Goal: Feedback & Contribution: Contribute content

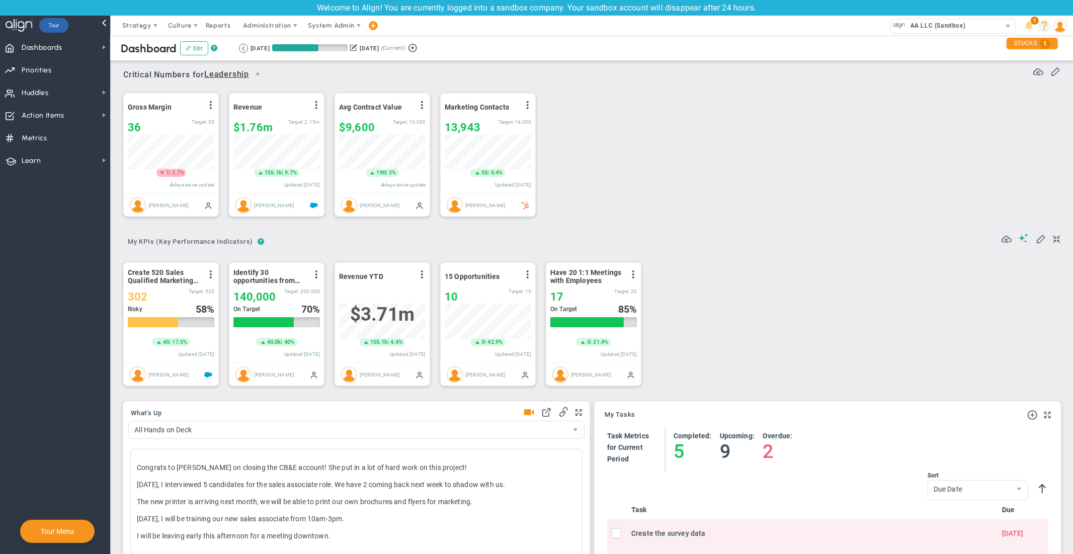
click at [1047, 23] on span at bounding box center [1045, 26] width 14 height 14
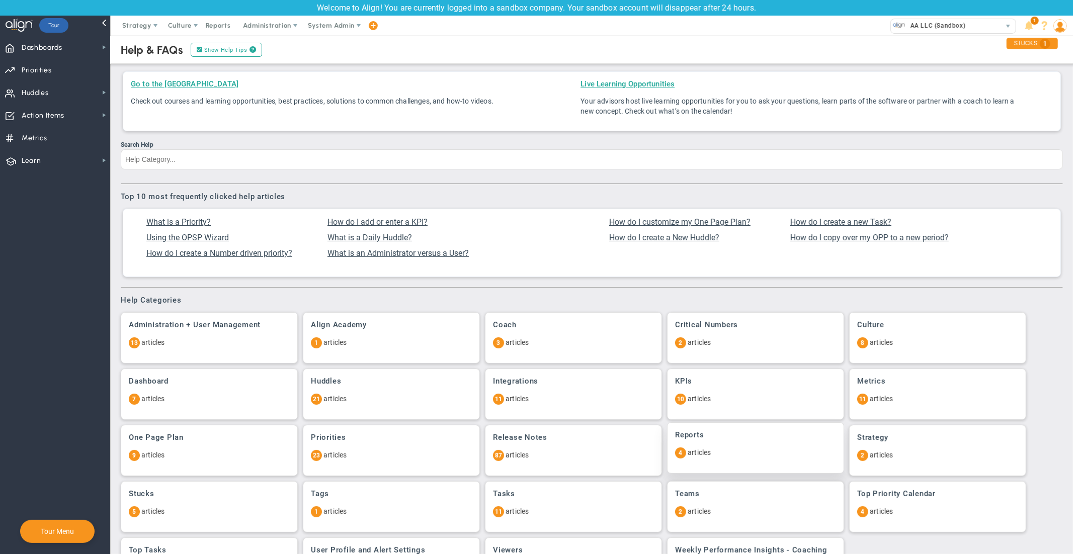
click at [720, 446] on div "Reports 4 articles" at bounding box center [755, 448] width 176 height 50
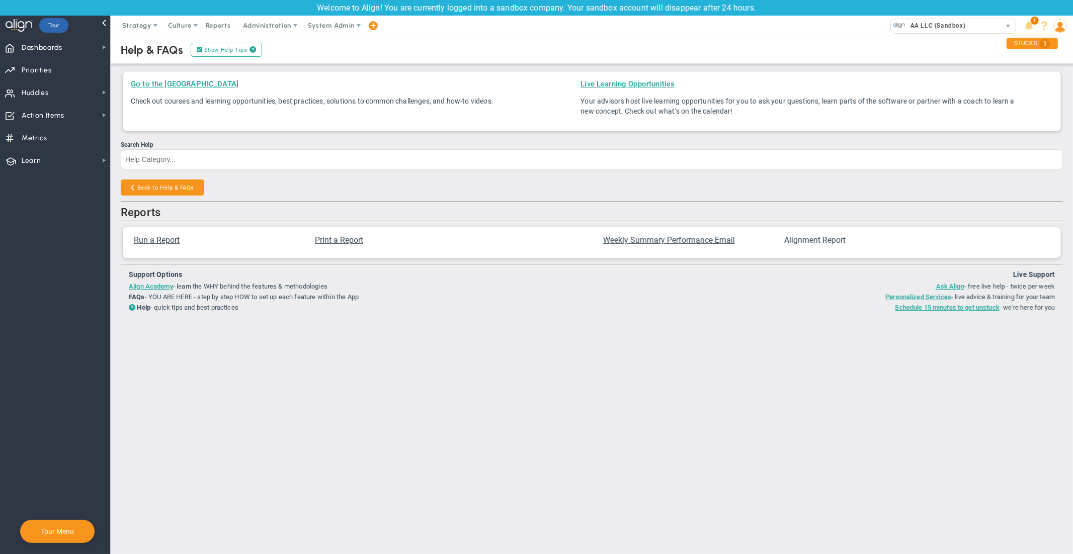
click at [813, 241] on span "Alignment Report" at bounding box center [814, 240] width 61 height 10
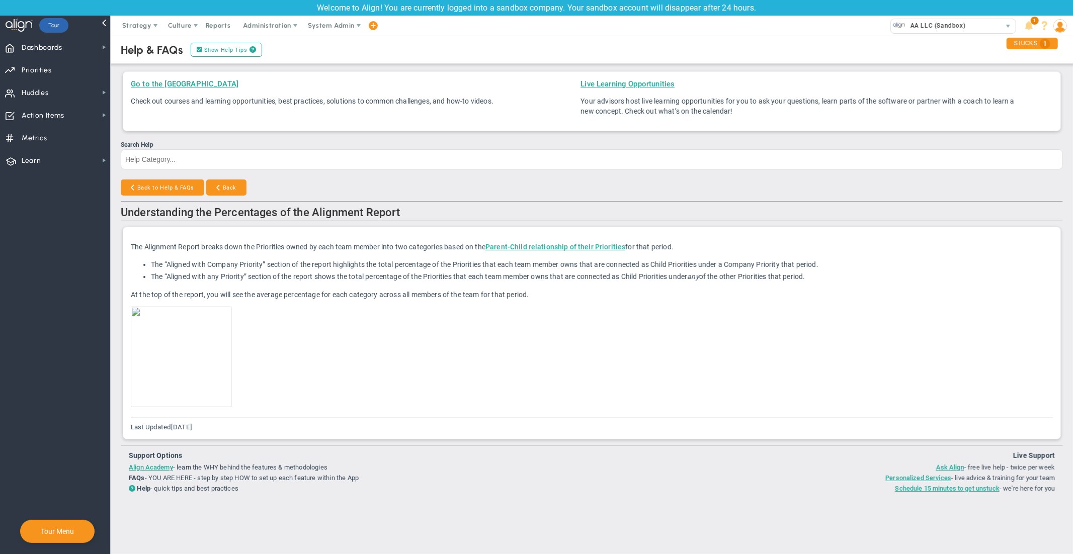
click at [132, 312] on img at bounding box center [181, 357] width 101 height 101
click at [537, 187] on div "Back to Help & FAQs Back" at bounding box center [592, 189] width 942 height 18
click at [332, 25] on span "System Admin" at bounding box center [331, 26] width 47 height 8
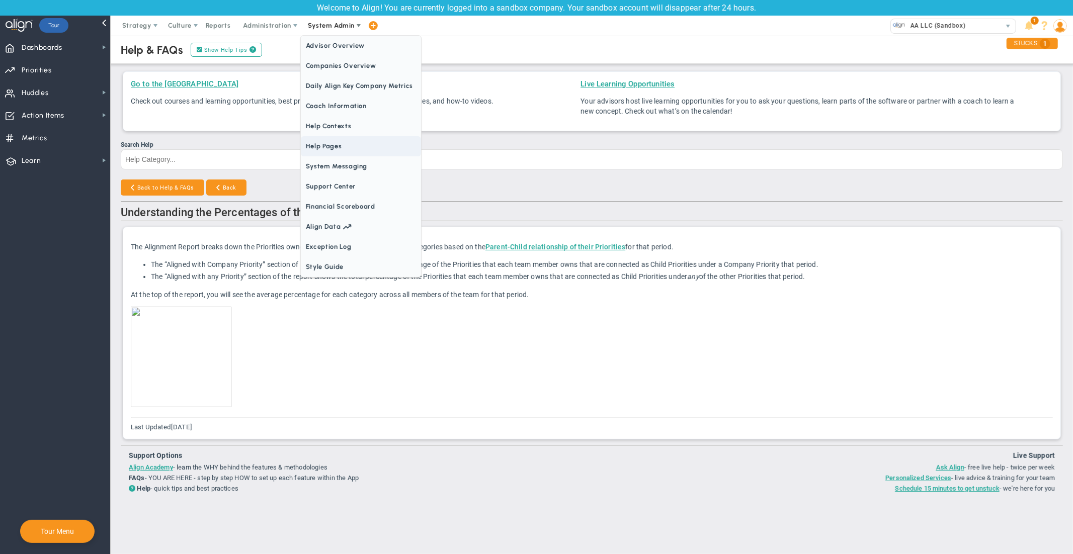
click at [335, 146] on span "Help Pages" at bounding box center [361, 146] width 120 height 20
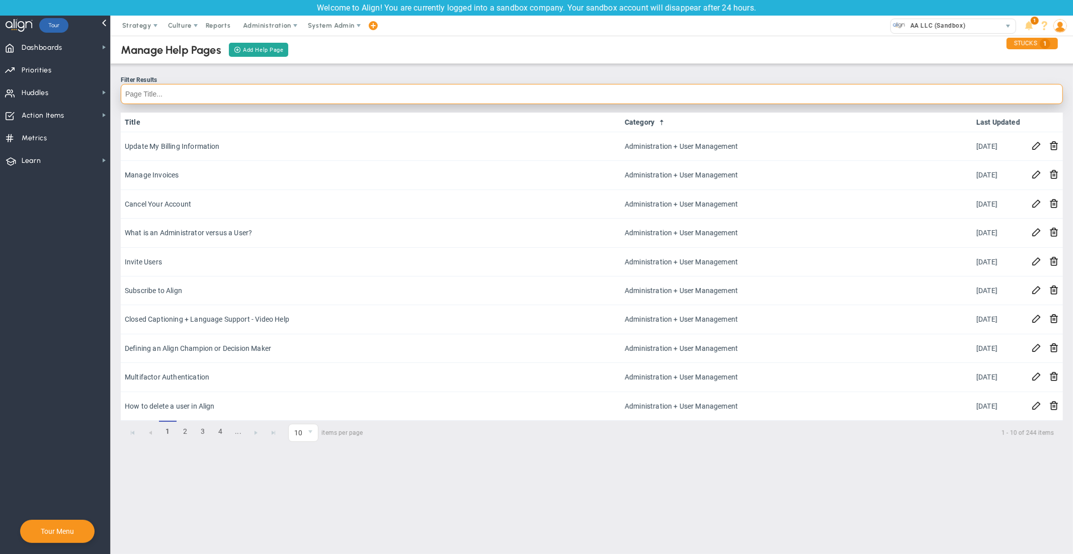
click at [323, 91] on input "text" at bounding box center [592, 94] width 942 height 20
type input "report"
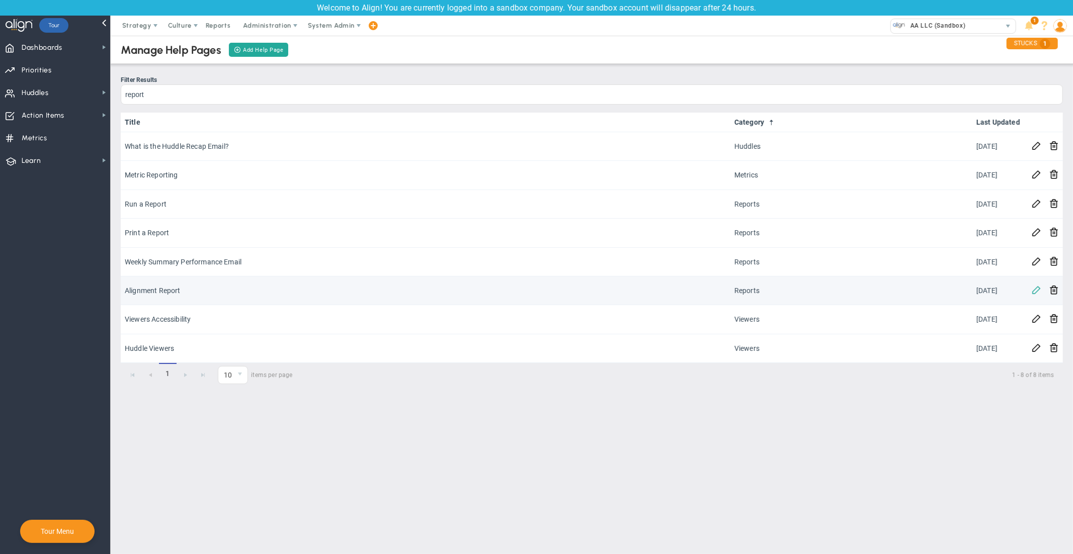
click at [1031, 292] on span at bounding box center [1036, 290] width 10 height 10
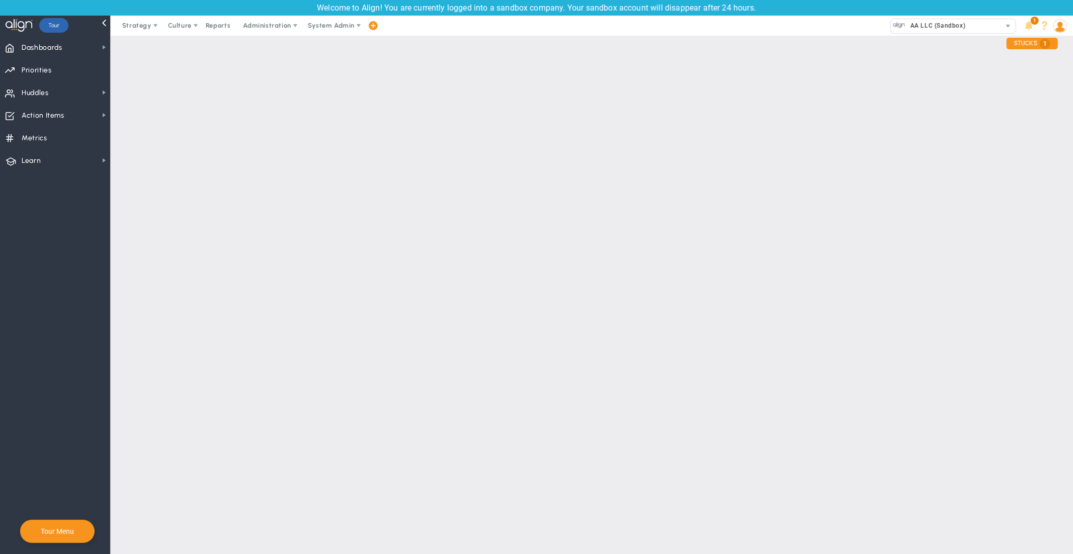
type input "Alignment Report"
type input "Reports"
type input "Understanding the Percentages of the Alignment Report"
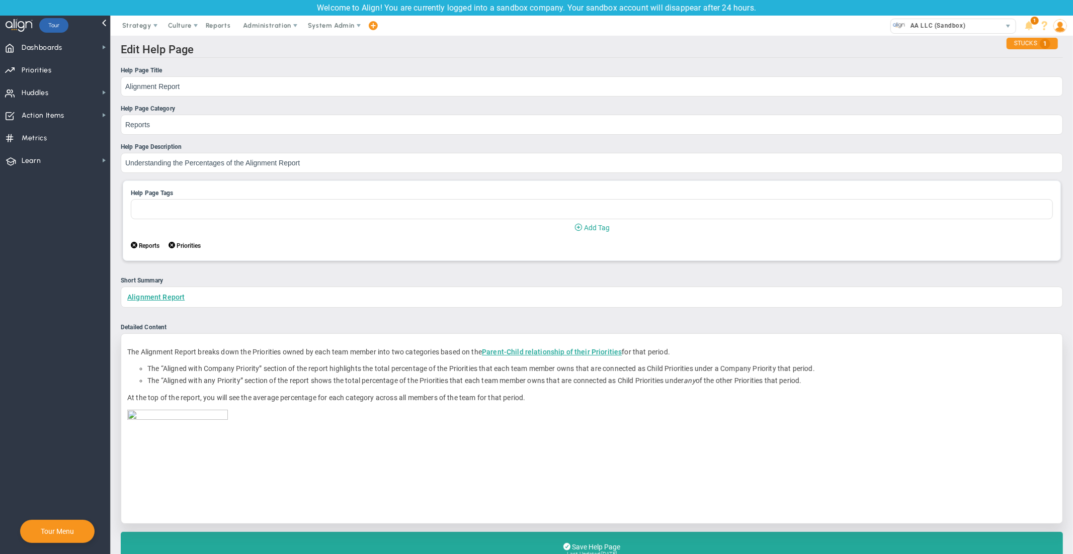
click at [355, 485] on p at bounding box center [591, 460] width 929 height 101
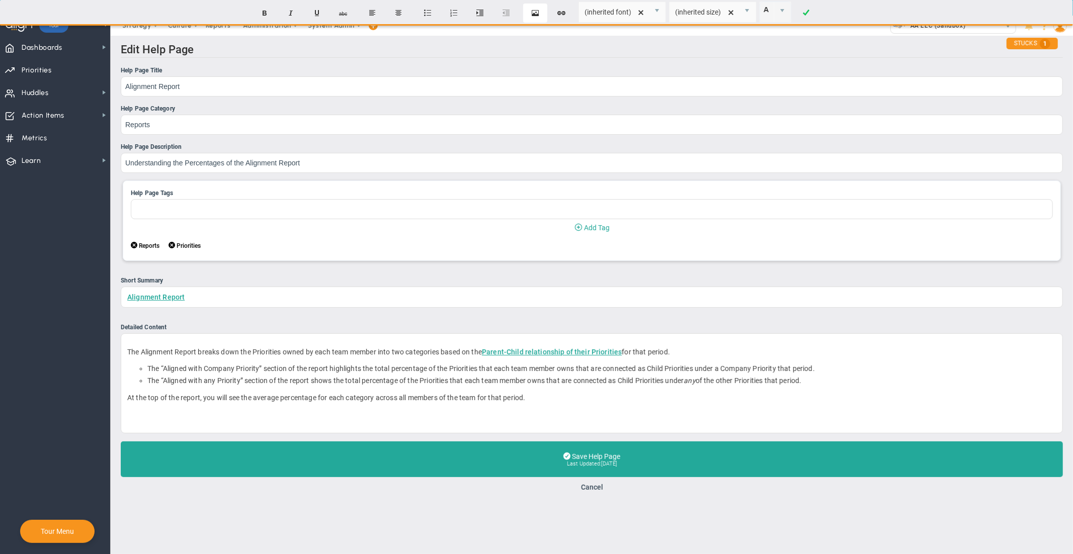
click at [537, 13] on button "Insert Image" at bounding box center [535, 13] width 24 height 19
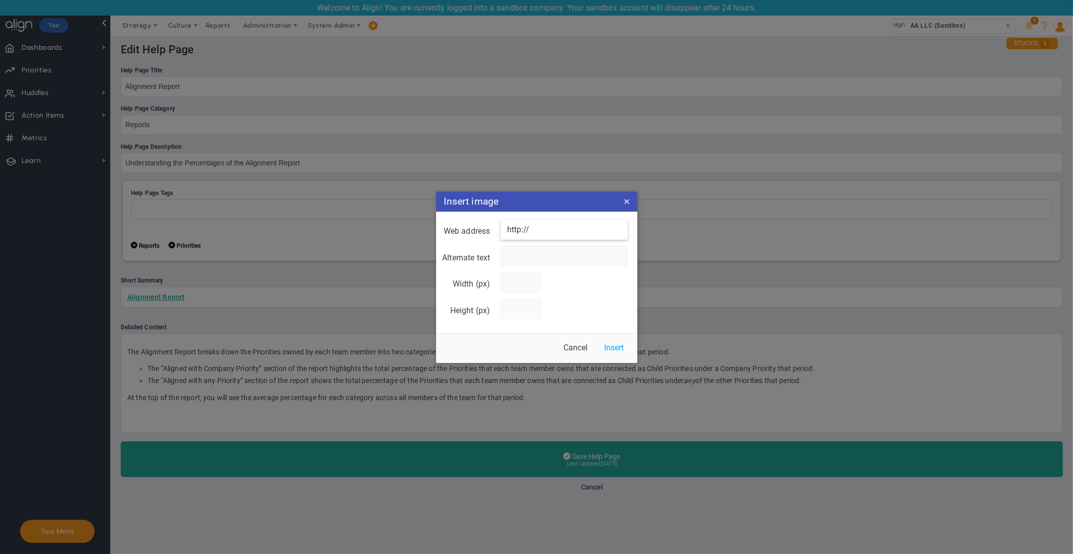
click at [533, 228] on input "http://" at bounding box center [563, 230] width 127 height 20
paste input "s://drive.google.com/file/d/1uj7ytF-fMqOGKDaGgFNQhm7e9nd_BR-o/view?usp=share_li…"
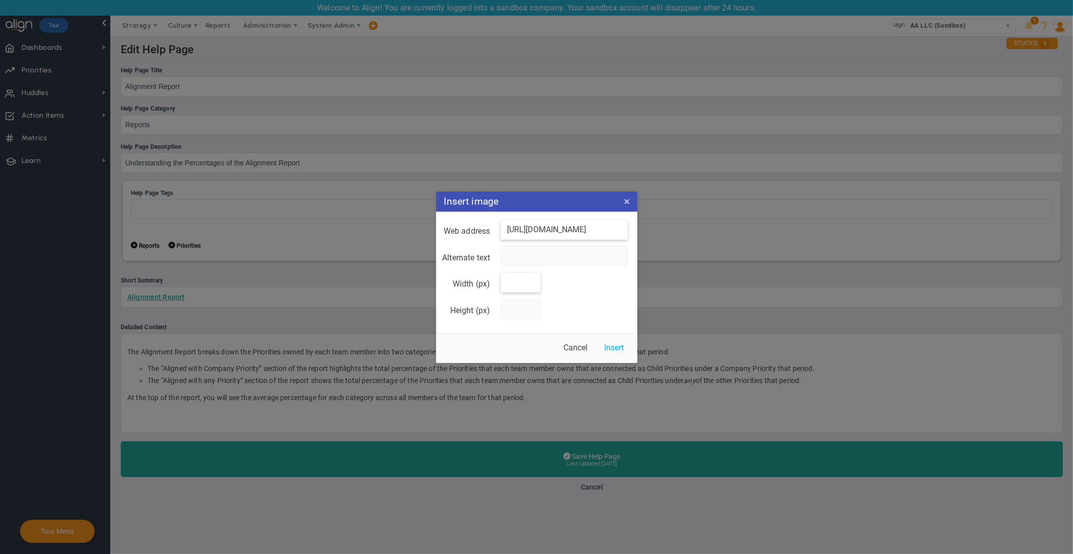
type input "https://drive.google.com/file/d/1uj7ytF-fMqOGKDaGgFNQhm7e9nd_BR-o/view?usp=shar…"
click at [515, 287] on input "Width (px)" at bounding box center [520, 283] width 40 height 20
click at [526, 256] on input "Alternate text" at bounding box center [563, 256] width 127 height 20
click at [514, 284] on input "Width (px)" at bounding box center [520, 283] width 40 height 20
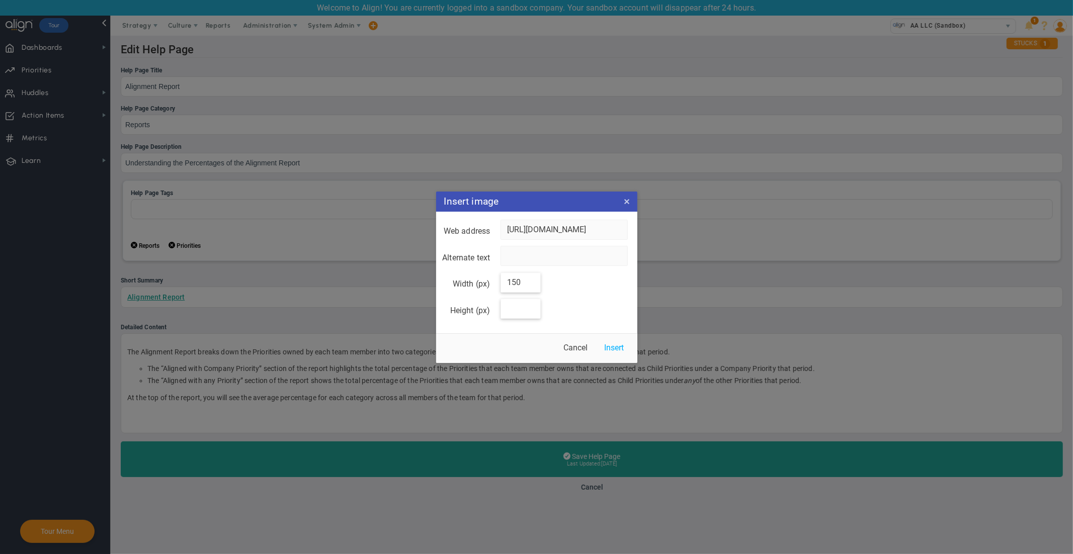
type input "150"
click at [514, 312] on input "Height (px)" at bounding box center [520, 309] width 40 height 20
type input "150"
click at [612, 345] on button "Insert" at bounding box center [614, 348] width 34 height 20
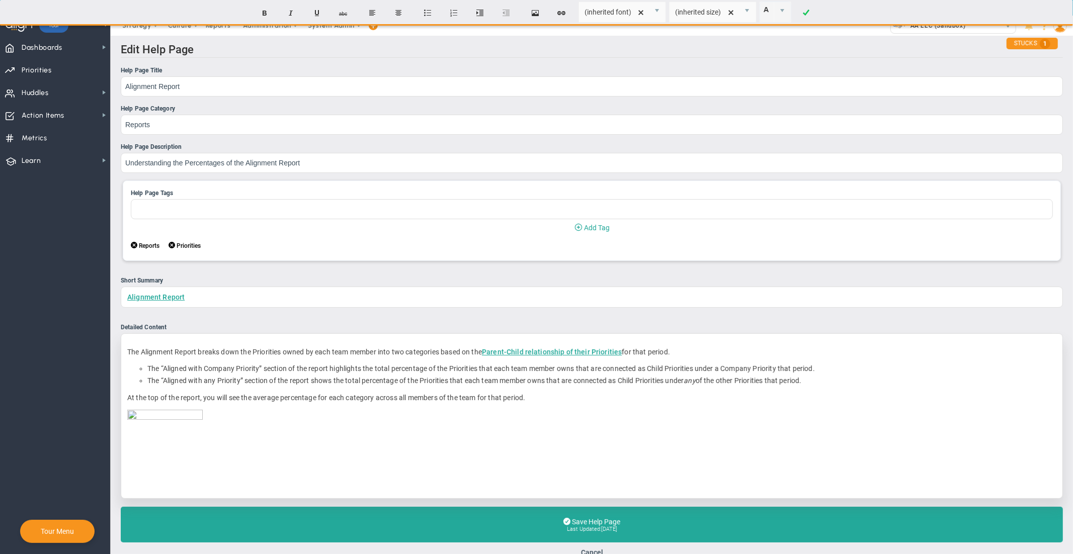
click at [132, 413] on img at bounding box center [164, 447] width 75 height 75
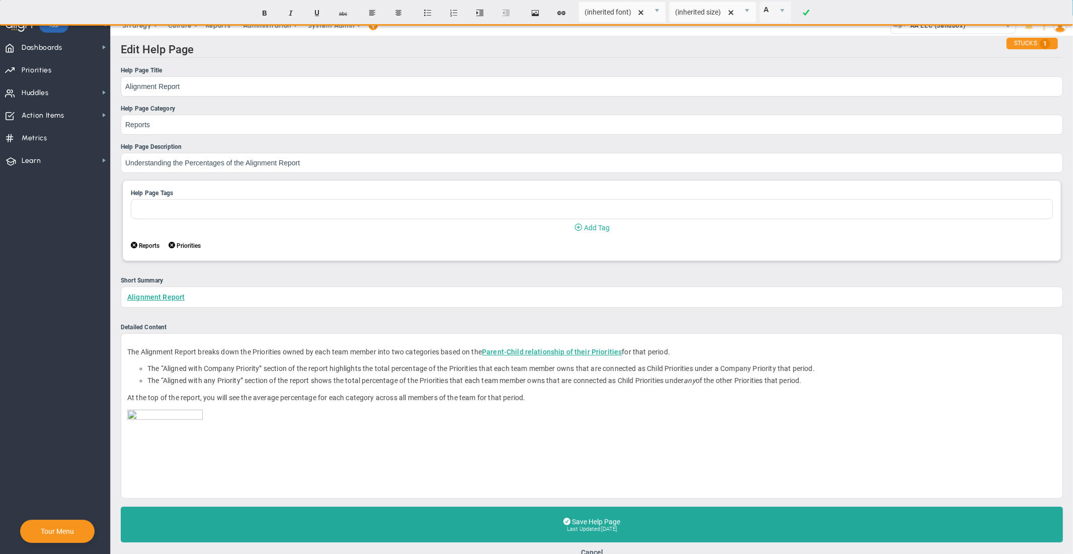
click at [99, 419] on nav "Dashboards Dashboards My Dashboard Company Dashboard Annual Initiatives" at bounding box center [55, 295] width 111 height 518
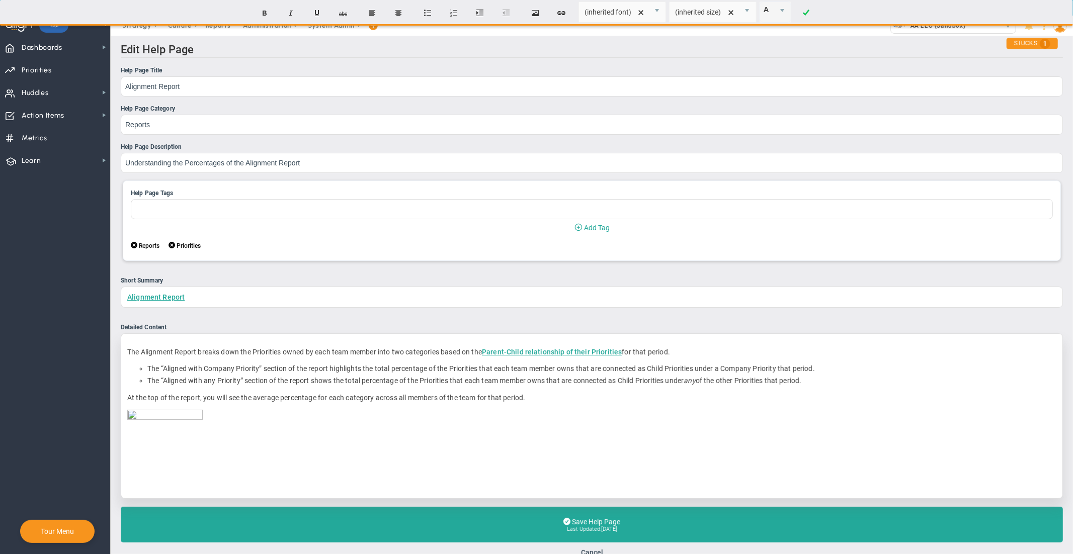
click at [287, 450] on p at bounding box center [591, 447] width 929 height 75
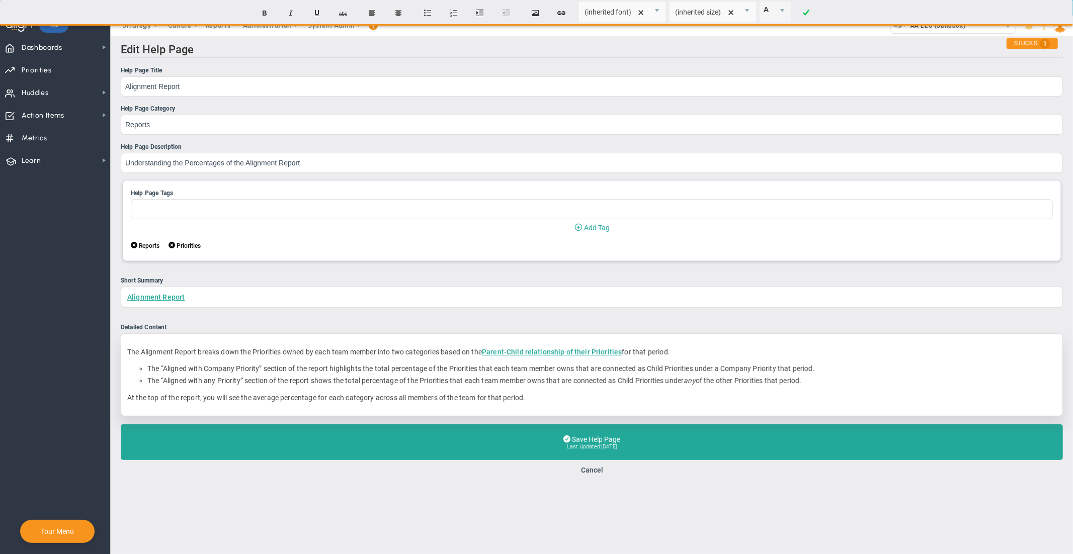
click at [467, 315] on ul "Help Page Title Alignment Report Help Page Category Reports Help Page Descripti…" at bounding box center [592, 241] width 942 height 351
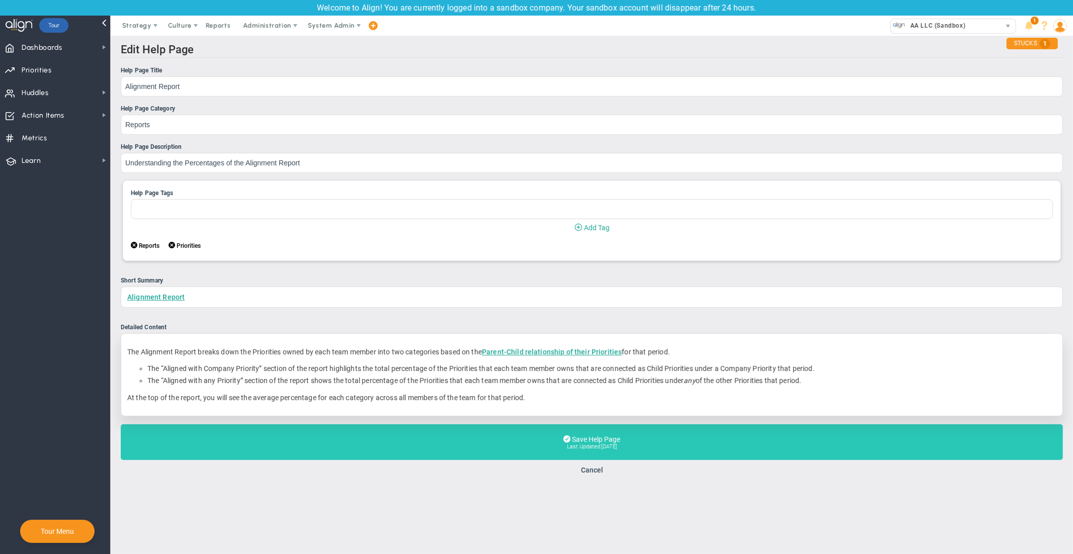
click at [427, 443] on button "Save Help Page Last Updated: 2025-08-26" at bounding box center [592, 442] width 942 height 36
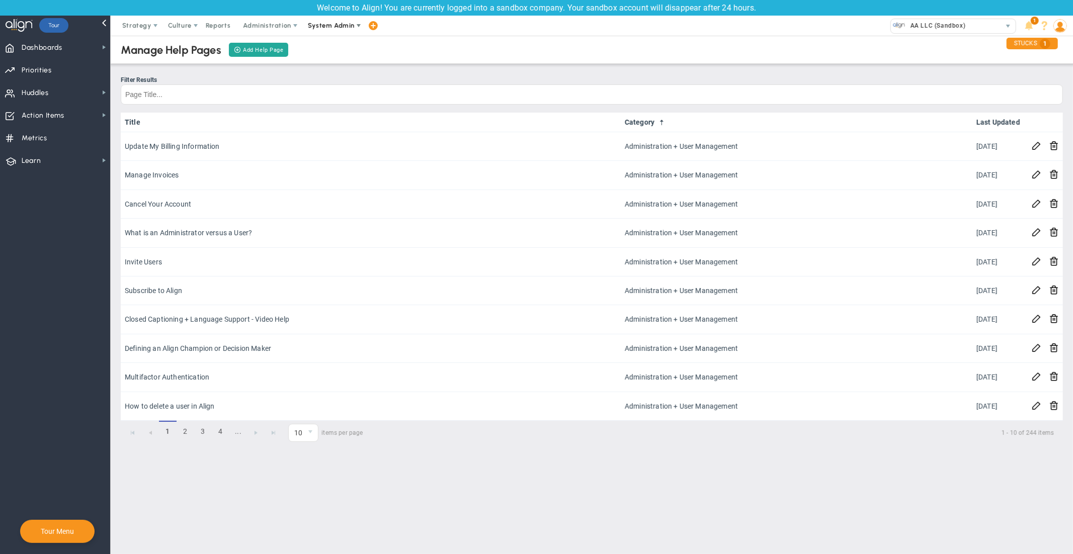
click at [327, 26] on span "System Admin" at bounding box center [331, 26] width 47 height 8
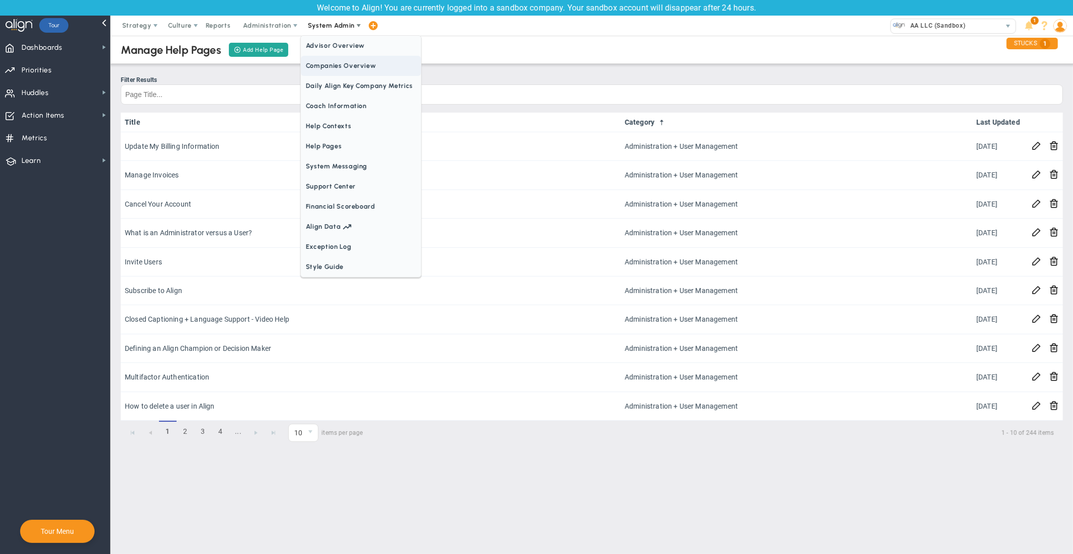
click at [336, 69] on span "Companies Overview" at bounding box center [361, 66] width 120 height 20
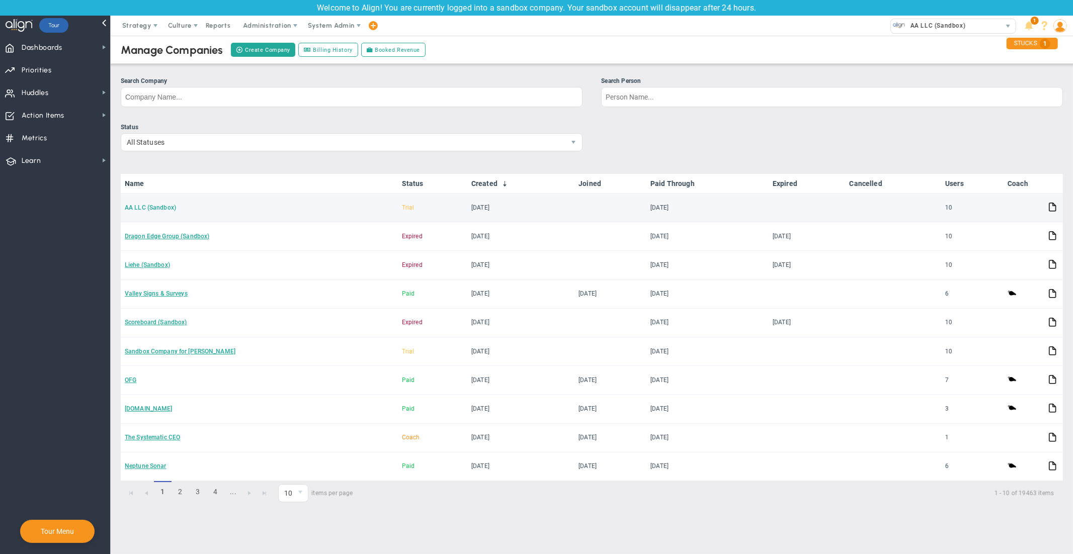
click at [152, 207] on link "AA LLC (Sandbox)" at bounding box center [150, 207] width 51 height 7
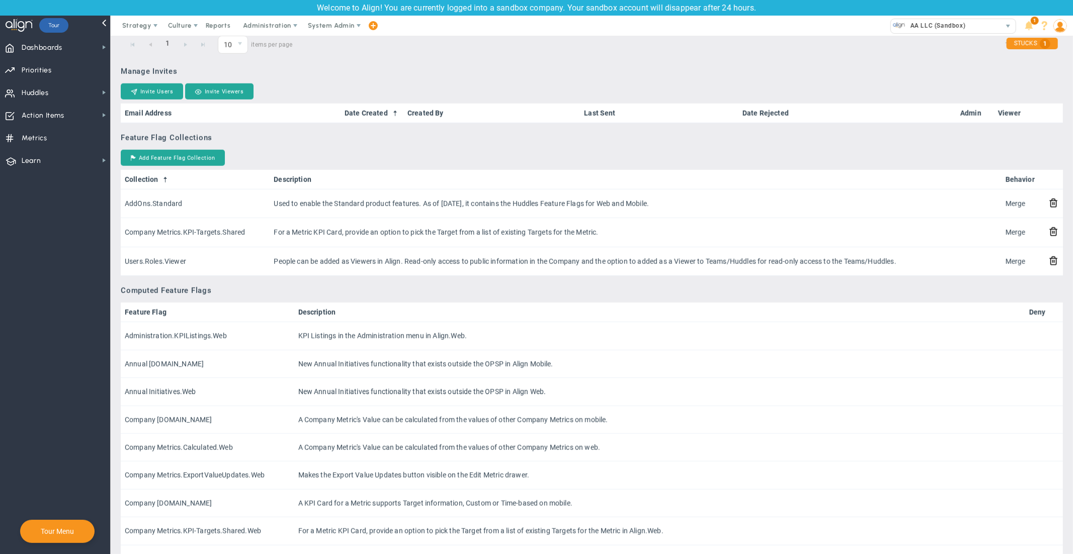
drag, startPoint x: 1073, startPoint y: 88, endPoint x: 1073, endPoint y: 191, distance: 102.6
click at [1072, 191] on main "AA LLC (Sandbox) Trial Assign as Lead Edit Company Comments Send Invoice Make a…" at bounding box center [592, 295] width 962 height 518
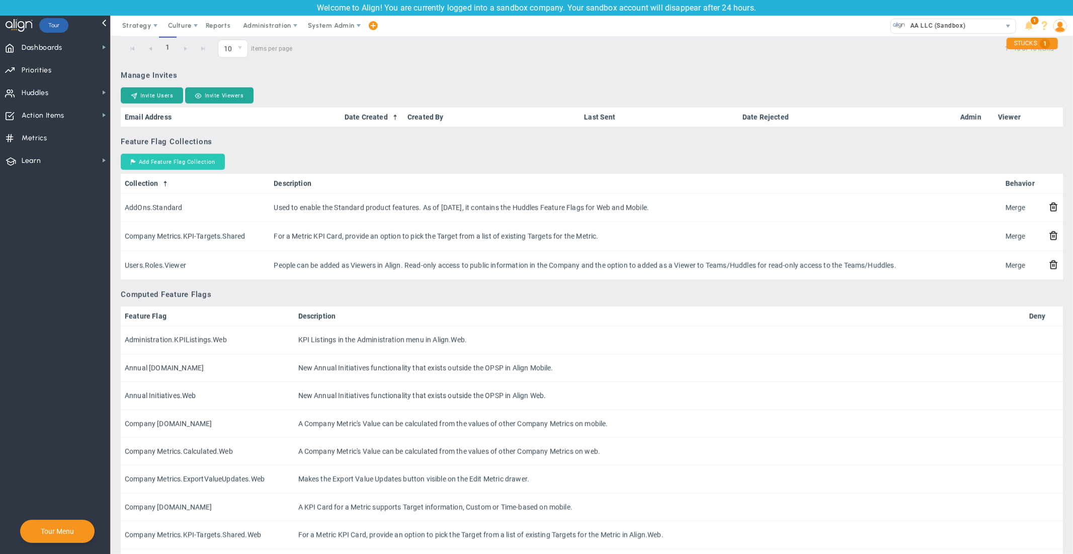
click at [196, 166] on button "Add Feature Flag Collection" at bounding box center [173, 162] width 104 height 16
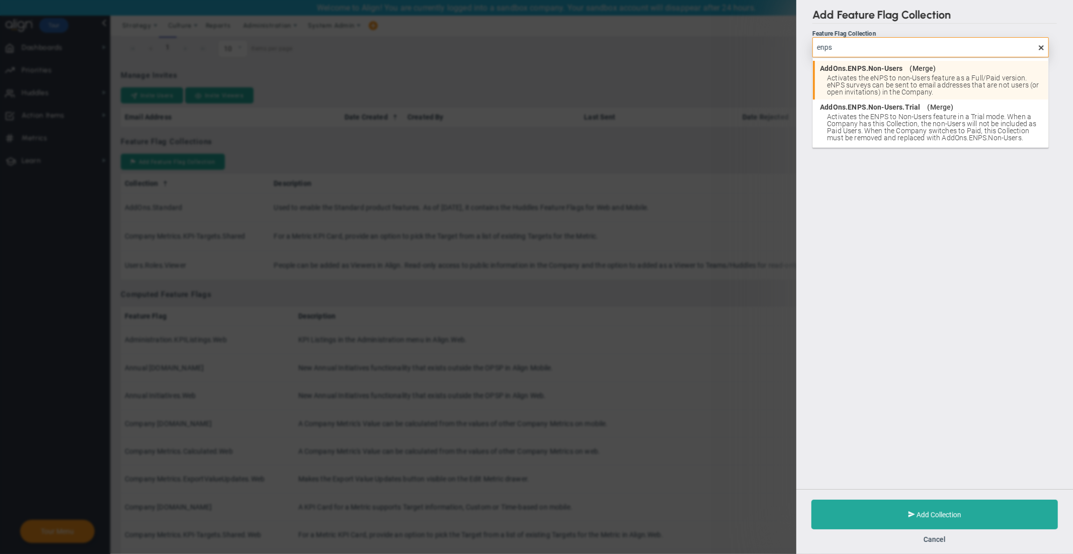
click at [901, 72] on li "AddOns.ENPS.Non-Users ( Merge ) Activates the eNPS to non-Users feature as a Fu…" at bounding box center [930, 80] width 235 height 39
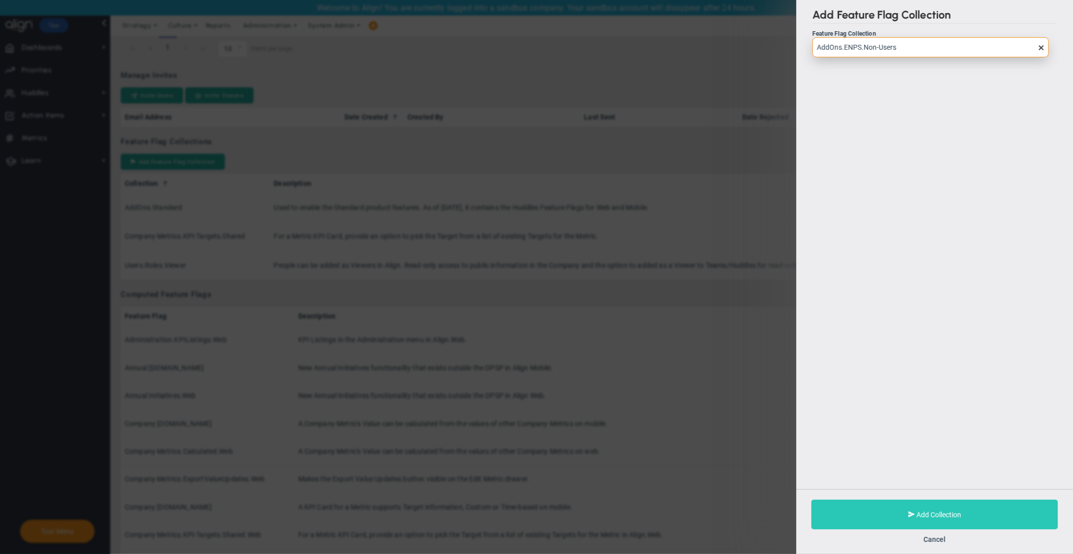
type input "AddOns.ENPS.Non-Users"
click at [870, 507] on button "Add Collection" at bounding box center [934, 515] width 246 height 30
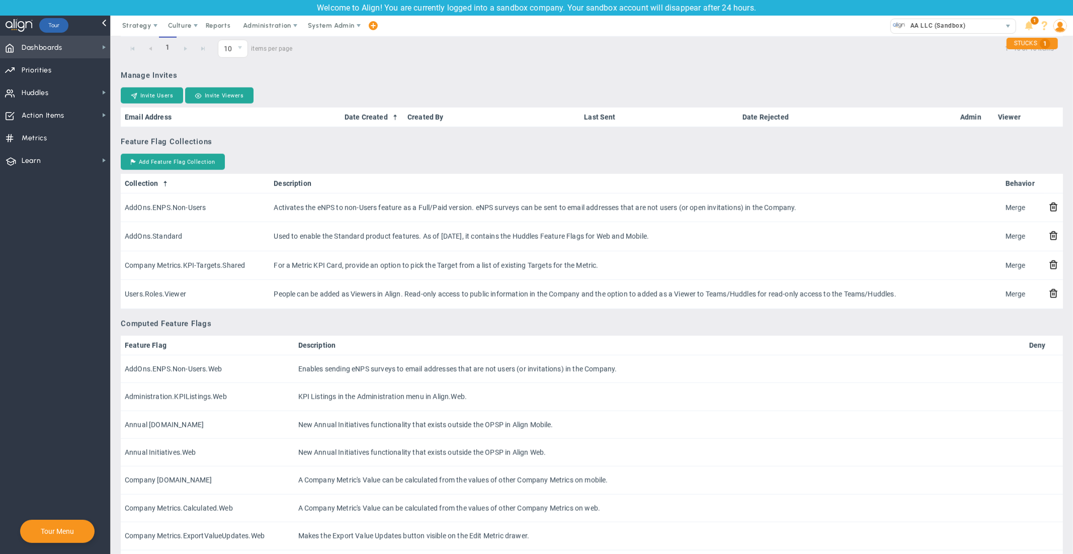
click at [75, 49] on span "Dashboards Dashboards" at bounding box center [55, 47] width 110 height 23
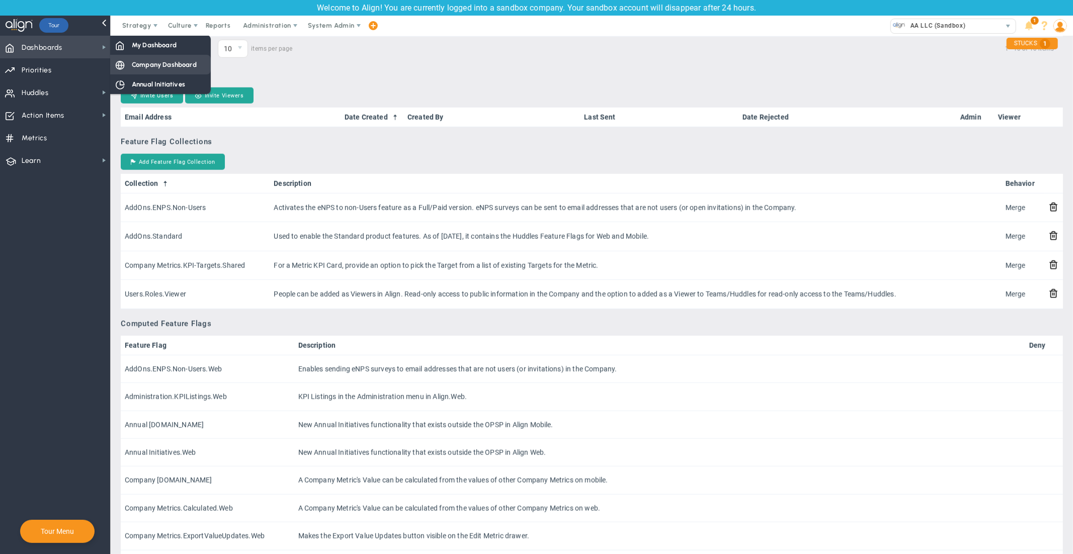
click at [165, 67] on span "Company Dashboard" at bounding box center [164, 65] width 65 height 10
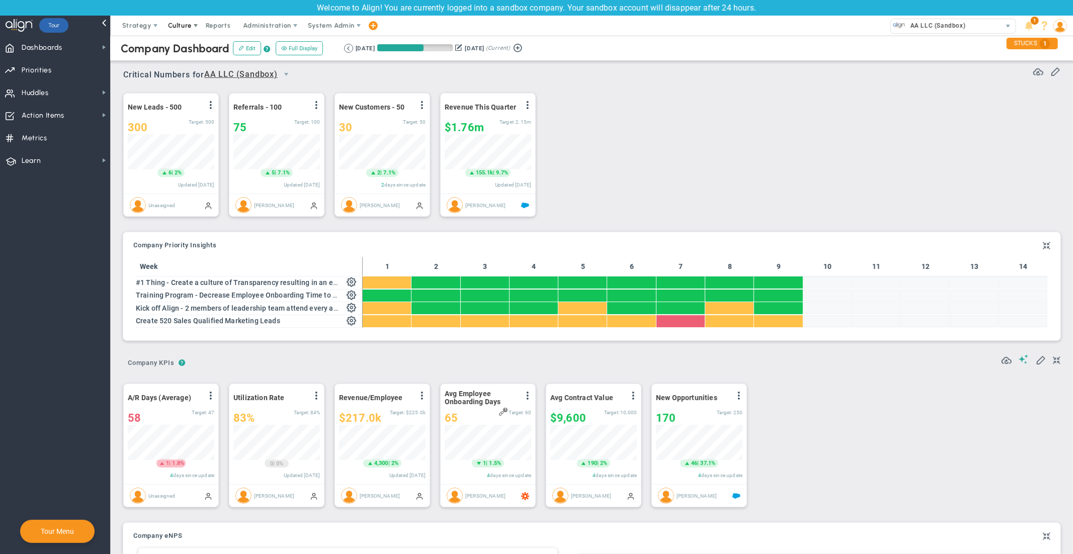
click at [186, 29] on span "Culture" at bounding box center [180, 26] width 40 height 20
click at [190, 46] on span "eNPS" at bounding box center [190, 46] width 17 height 8
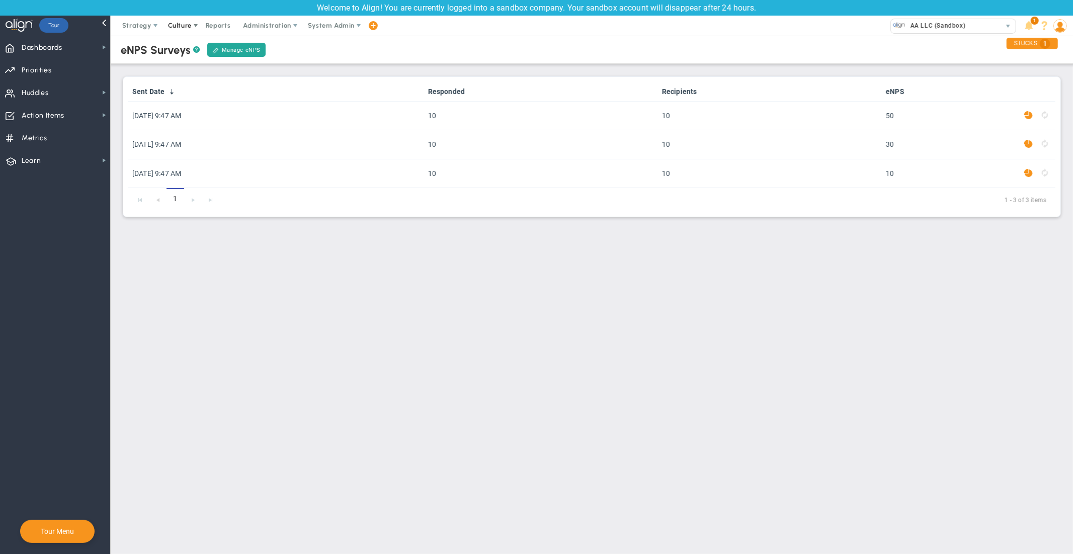
click at [182, 26] on span "Culture" at bounding box center [180, 26] width 24 height 8
click at [239, 50] on link "Manage eNPS" at bounding box center [236, 50] width 58 height 14
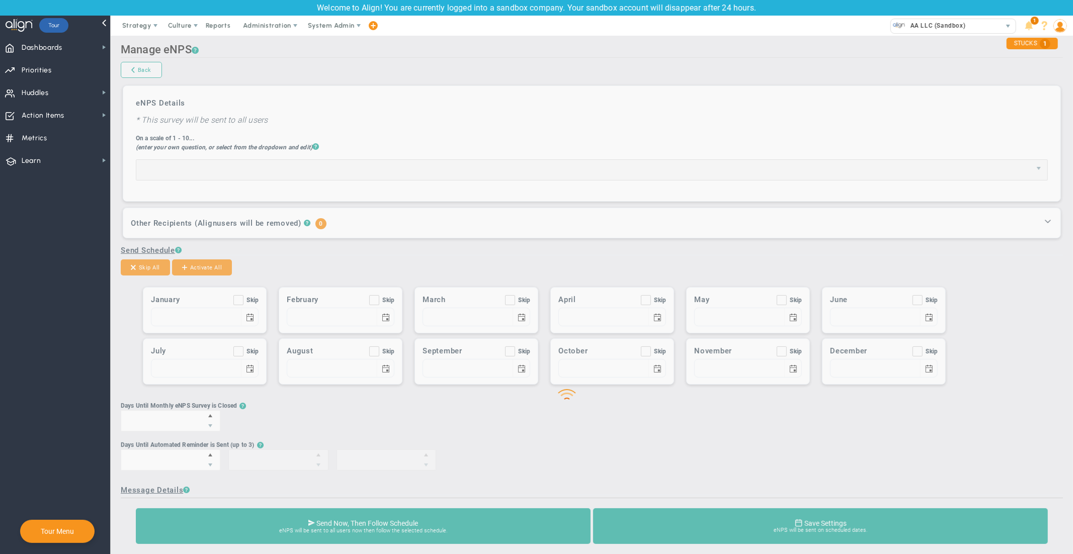
type input "How likely are you to refer a friend or colleague to work at this company?"
checkbox input "true"
type input "01/01"
checkbox input "true"
type input "02/01"
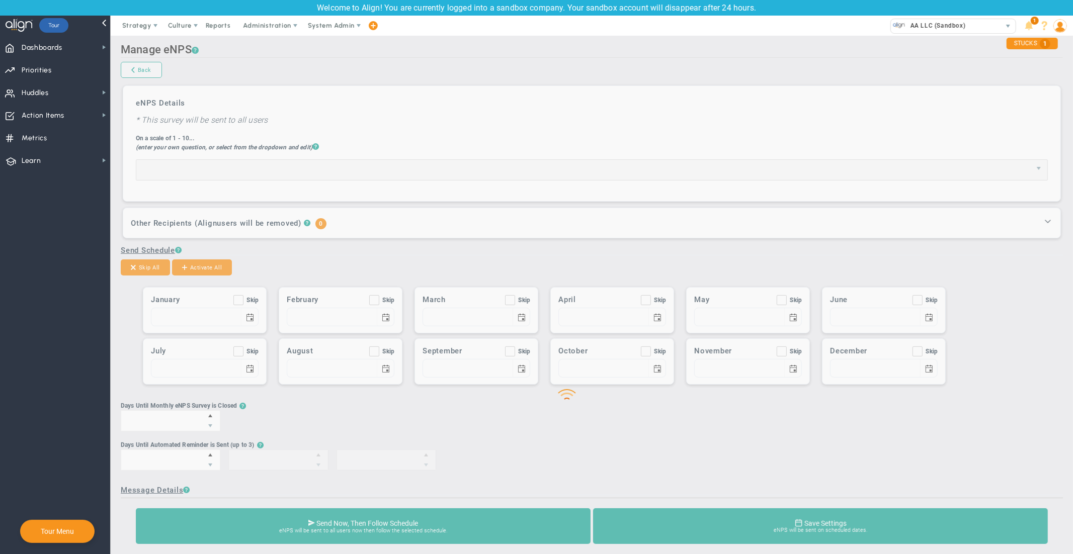
checkbox input "true"
type input "03/01"
checkbox input "true"
type input "04/01"
checkbox input "true"
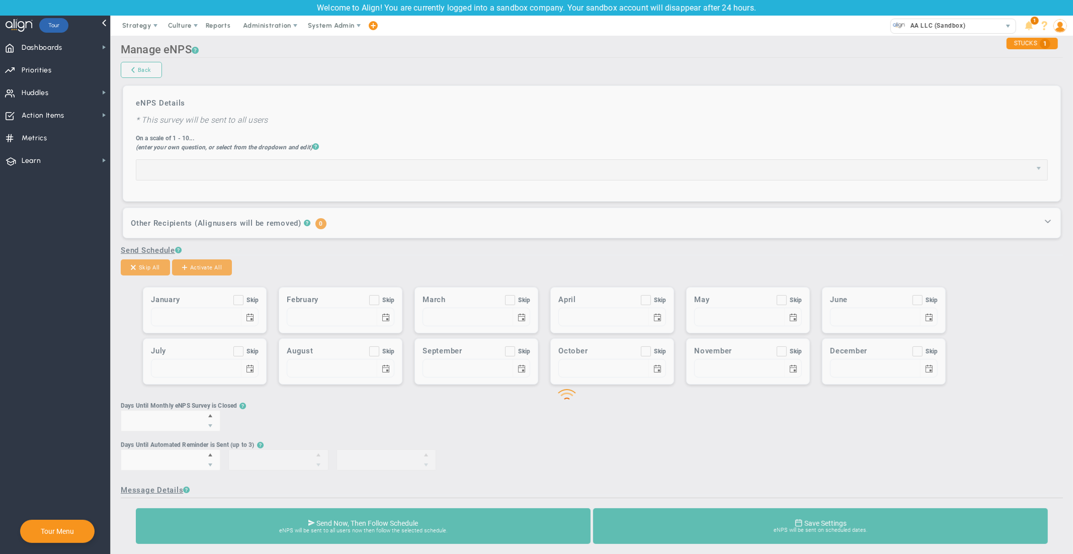
type input "05/01"
checkbox input "true"
type input "06/01"
checkbox input "true"
type input "07/01"
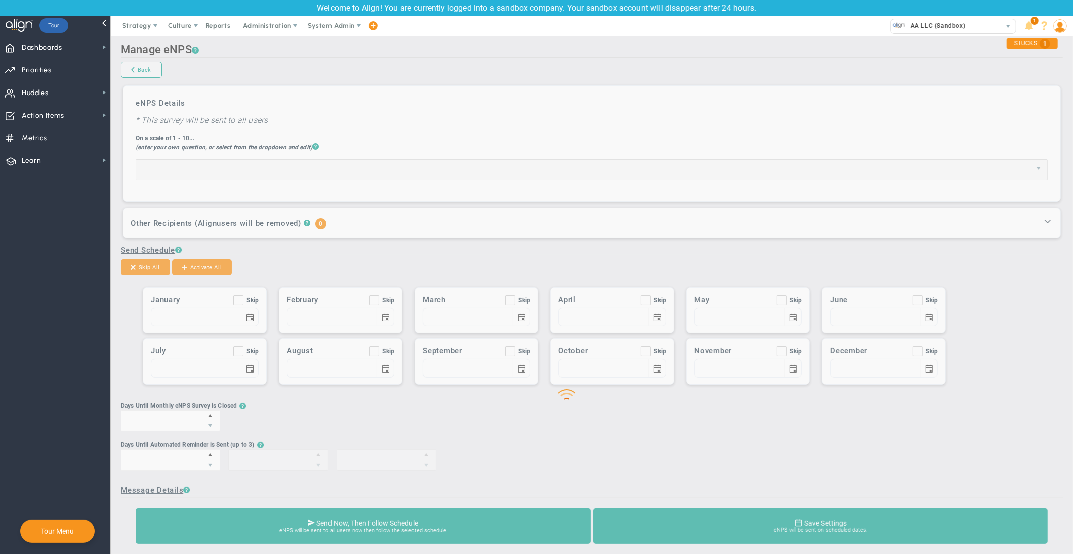
checkbox input "true"
type input "08/01"
checkbox input "true"
type input "09/01"
checkbox input "true"
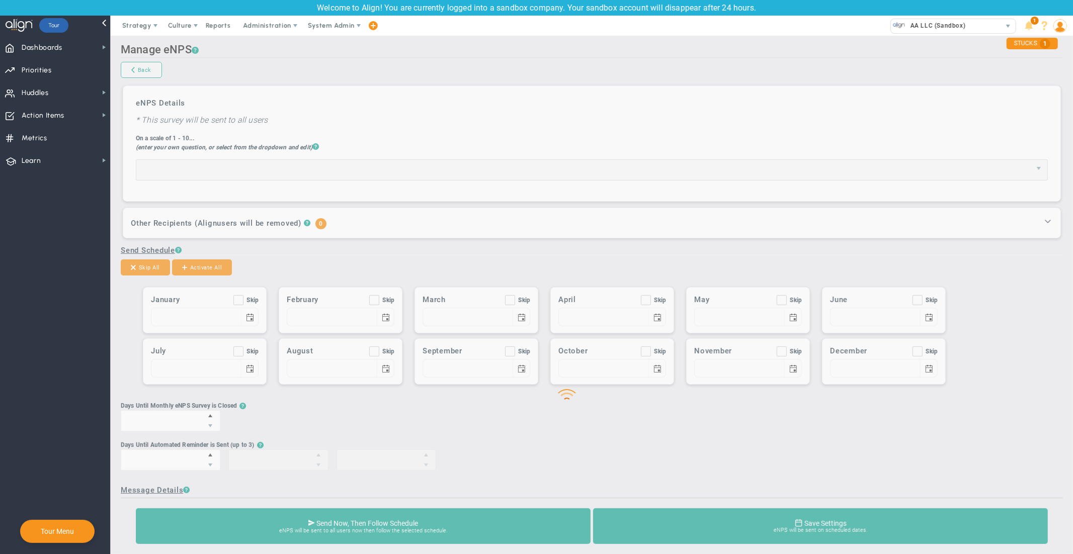
type input "10/01"
checkbox input "true"
type input "11/01"
checkbox input "true"
type input "12/01"
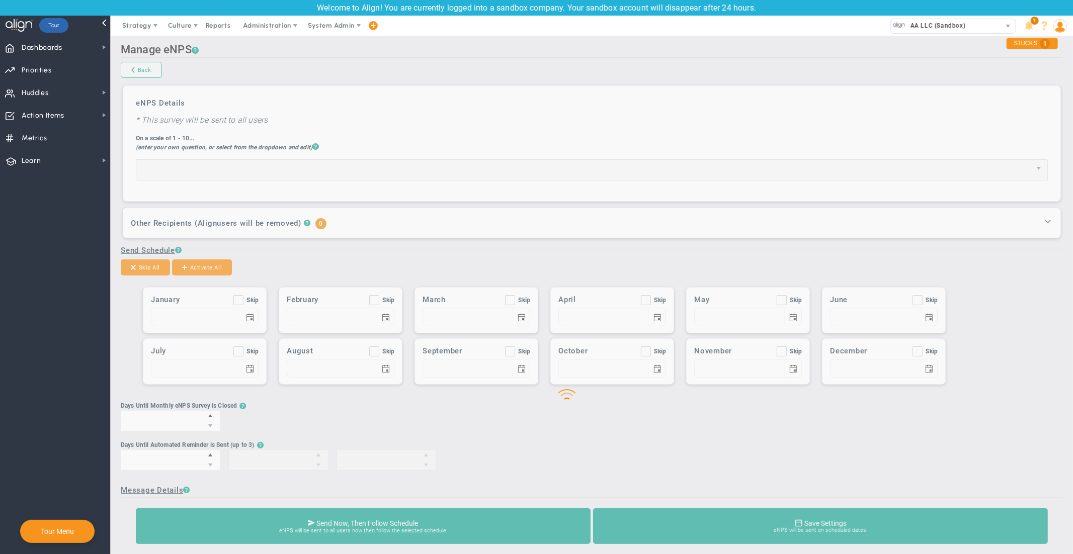
type input "10"
type input "2"
type input "5"
type input "8"
type input "Team eNPS Survey - please respond!"
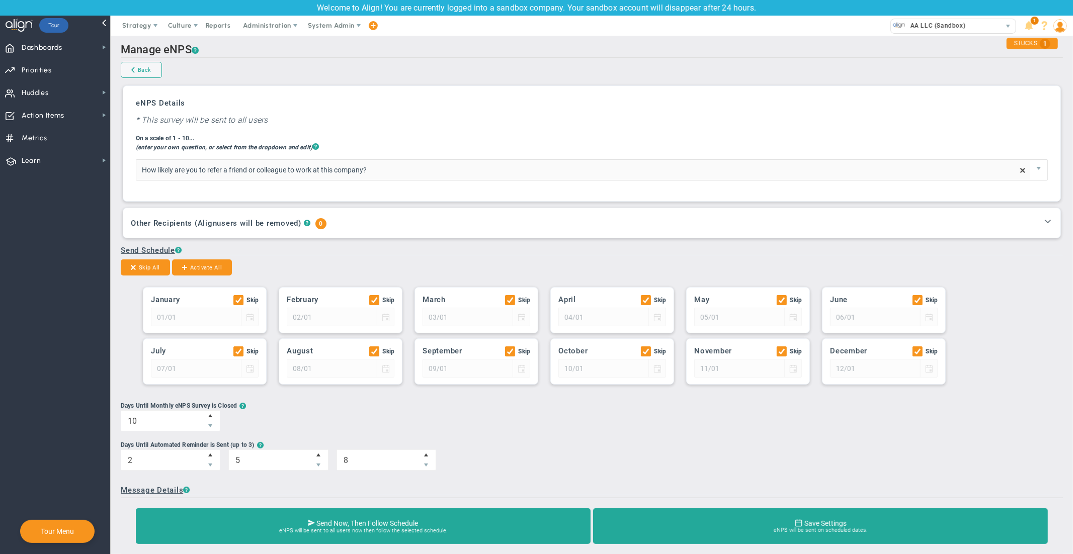
click at [1031, 174] on span "select" at bounding box center [1038, 170] width 17 height 20
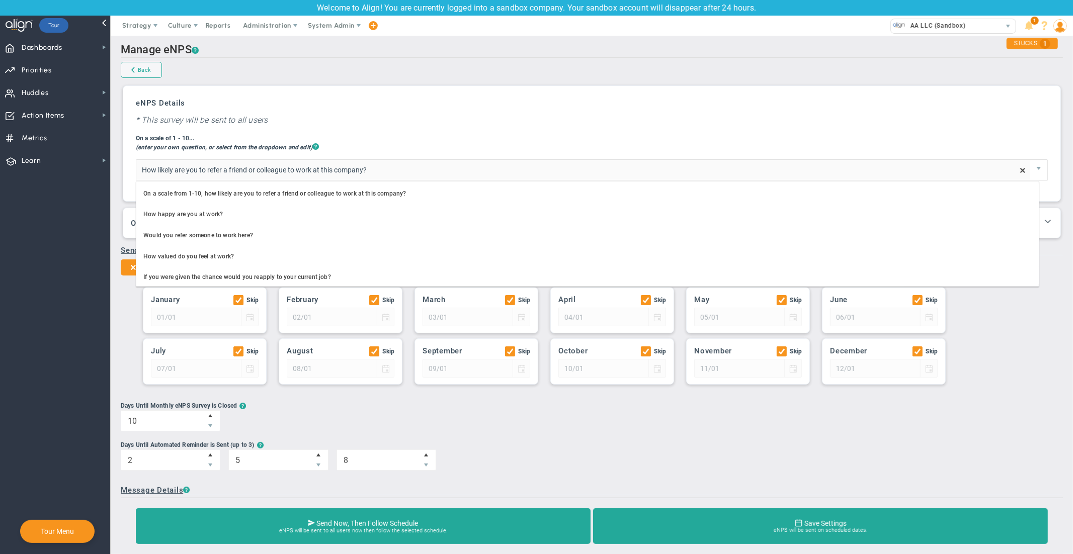
click at [1018, 171] on span at bounding box center [1022, 170] width 8 height 8
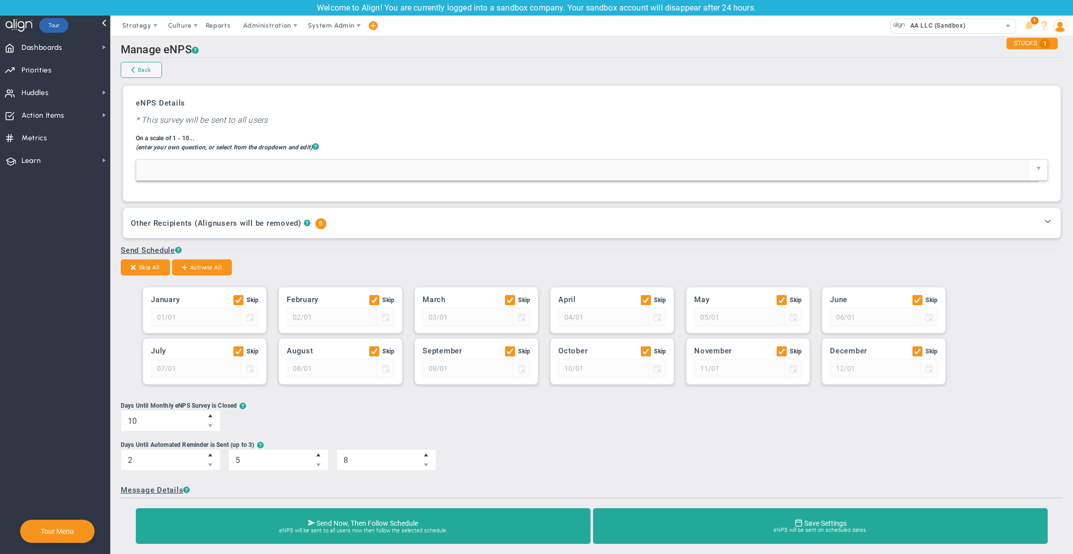
click at [801, 110] on div "eNPS Details * This survey will be sent to all users On a scale of 1 - 10... (e…" at bounding box center [591, 143] width 927 height 105
click at [540, 223] on div "Other Recipients ( Align users will be removed) ? 0" at bounding box center [585, 223] width 909 height 15
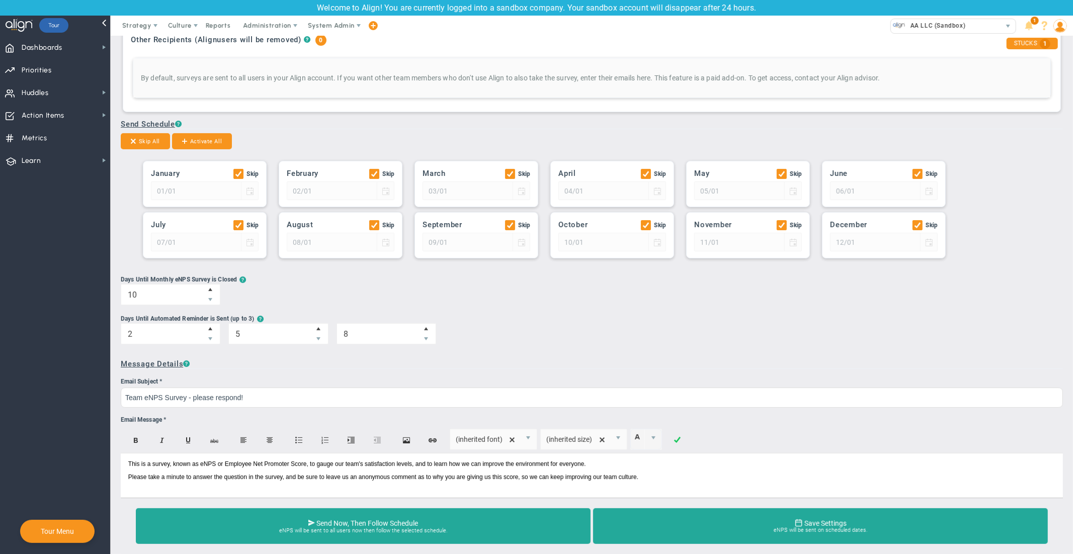
scroll to position [199, 0]
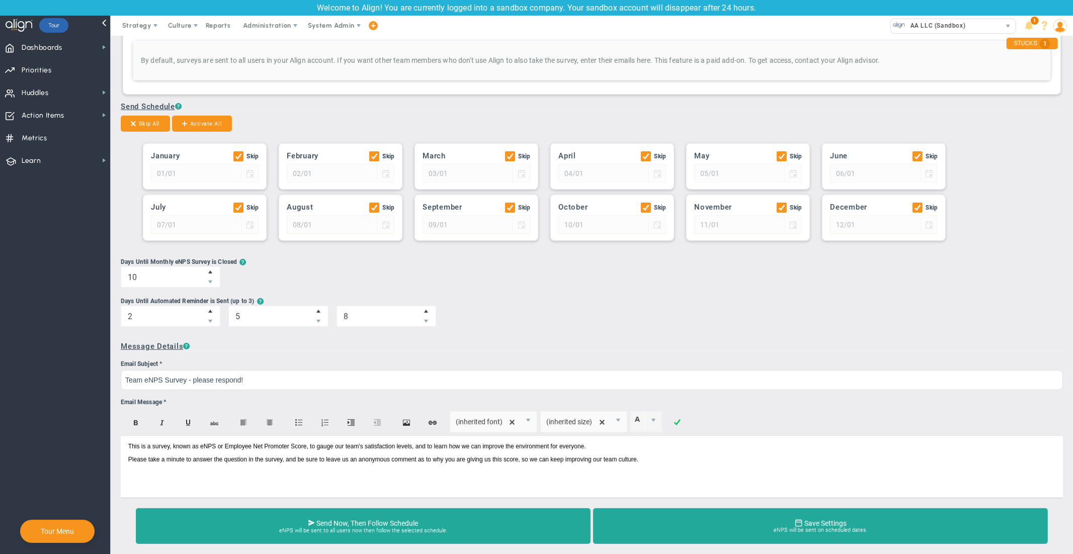
click at [372, 205] on input "Skip" at bounding box center [375, 210] width 7 height 10
checkbox input "false"
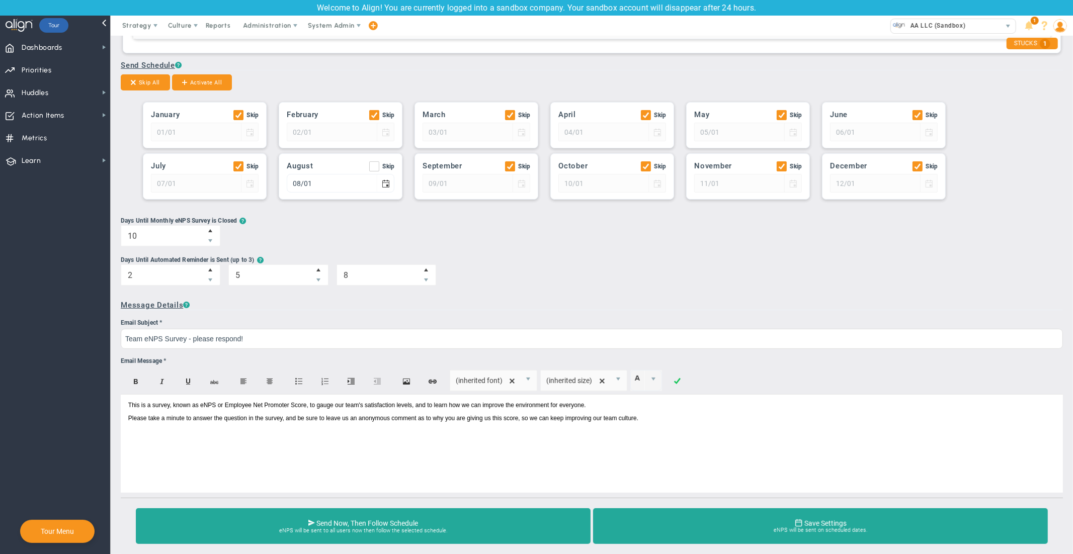
scroll to position [268, 0]
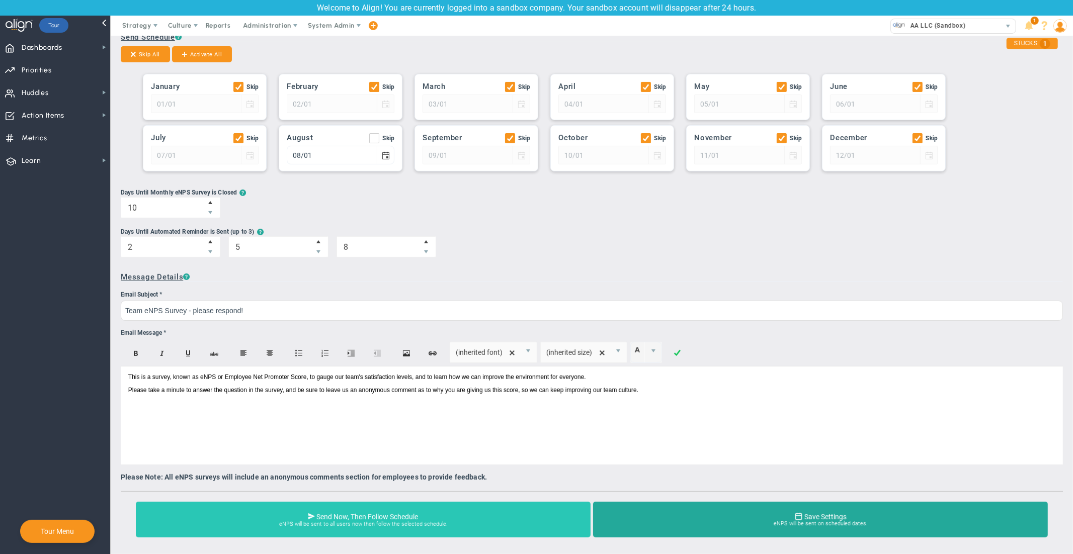
click at [366, 513] on span "Send Now, Then Follow Schedule" at bounding box center [367, 517] width 102 height 8
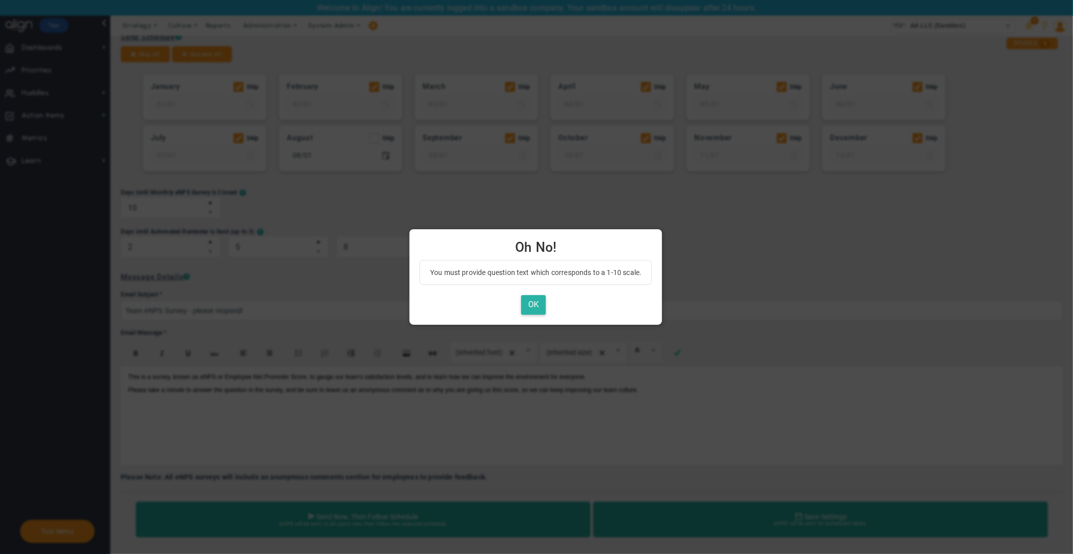
click at [534, 302] on button "OK" at bounding box center [533, 305] width 25 height 20
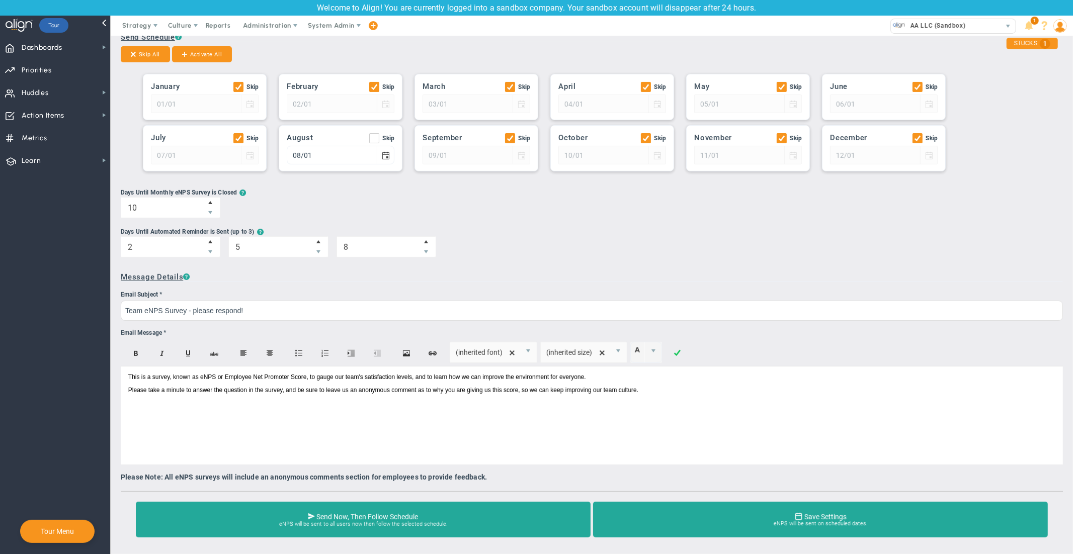
scroll to position [0, 0]
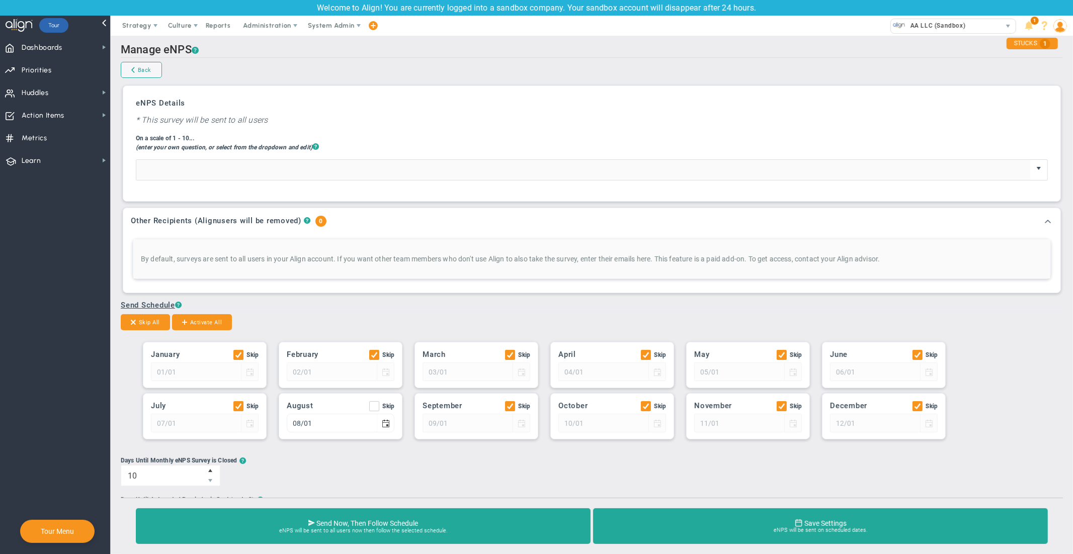
click at [1034, 171] on span "select" at bounding box center [1038, 168] width 8 height 8
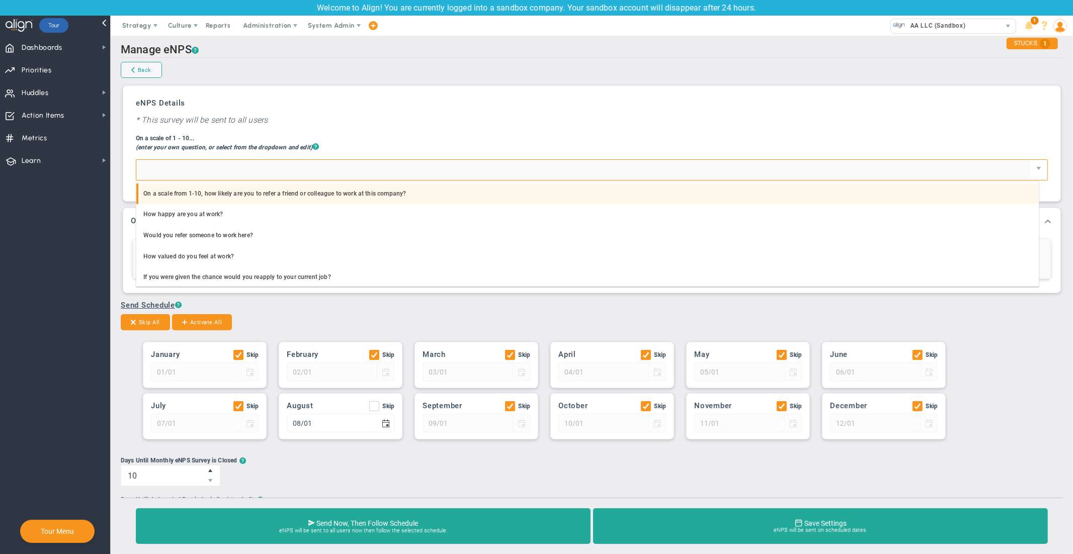
click at [471, 192] on li "On a scale from 1-10, how likely are you to refer a friend or colleague to work…" at bounding box center [587, 194] width 902 height 21
type input "On a scale from 1-10, how likely are you to refer a friend or colleague to work…"
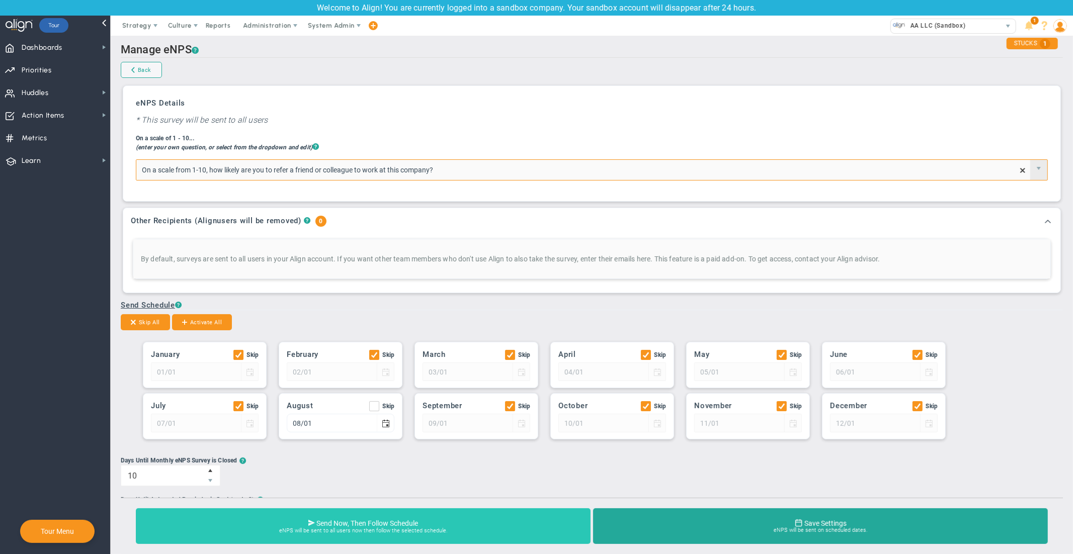
click at [422, 531] on span "eNPS will be sent to all users now then follow the selected schedule." at bounding box center [363, 531] width 437 height 6
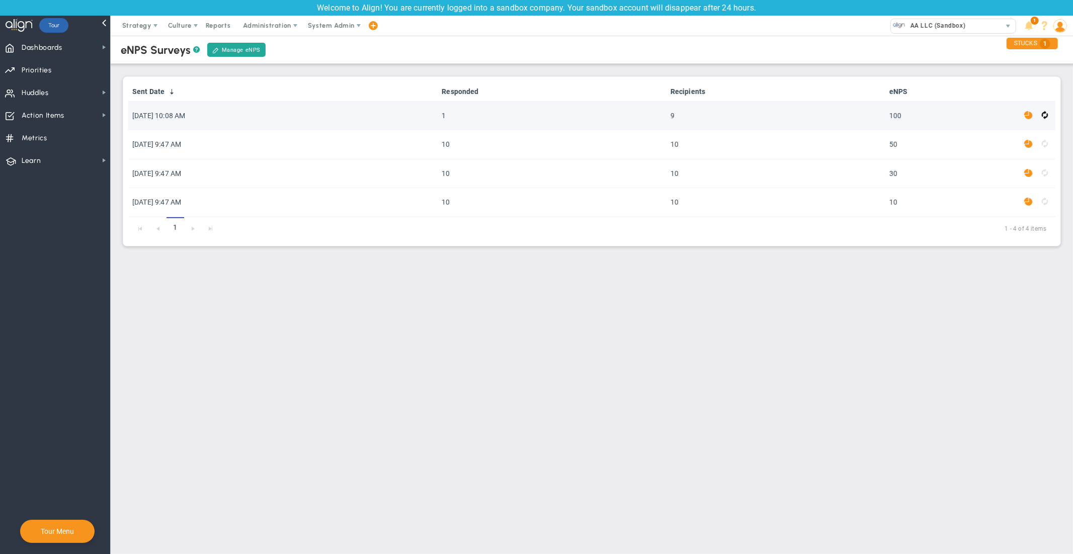
click at [1028, 116] on span at bounding box center [1028, 116] width 9 height 12
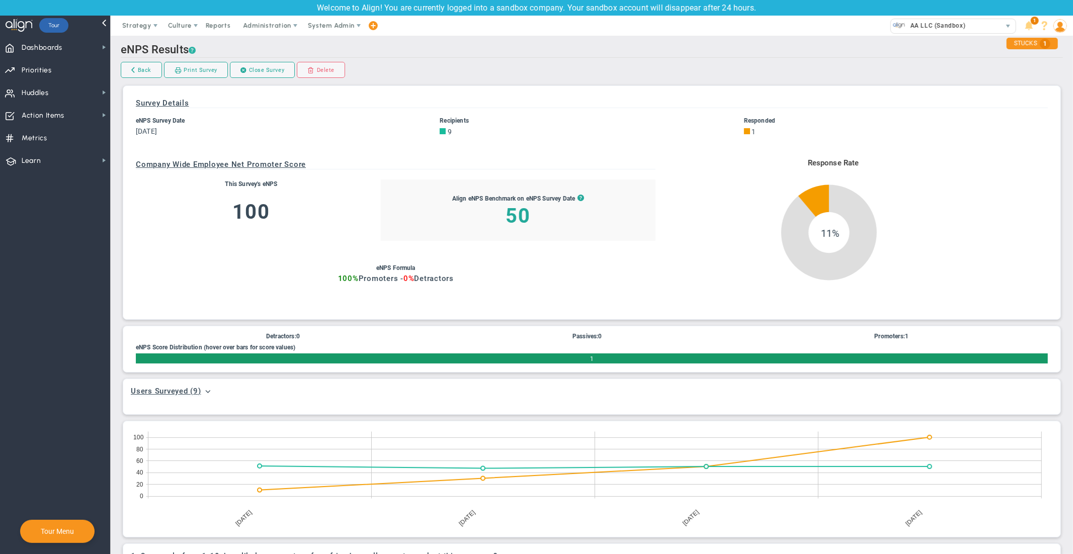
click at [193, 49] on span "?" at bounding box center [192, 51] width 7 height 10
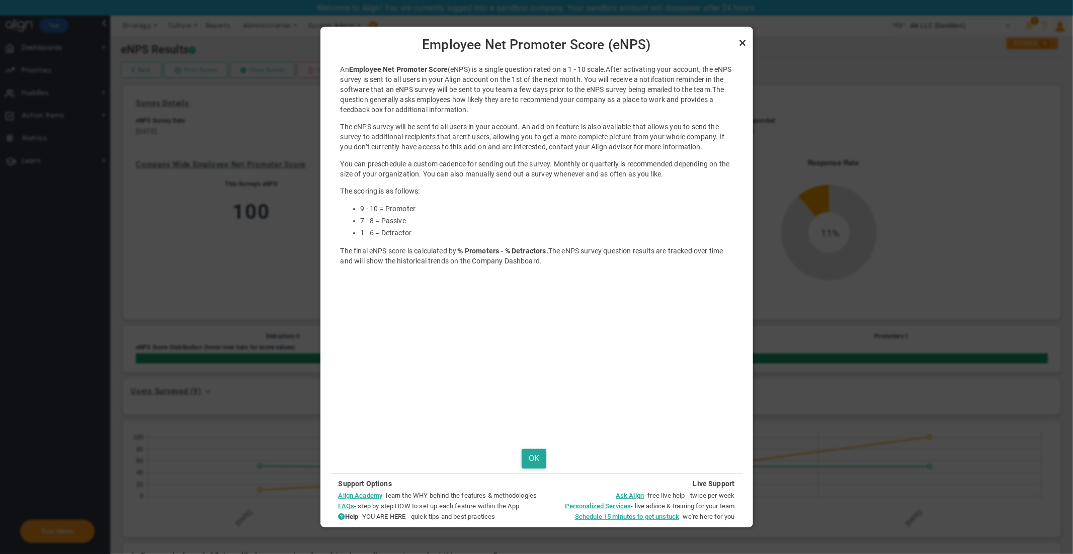
click at [742, 44] on link "Close" at bounding box center [743, 43] width 12 height 12
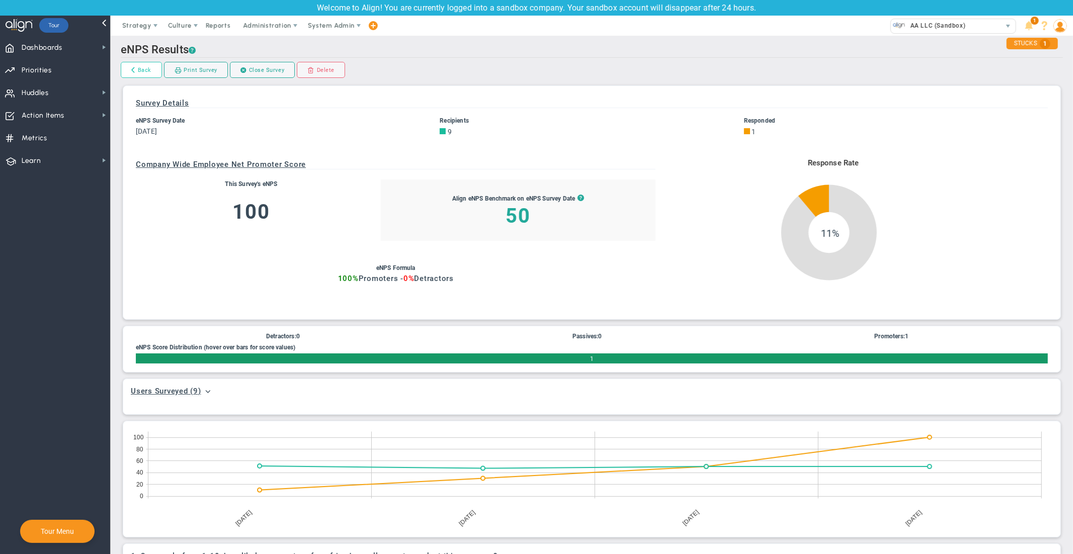
click at [147, 71] on link "Back" at bounding box center [141, 70] width 41 height 16
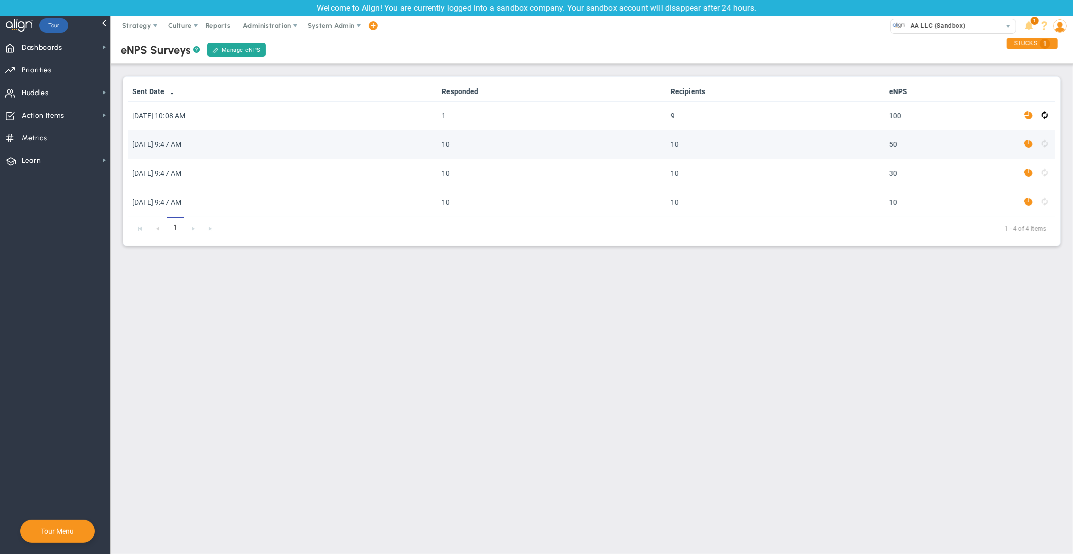
click at [1030, 147] on span at bounding box center [1028, 144] width 9 height 12
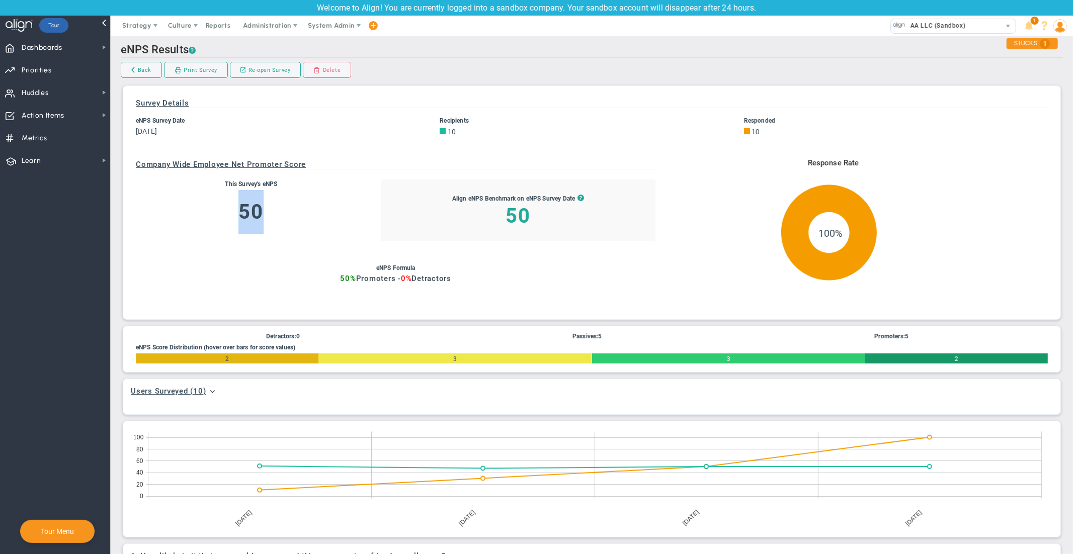
drag, startPoint x: 286, startPoint y: 207, endPoint x: 228, endPoint y: 210, distance: 57.9
click at [226, 210] on h3 "50" at bounding box center [251, 212] width 231 height 44
click at [288, 196] on h3 "50" at bounding box center [251, 212] width 231 height 44
click at [183, 26] on span "Culture" at bounding box center [180, 26] width 24 height 8
click at [195, 47] on span "eNPS" at bounding box center [190, 46] width 17 height 8
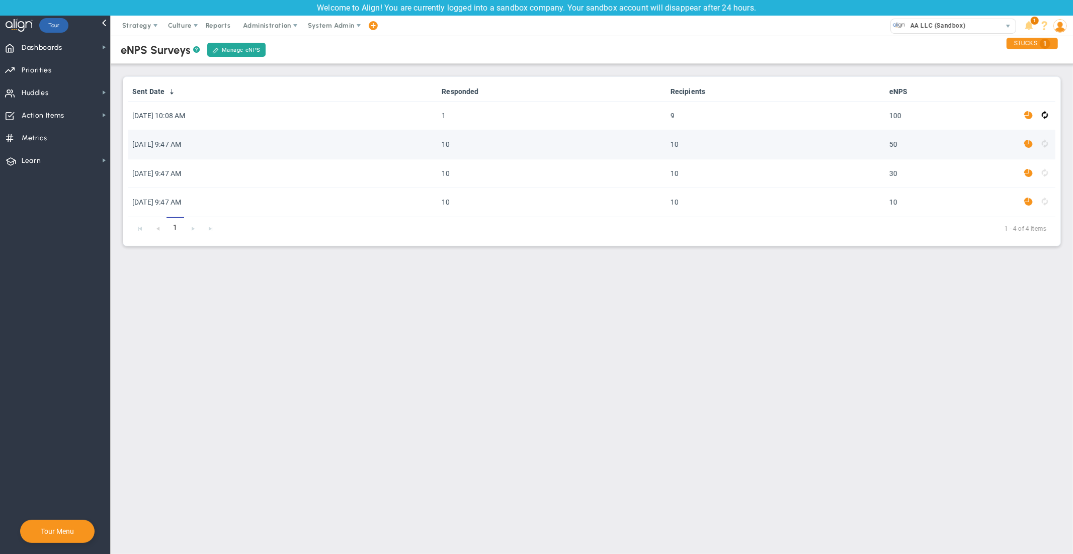
click at [1028, 143] on span at bounding box center [1028, 144] width 9 height 12
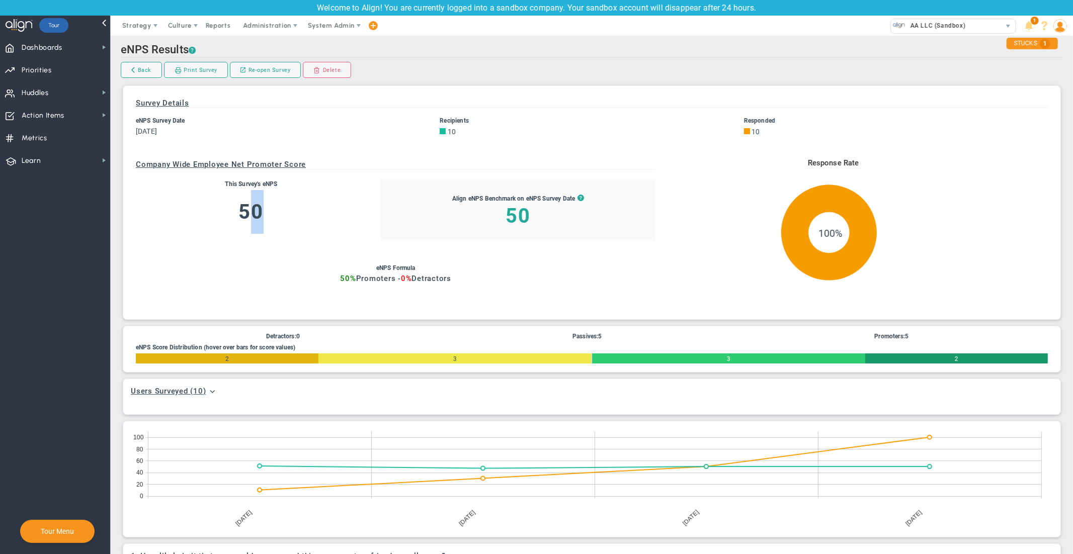
drag, startPoint x: 279, startPoint y: 206, endPoint x: 250, endPoint y: 206, distance: 28.7
click at [250, 206] on h3 "50" at bounding box center [251, 212] width 231 height 44
click at [276, 207] on h3 "50" at bounding box center [251, 212] width 231 height 44
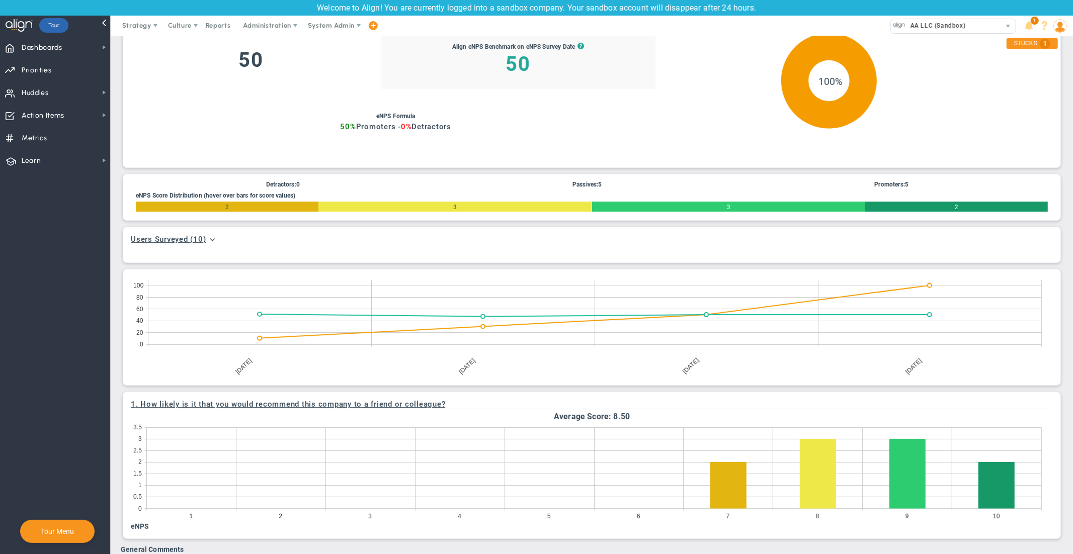
scroll to position [154, 0]
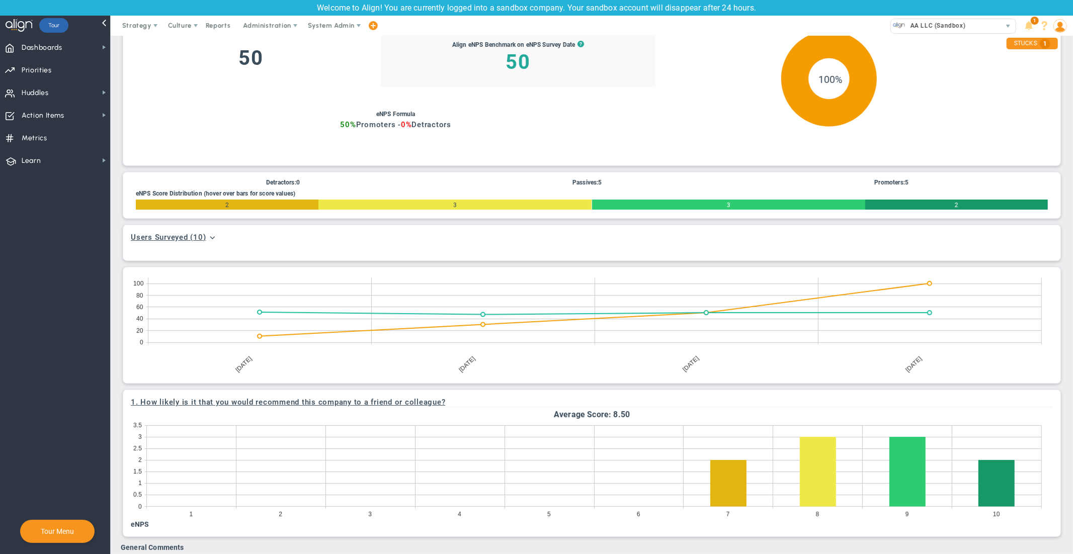
drag, startPoint x: 1073, startPoint y: 228, endPoint x: 1072, endPoint y: 279, distance: 50.8
click at [1072, 279] on main "eNPS Results ? Back Print Survey Close Survey Re-open Survey [GEOGRAPHIC_DATA] …" at bounding box center [592, 295] width 962 height 518
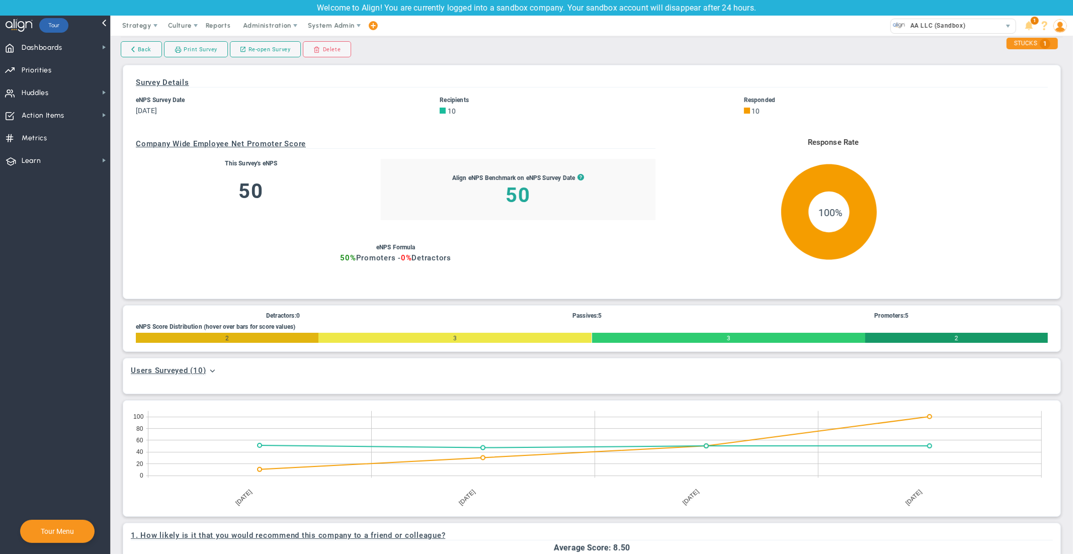
scroll to position [0, 0]
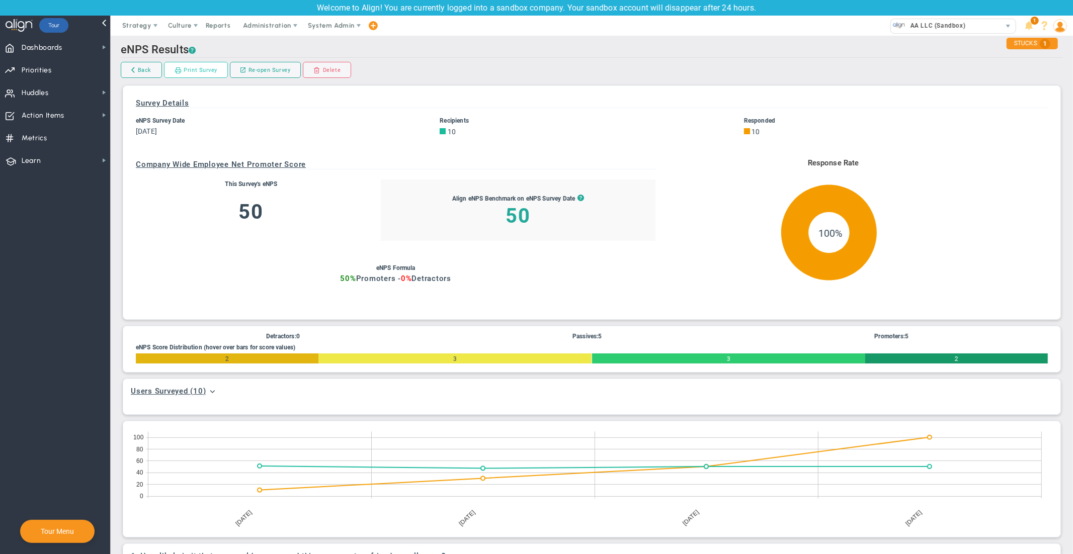
click at [194, 73] on link "Print Survey" at bounding box center [196, 70] width 64 height 16
click at [147, 69] on link "Back" at bounding box center [141, 70] width 41 height 16
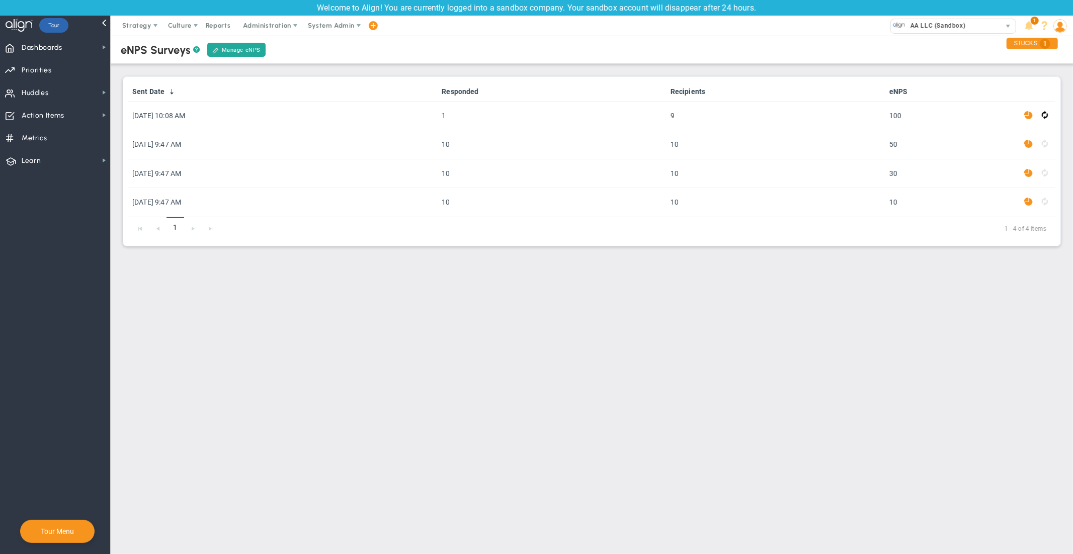
click at [675, 58] on div "eNPS Surveys ? Manage eNPS" at bounding box center [592, 50] width 982 height 28
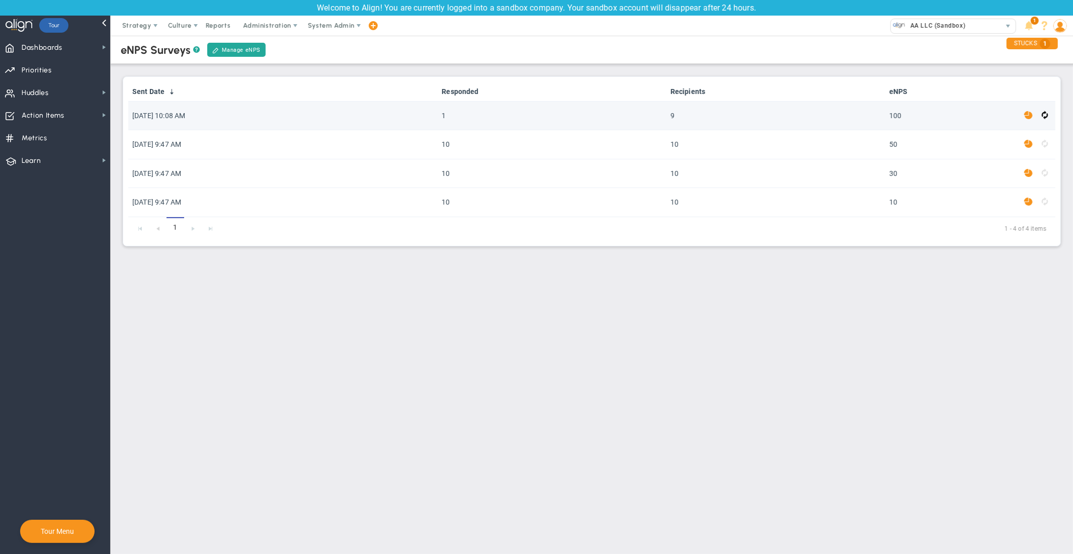
click at [1028, 116] on span at bounding box center [1028, 116] width 9 height 12
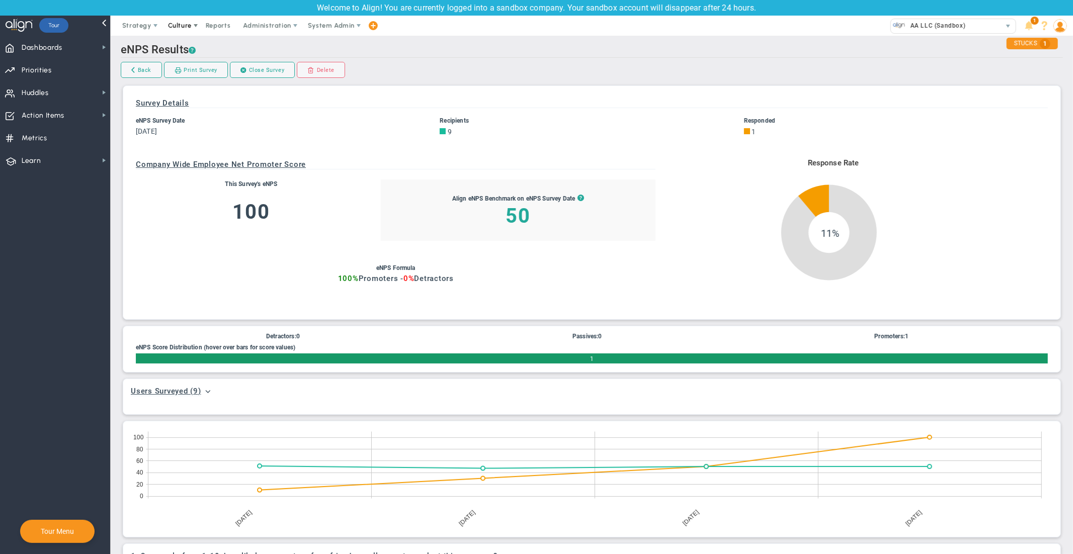
click at [185, 28] on span "Culture" at bounding box center [180, 26] width 24 height 8
click at [192, 44] on span "eNPS" at bounding box center [190, 46] width 17 height 8
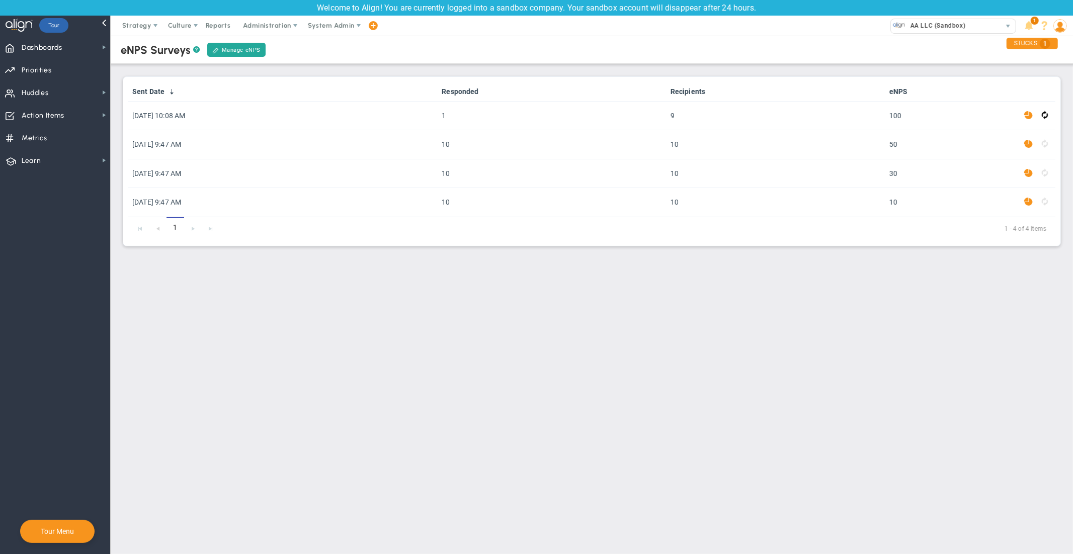
click at [690, 53] on div "eNPS Surveys ? Manage eNPS" at bounding box center [592, 50] width 982 height 28
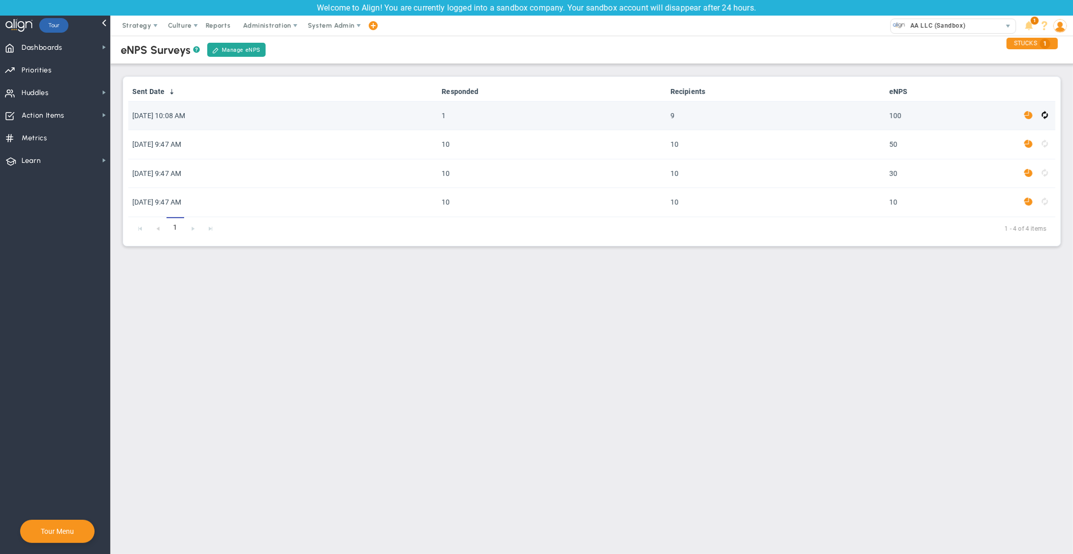
click at [1029, 115] on span at bounding box center [1028, 116] width 9 height 12
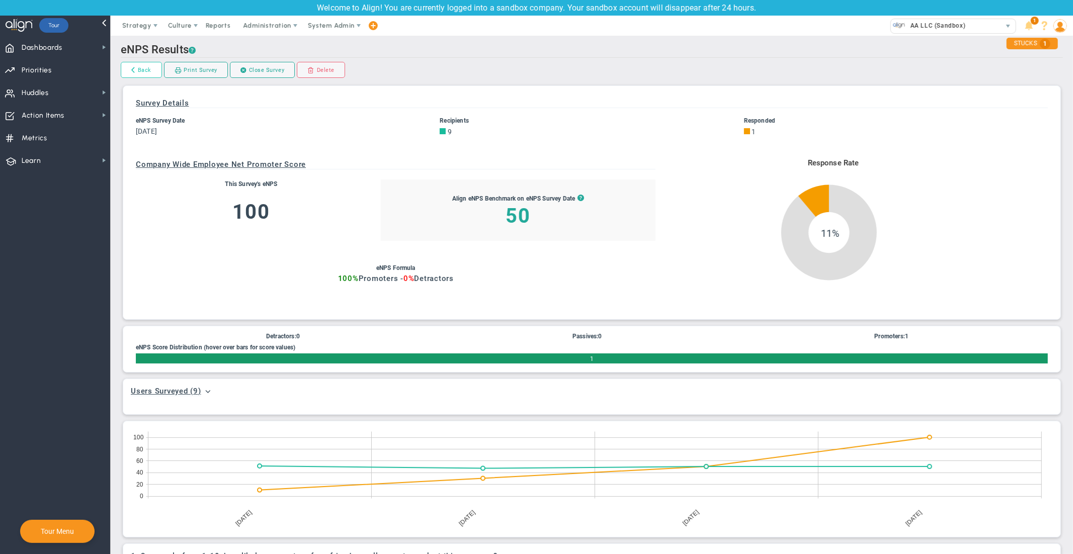
click at [145, 69] on link "Back" at bounding box center [141, 70] width 41 height 16
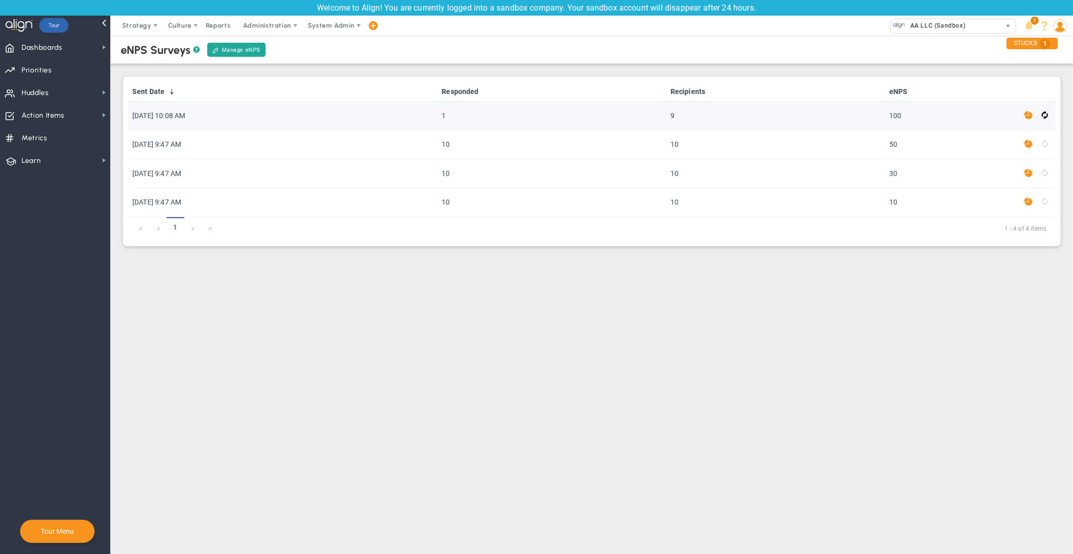
click at [1028, 117] on span at bounding box center [1028, 116] width 9 height 12
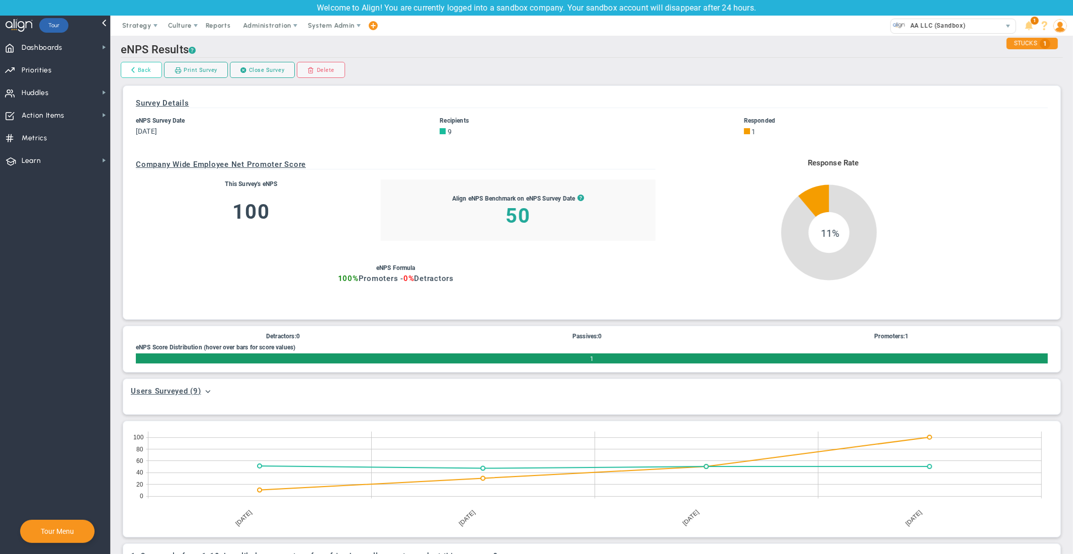
click at [143, 71] on link "Back" at bounding box center [141, 70] width 41 height 16
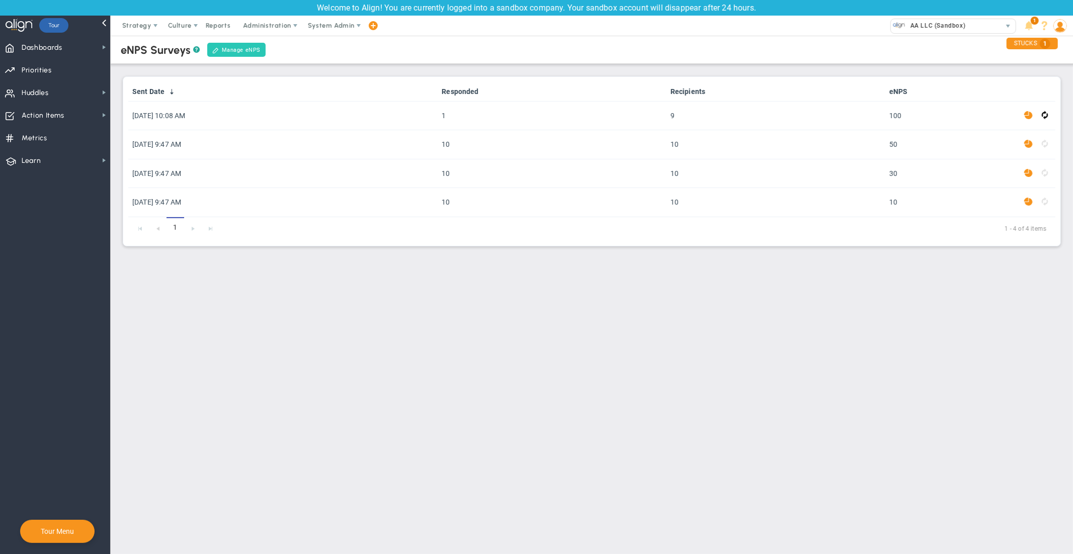
click at [239, 51] on link "Manage eNPS" at bounding box center [236, 50] width 58 height 14
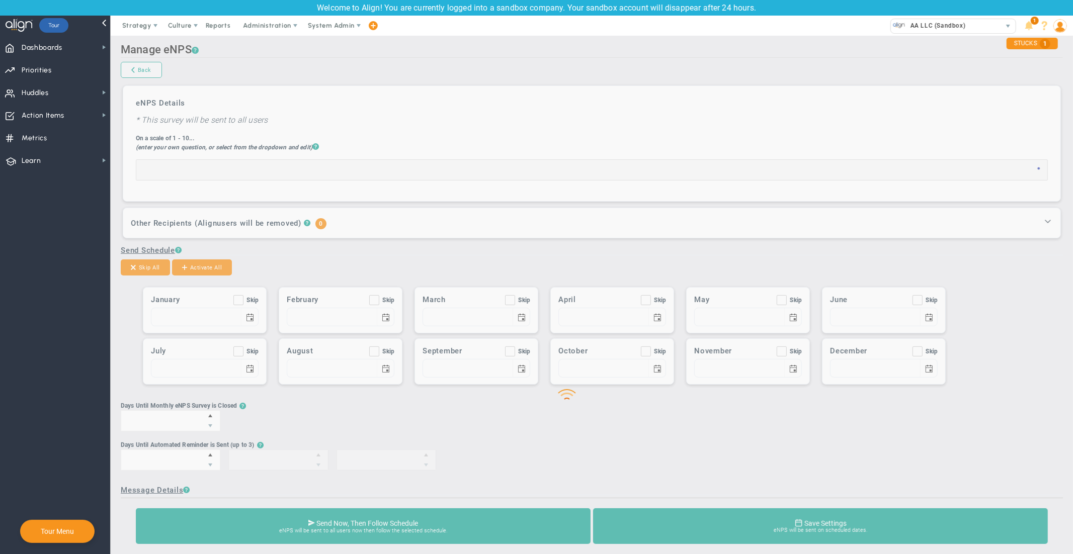
type input "On a scale from 1-10, how likely are you to refer a friend or colleague to work…"
checkbox input "true"
type input "01/01"
checkbox input "true"
type input "02/01"
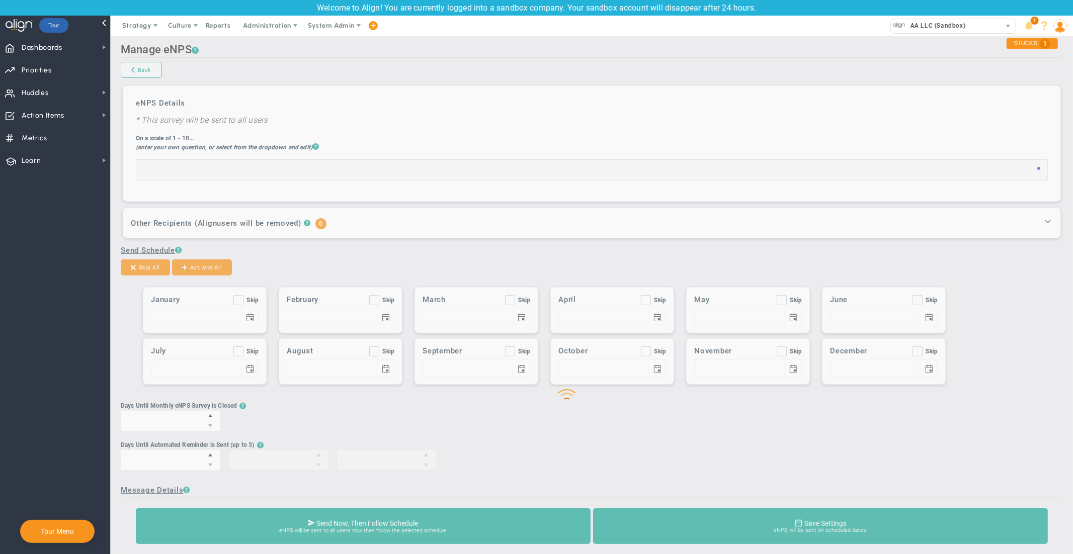
checkbox input "true"
type input "03/01"
checkbox input "true"
type input "04/01"
checkbox input "true"
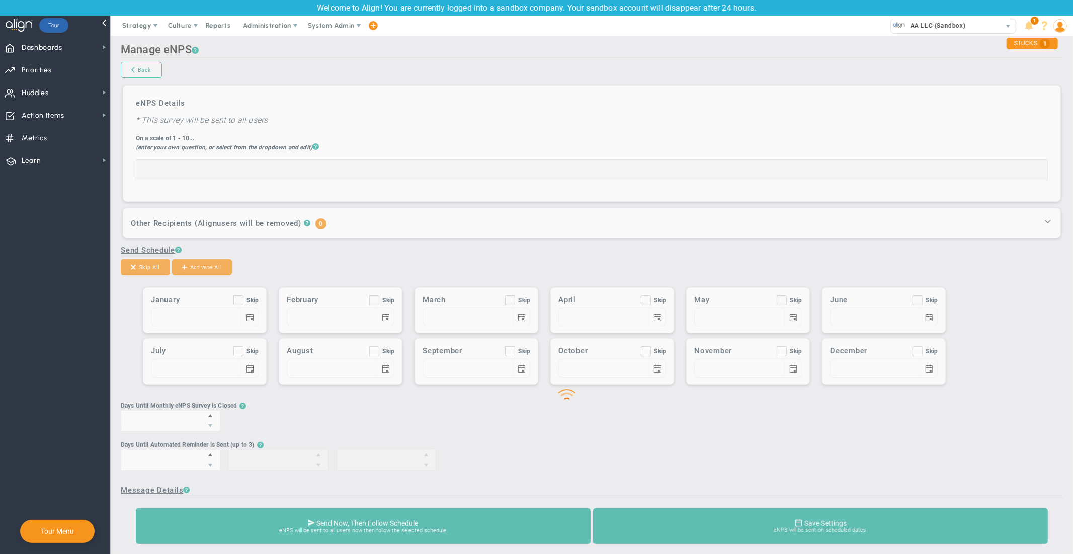
type input "05/01"
checkbox input "true"
type input "06/01"
checkbox input "true"
type input "07/01"
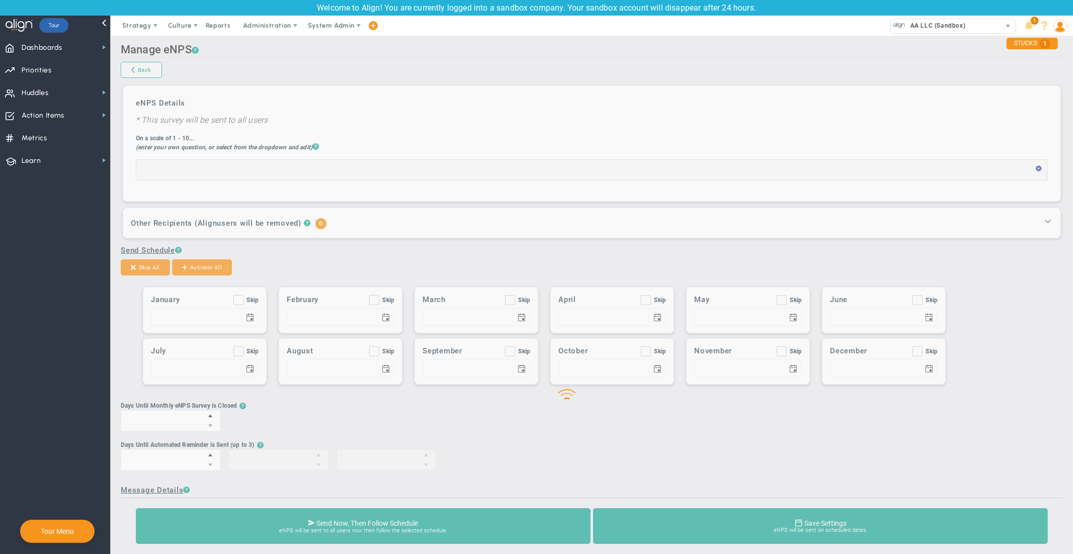
type input "08/01"
checkbox input "true"
type input "09/01"
checkbox input "true"
type input "10/01"
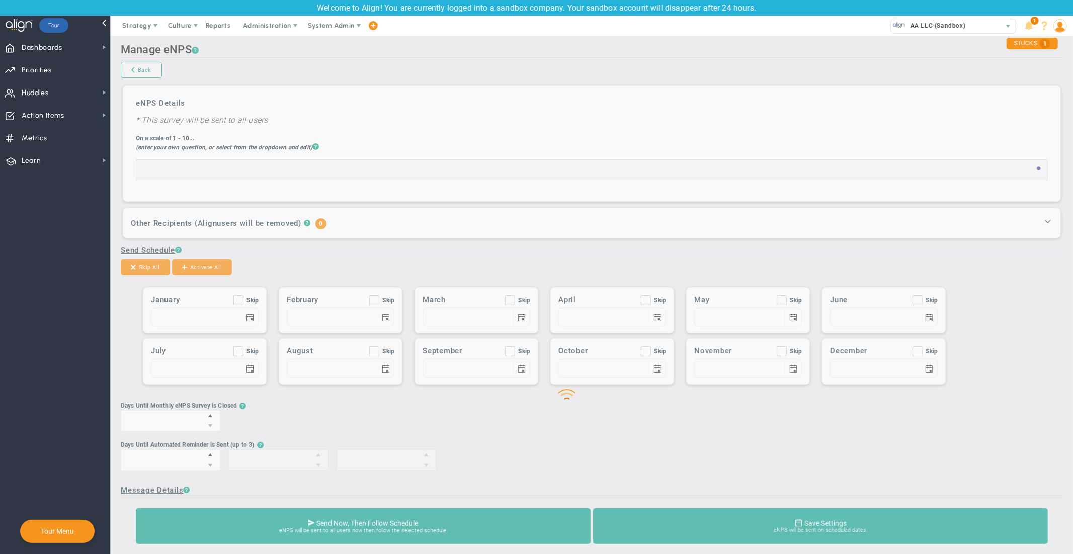
checkbox input "true"
type input "11/01"
checkbox input "true"
type input "12/01"
type input "10"
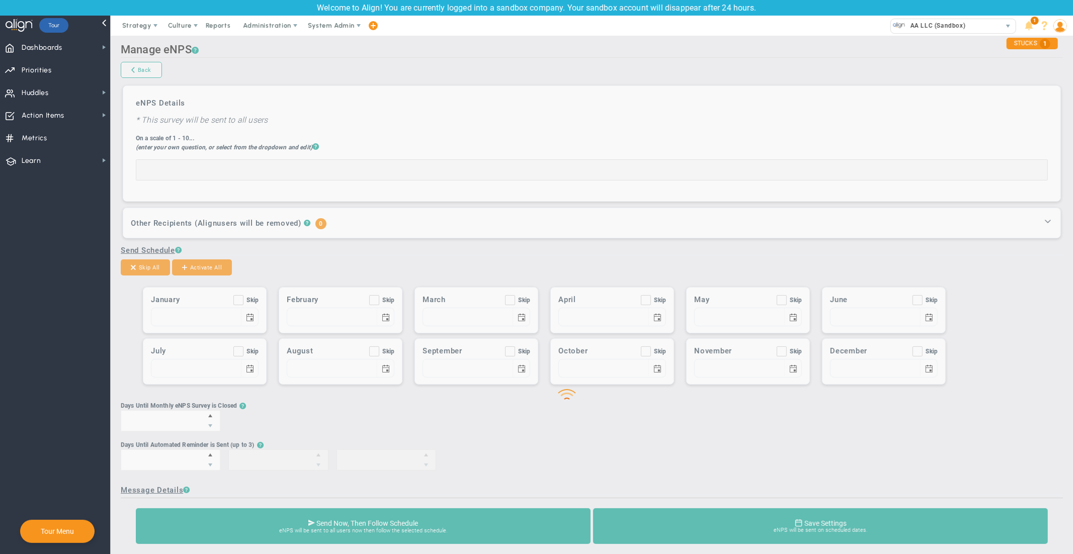
type input "2"
type input "5"
type input "8"
type input "Team eNPS Survey - please respond!"
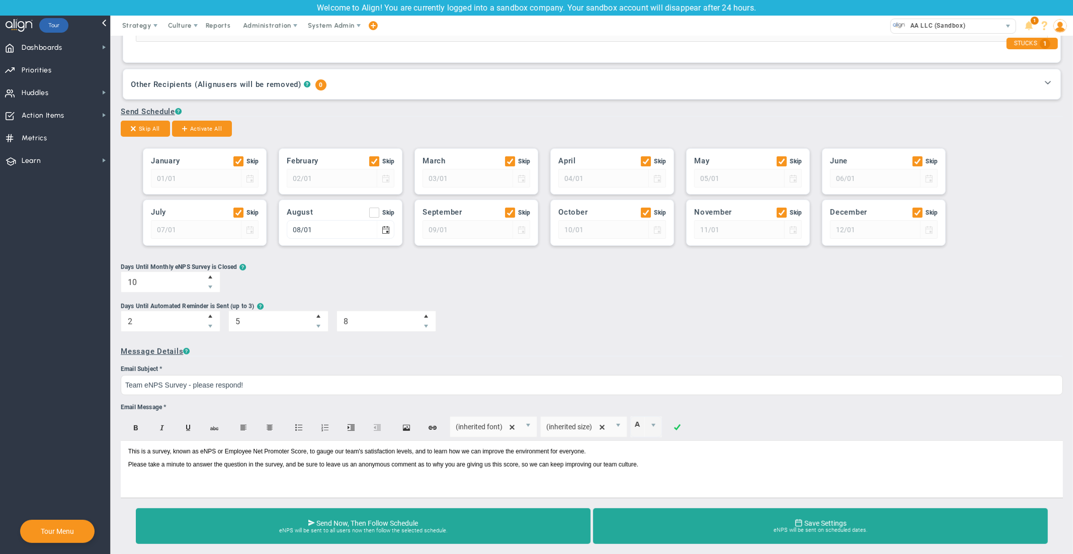
scroll to position [143, 0]
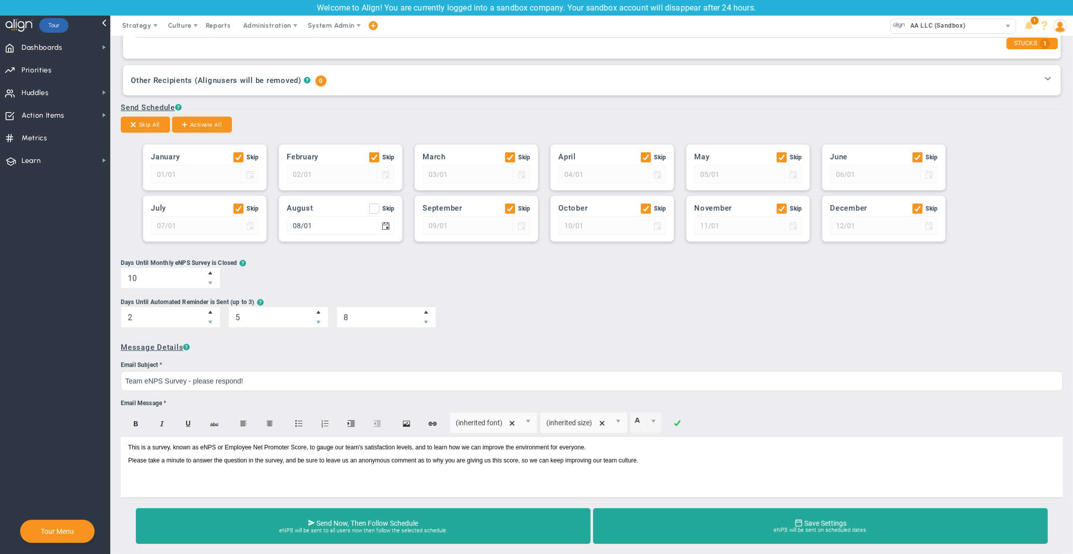
drag, startPoint x: 1073, startPoint y: 153, endPoint x: 1069, endPoint y: 255, distance: 102.2
click at [1069, 255] on main "Manage eNPS ? Back eNPS Details * This survey will be sent to all users On a sc…" at bounding box center [592, 295] width 962 height 518
click at [181, 31] on span "Culture" at bounding box center [180, 26] width 40 height 20
click at [195, 48] on span "eNPS" at bounding box center [190, 46] width 17 height 8
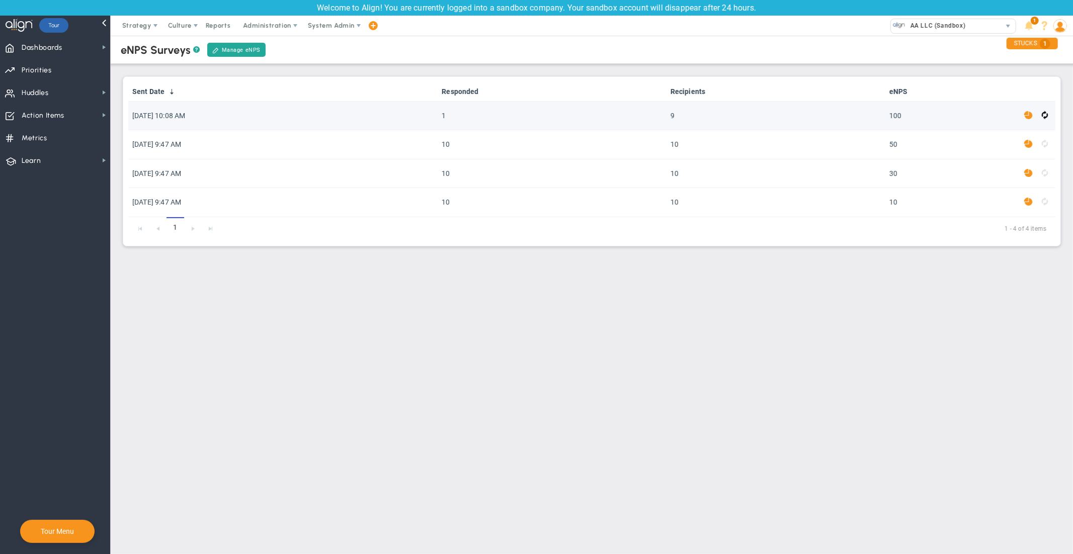
click at [1027, 115] on span at bounding box center [1028, 116] width 9 height 12
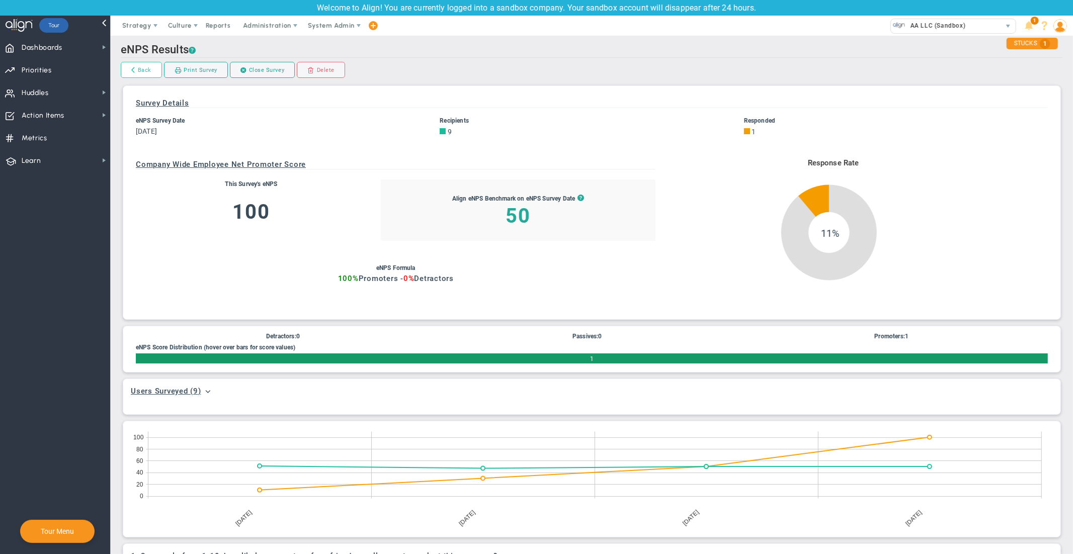
click at [137, 70] on link "Back" at bounding box center [141, 70] width 41 height 16
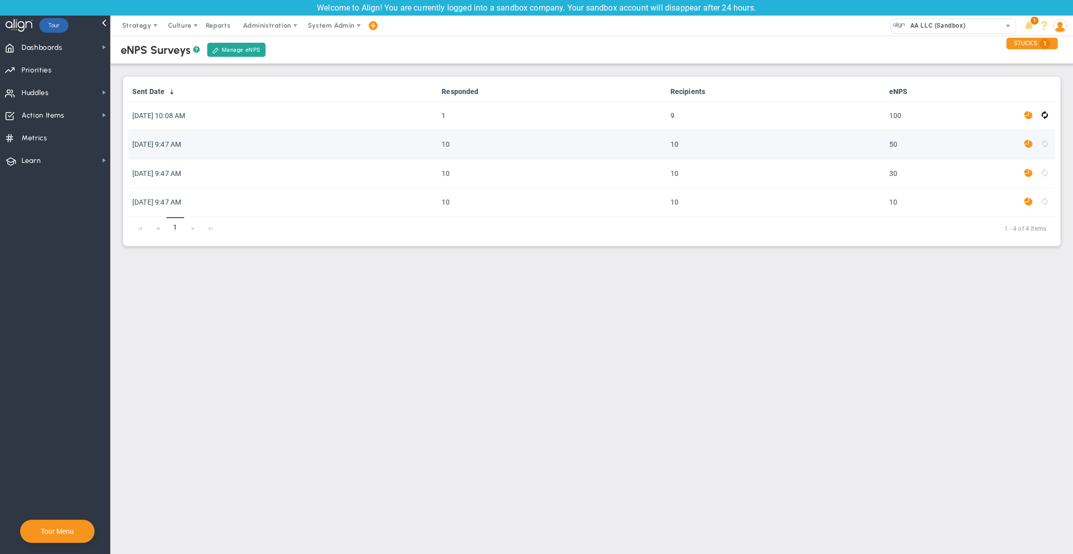
click at [1027, 143] on span at bounding box center [1028, 144] width 9 height 12
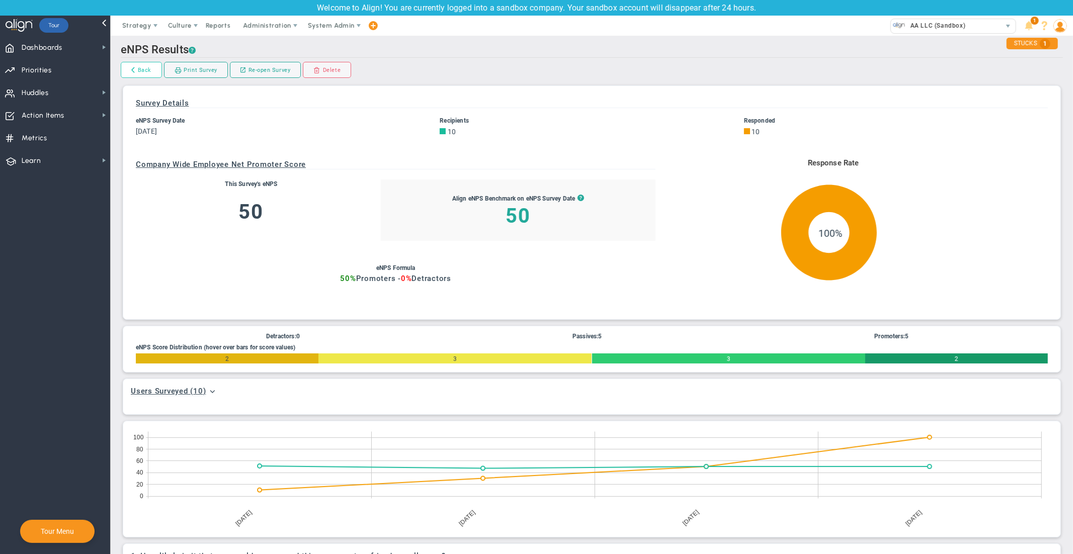
click at [140, 72] on link "Back" at bounding box center [141, 70] width 41 height 16
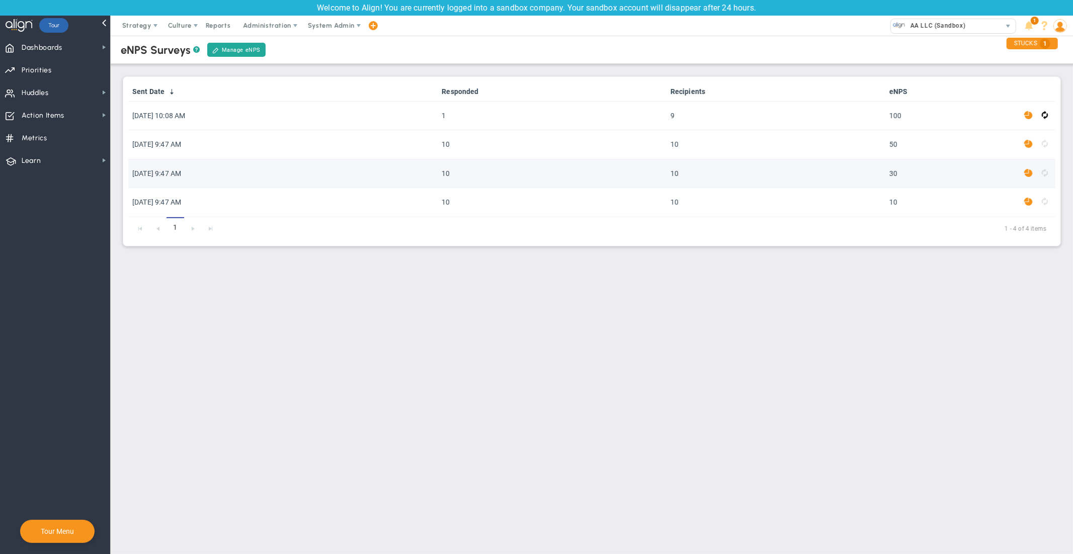
click at [1025, 172] on span at bounding box center [1028, 173] width 9 height 12
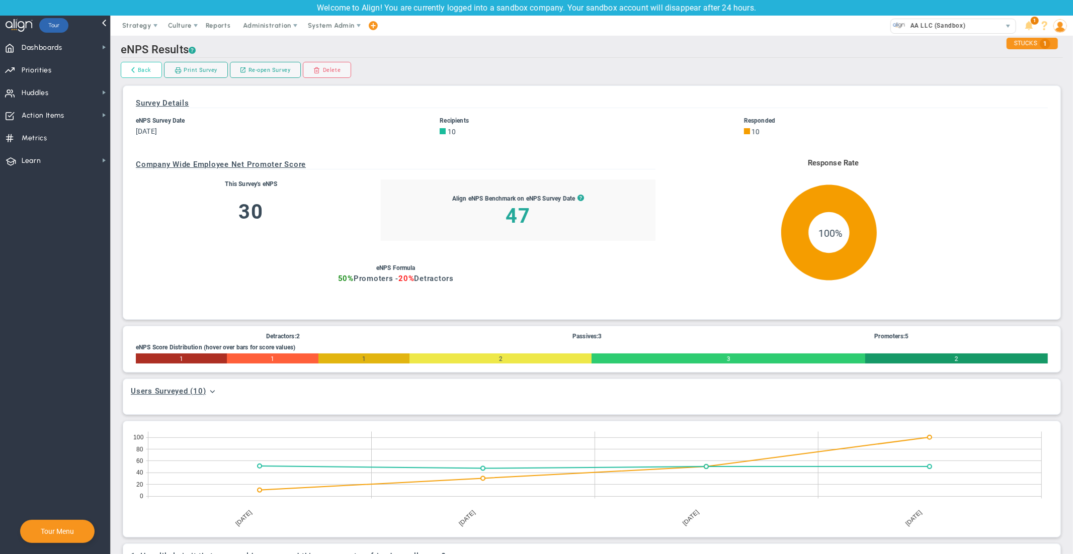
click at [137, 70] on link "Back" at bounding box center [141, 70] width 41 height 16
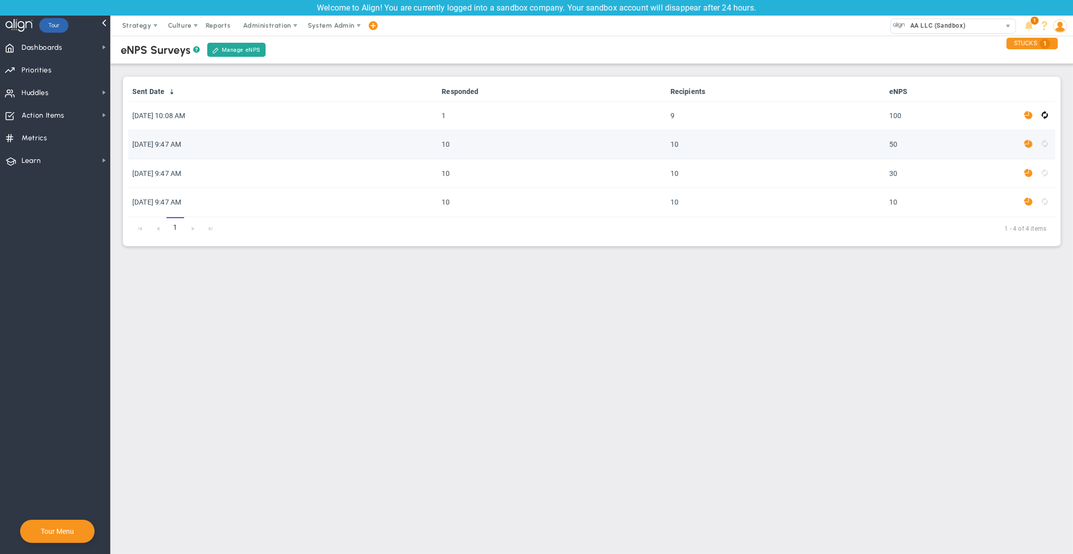
click at [1028, 144] on span at bounding box center [1028, 144] width 9 height 12
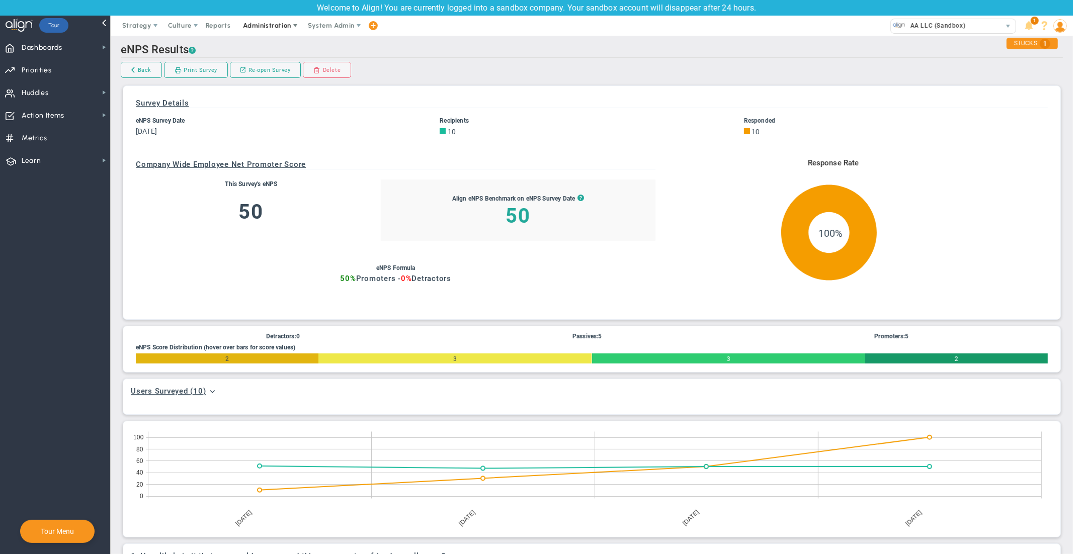
click at [272, 30] on span "Administration" at bounding box center [267, 26] width 64 height 20
click at [277, 89] on span "Company Settings" at bounding box center [277, 86] width 82 height 20
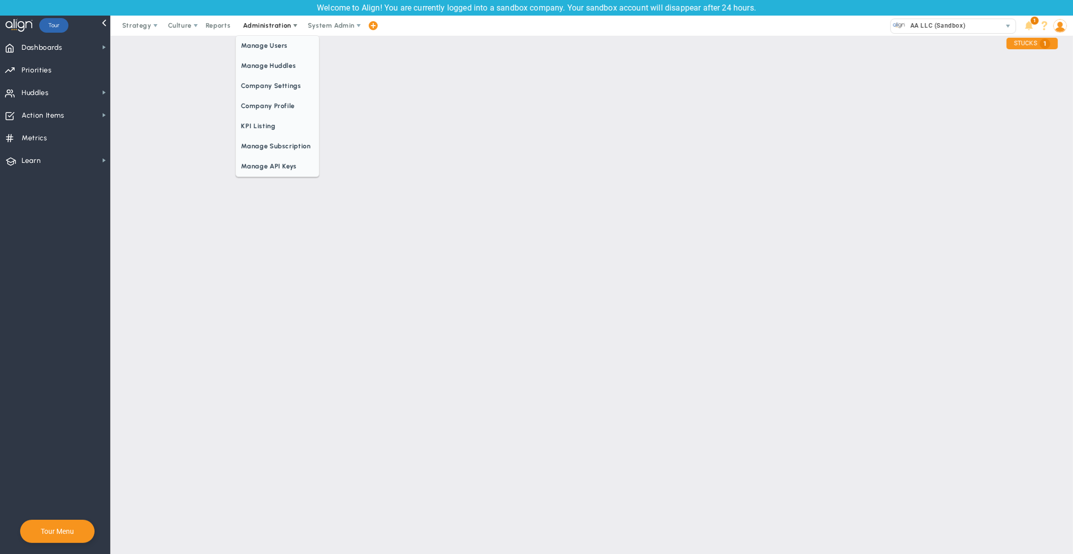
checkbox input "true"
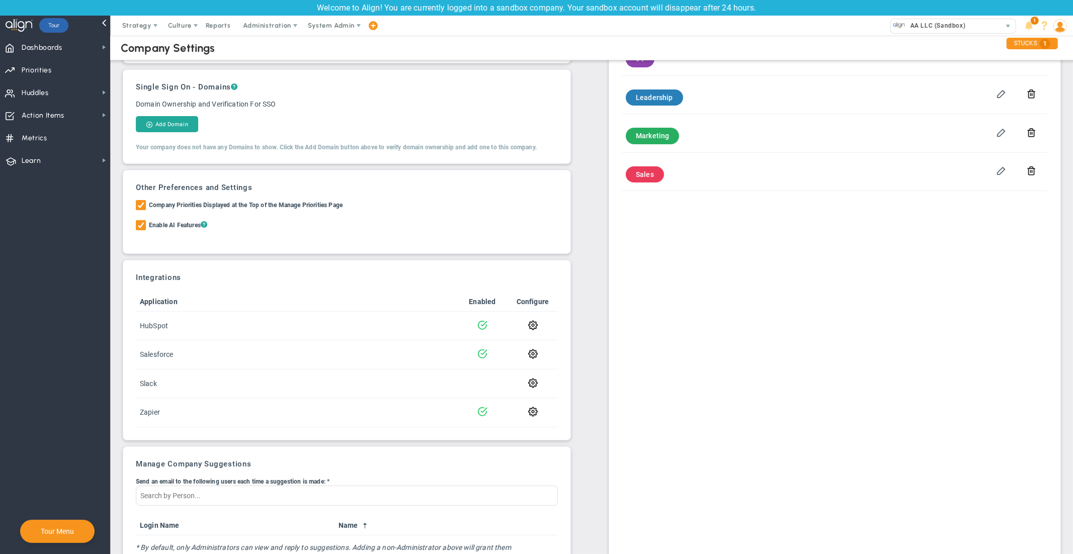
scroll to position [138, 0]
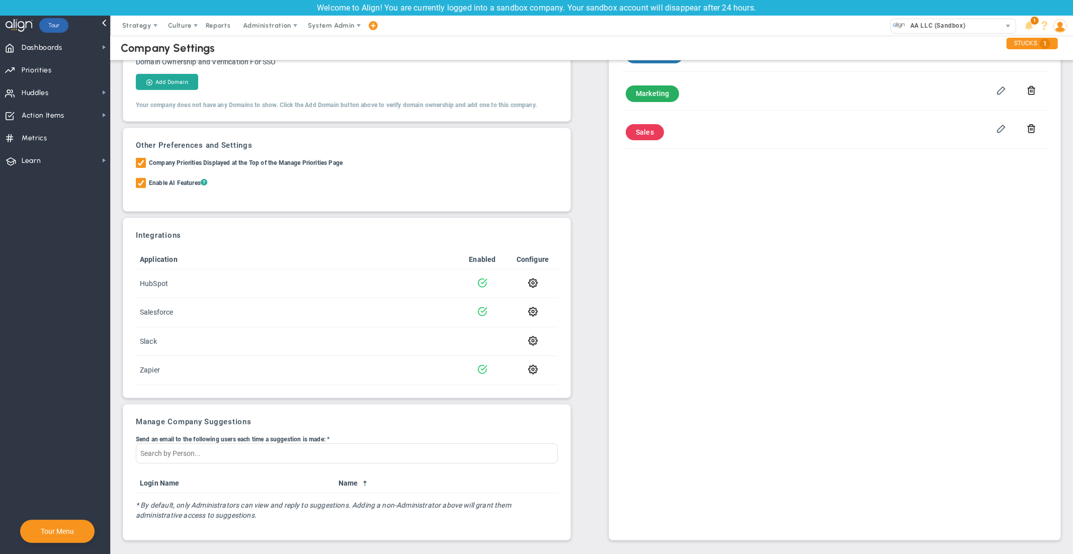
click at [302, 407] on div "Manage Company Suggestions Send an email to the following users each time a sug…" at bounding box center [347, 472] width 448 height 136
drag, startPoint x: 264, startPoint y: 423, endPoint x: 136, endPoint y: 424, distance: 128.2
click at [136, 424] on h3 "Manage Company Suggestions" at bounding box center [347, 421] width 422 height 9
click at [284, 417] on h3 "Manage Company Suggestions" at bounding box center [347, 421] width 422 height 9
click at [182, 28] on span "Culture" at bounding box center [180, 26] width 24 height 8
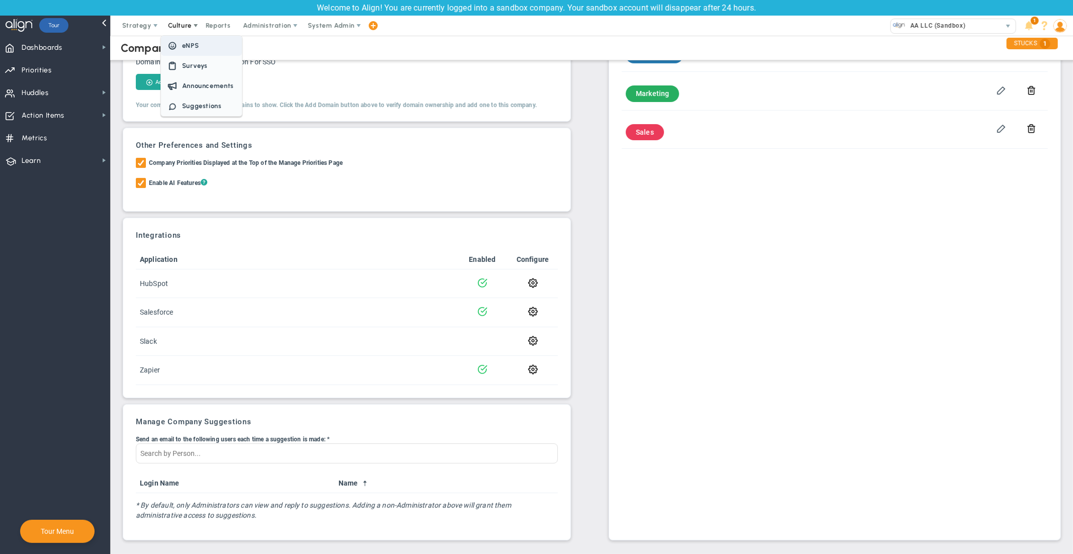
click at [195, 46] on span "eNPS" at bounding box center [190, 46] width 17 height 8
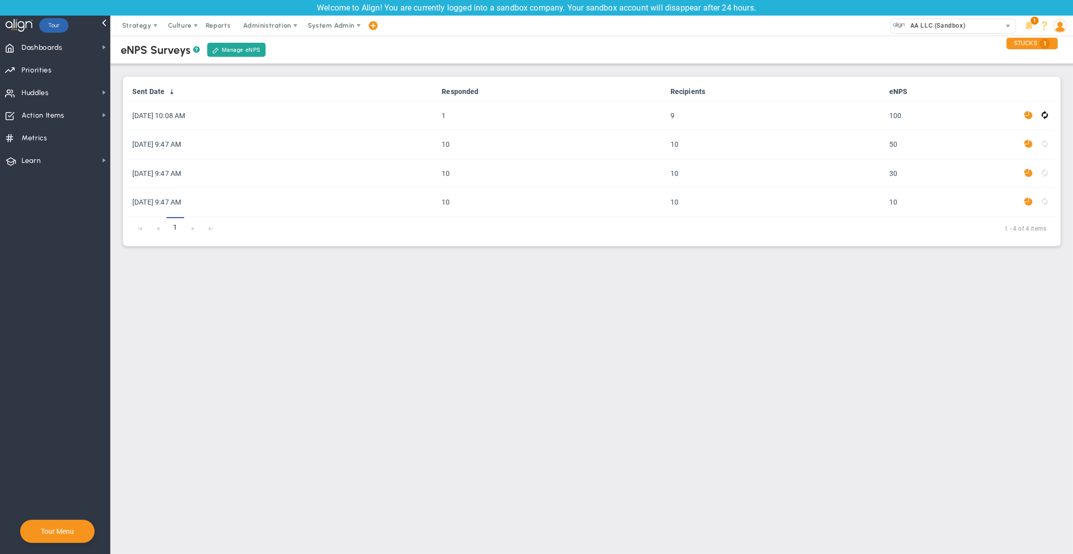
click at [961, 78] on div "Sent Date Responded Recipients eNPS [DATE] 10:08 AM 1 9 100 [DATE] 9:47 AM 10 1…" at bounding box center [592, 161] width 938 height 170
click at [277, 31] on span "Administration" at bounding box center [267, 26] width 64 height 20
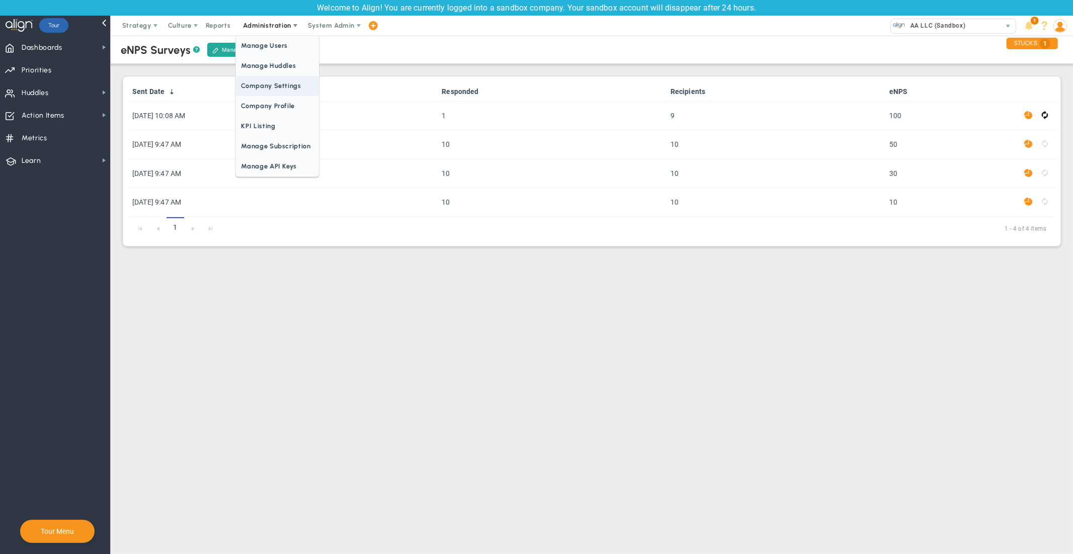
click at [283, 90] on span "Company Settings" at bounding box center [277, 86] width 82 height 20
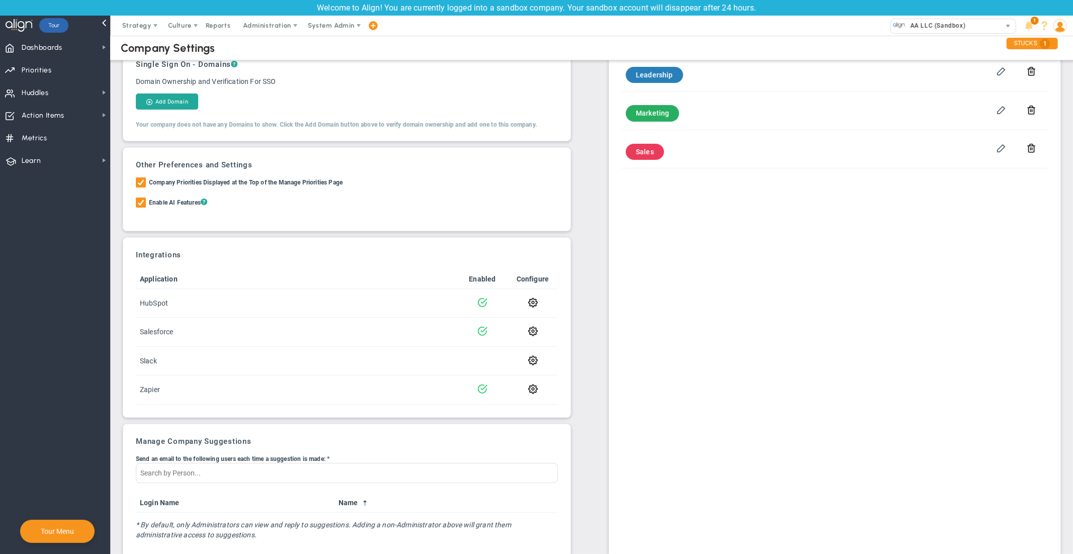
scroll to position [138, 0]
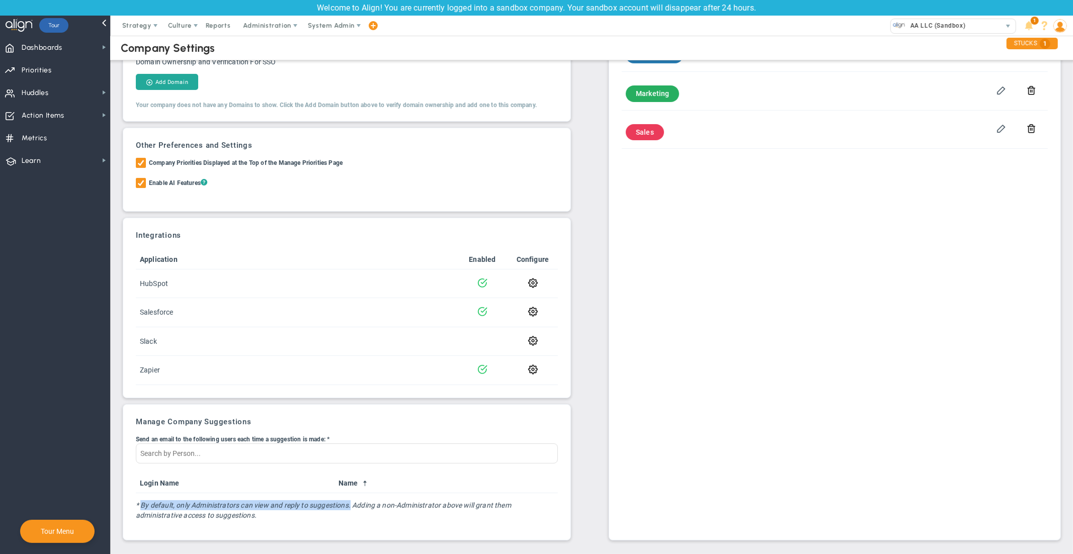
drag, startPoint x: 141, startPoint y: 505, endPoint x: 350, endPoint y: 504, distance: 208.2
click at [350, 504] on p "* By default, only Administrators can view and reply to suggestions. Adding a n…" at bounding box center [347, 510] width 422 height 20
click at [355, 417] on h3 "Manage Company Suggestions" at bounding box center [347, 421] width 422 height 9
click at [182, 25] on span "Culture" at bounding box center [180, 26] width 24 height 8
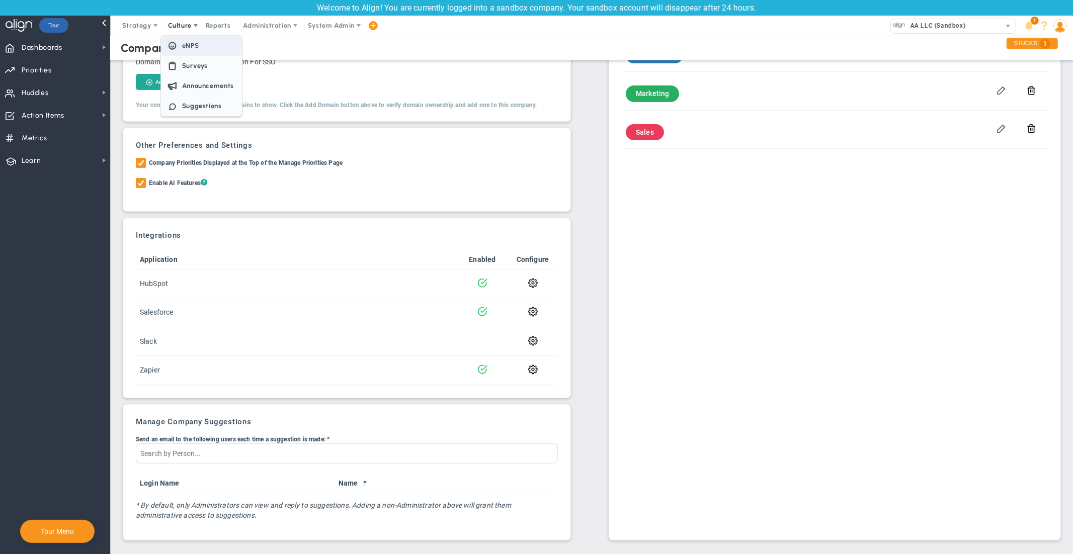
click at [201, 49] on span "eNPS" at bounding box center [201, 46] width 81 height 20
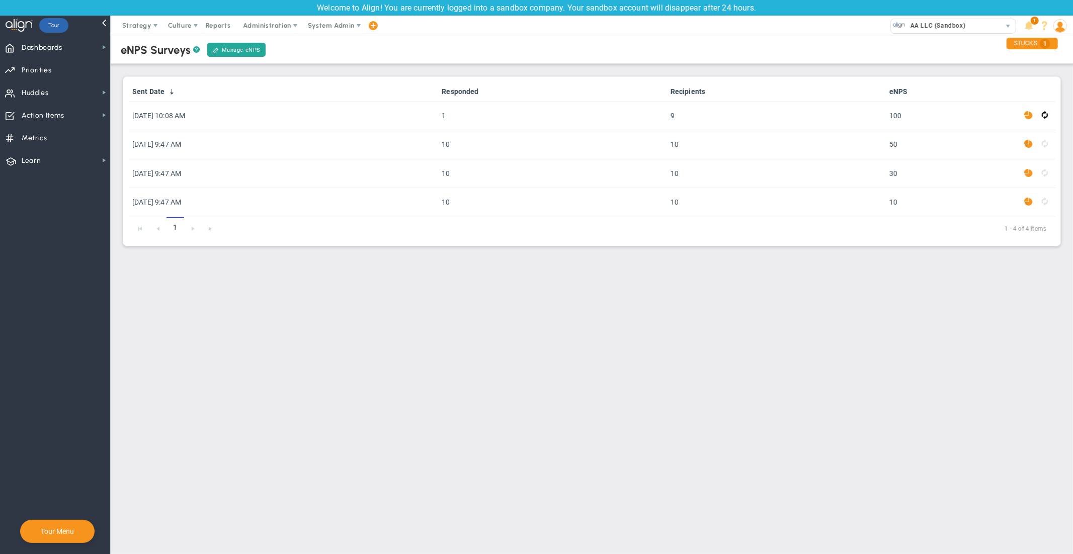
click at [558, 66] on div "eNPS Surveys ? Manage eNPS Sent Date Responded Recipients eNPS [DATE] 10:08 AM …" at bounding box center [592, 139] width 942 height 213
click at [192, 34] on span "Culture" at bounding box center [180, 26] width 40 height 20
click at [193, 65] on span "Surveys" at bounding box center [195, 66] width 26 height 8
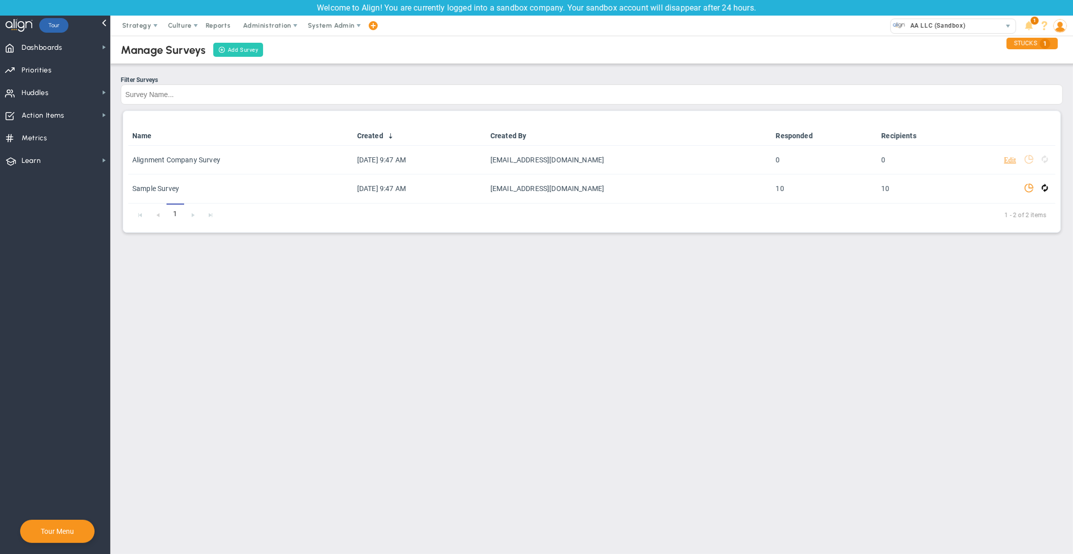
click at [242, 50] on link "Add Survey" at bounding box center [238, 50] width 50 height 14
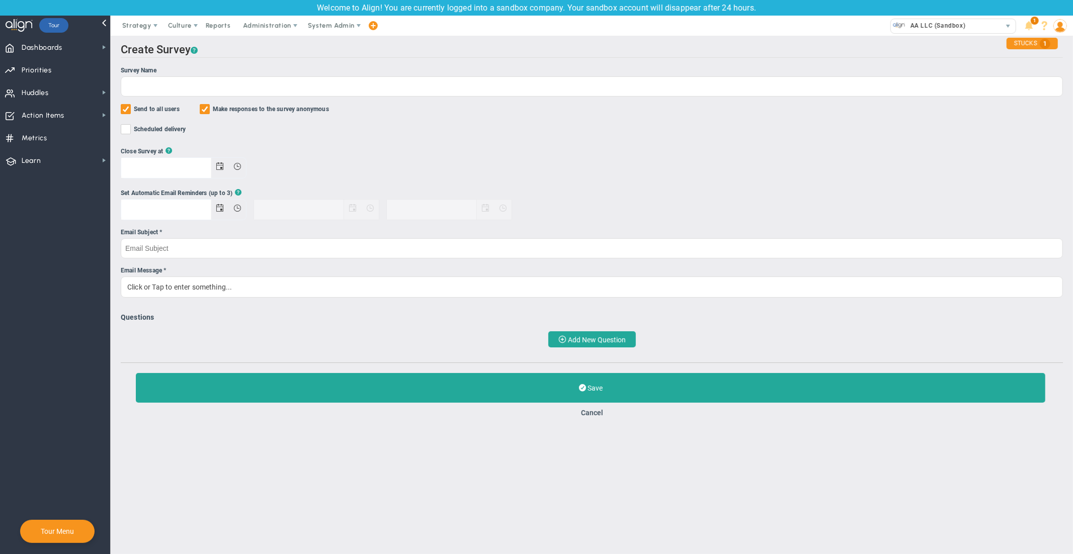
click at [128, 109] on input "Send to all users" at bounding box center [126, 111] width 7 height 10
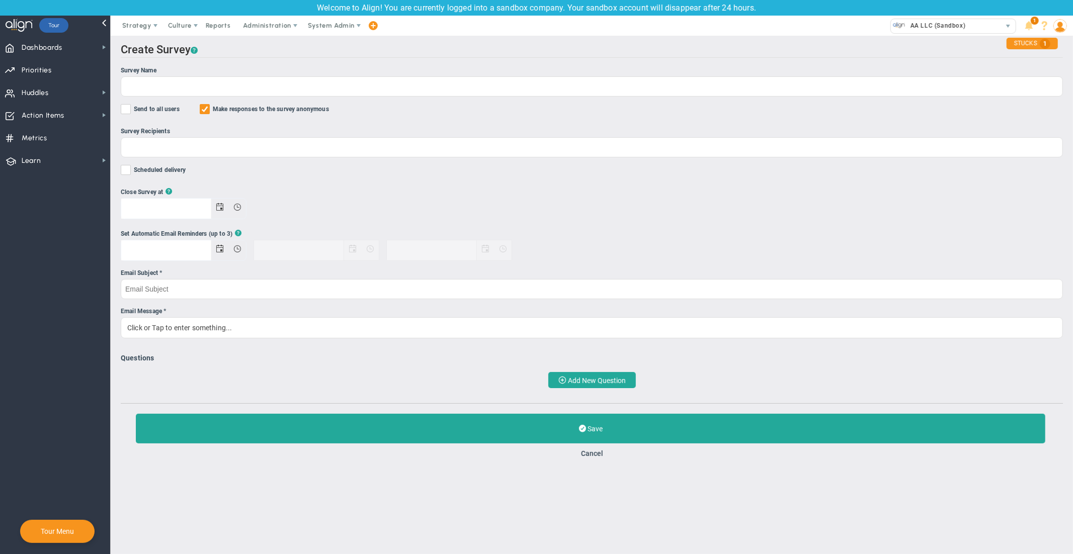
click at [124, 109] on input "Send to all users" at bounding box center [126, 111] width 7 height 10
checkbox input "true"
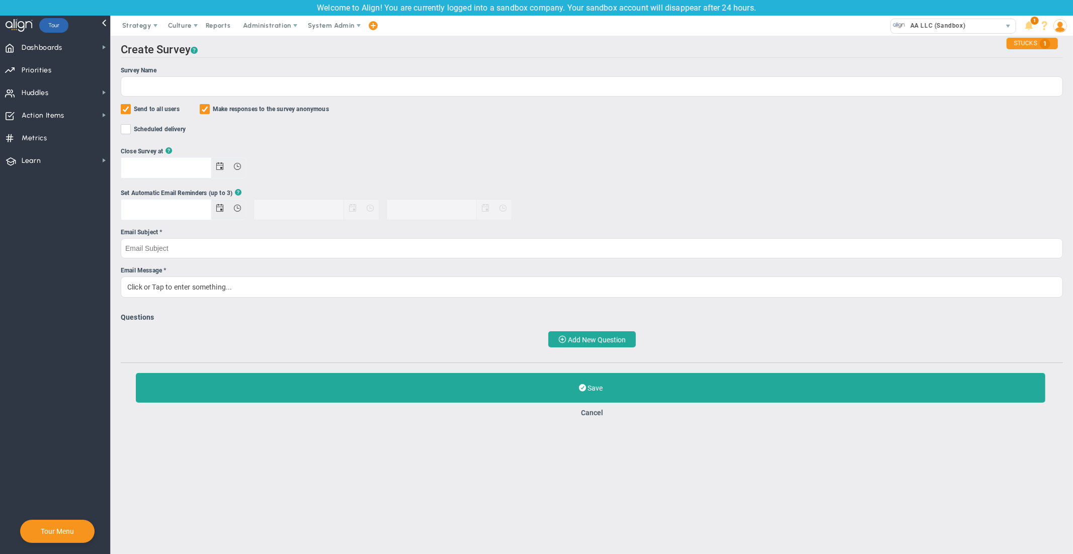
click at [203, 111] on input "Make responses to the survey anonymous" at bounding box center [205, 111] width 7 height 10
click at [210, 112] on span at bounding box center [205, 109] width 10 height 10
click at [209, 112] on input "Make responses to the survey anonymous" at bounding box center [205, 111] width 7 height 10
checkbox input "true"
click at [587, 338] on span "Add New Question" at bounding box center [597, 340] width 58 height 8
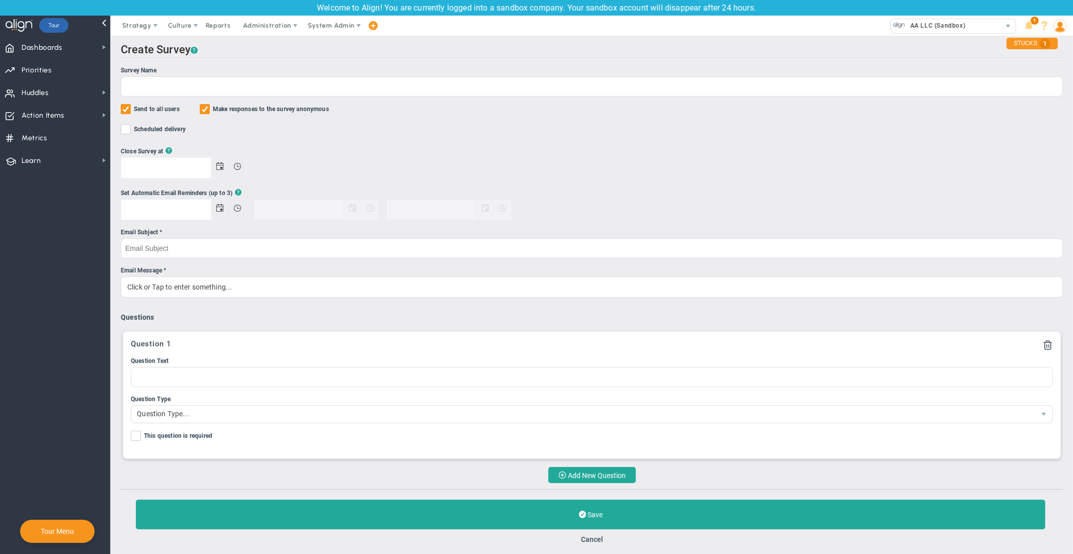
scroll to position [17, 0]
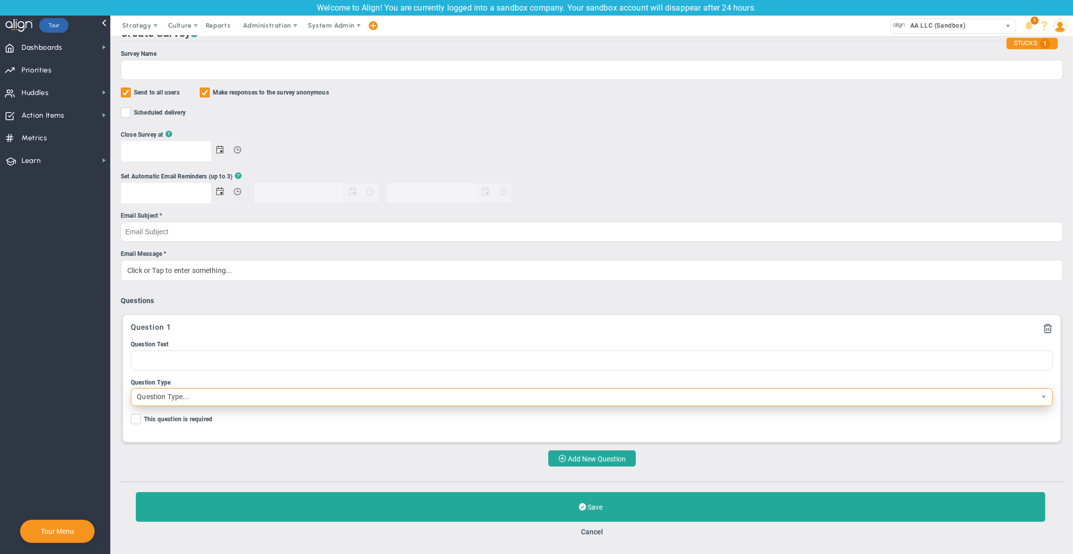
click at [221, 397] on span "Question Type..." at bounding box center [583, 397] width 904 height 17
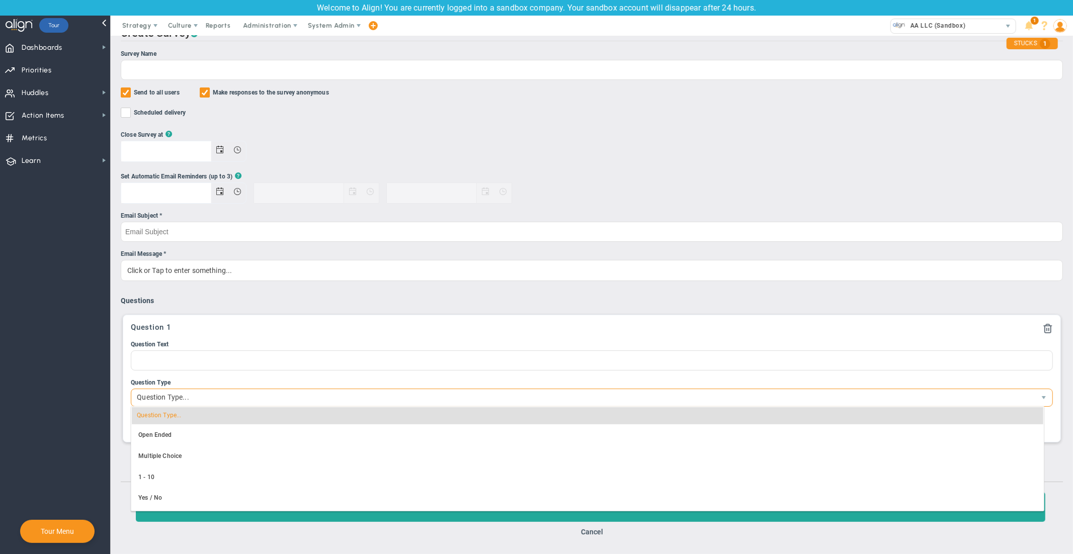
click at [626, 306] on div "Questions Question 1 Question Text Question Type Question Type..." at bounding box center [592, 381] width 942 height 170
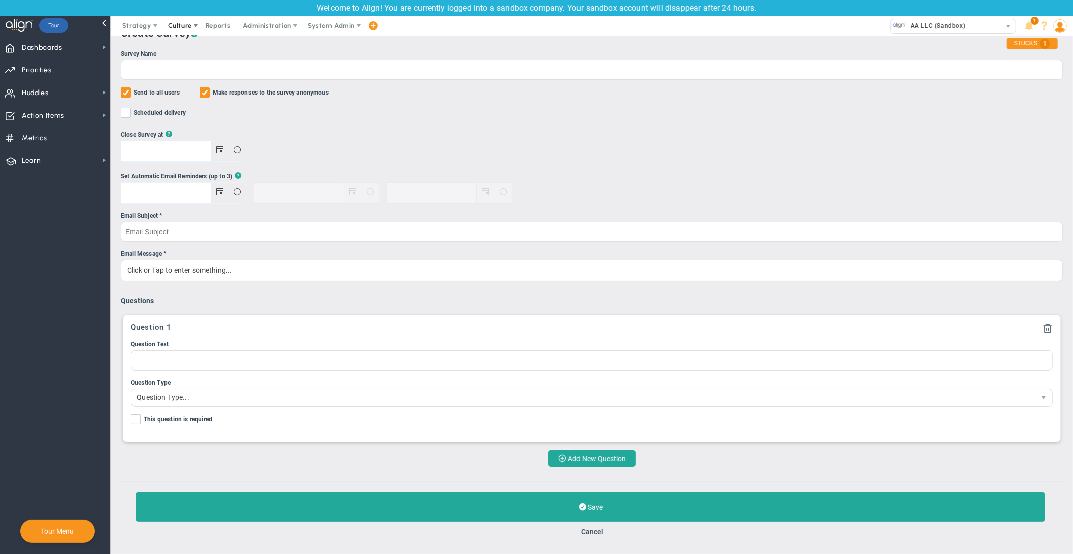
click at [187, 24] on span "Culture" at bounding box center [180, 26] width 24 height 8
click at [195, 67] on span "Surveys" at bounding box center [195, 66] width 26 height 8
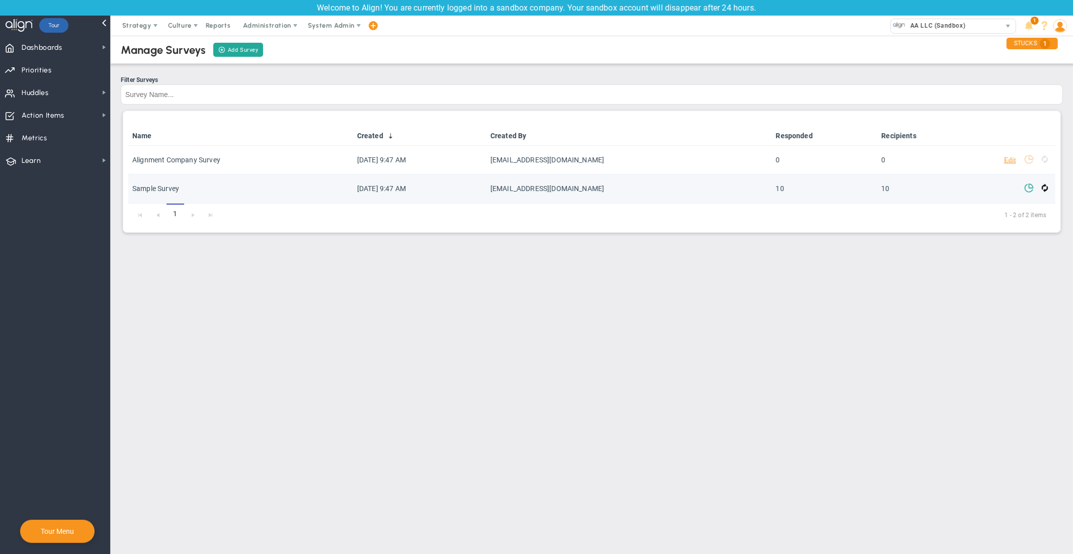
click at [1027, 191] on span at bounding box center [1029, 188] width 10 height 10
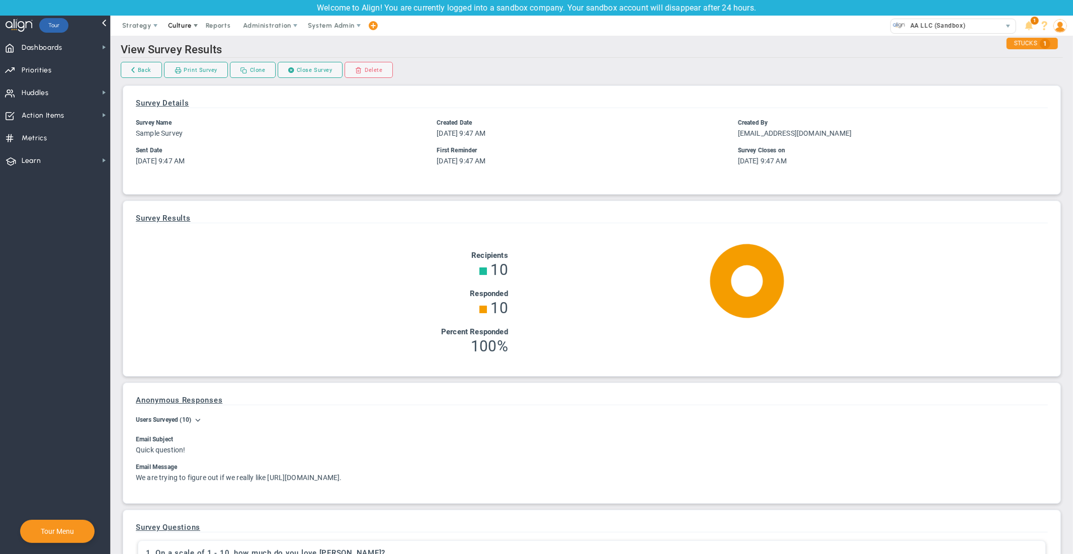
click at [178, 26] on span "Culture" at bounding box center [180, 26] width 24 height 8
click at [209, 68] on span "Surveys" at bounding box center [201, 66] width 81 height 20
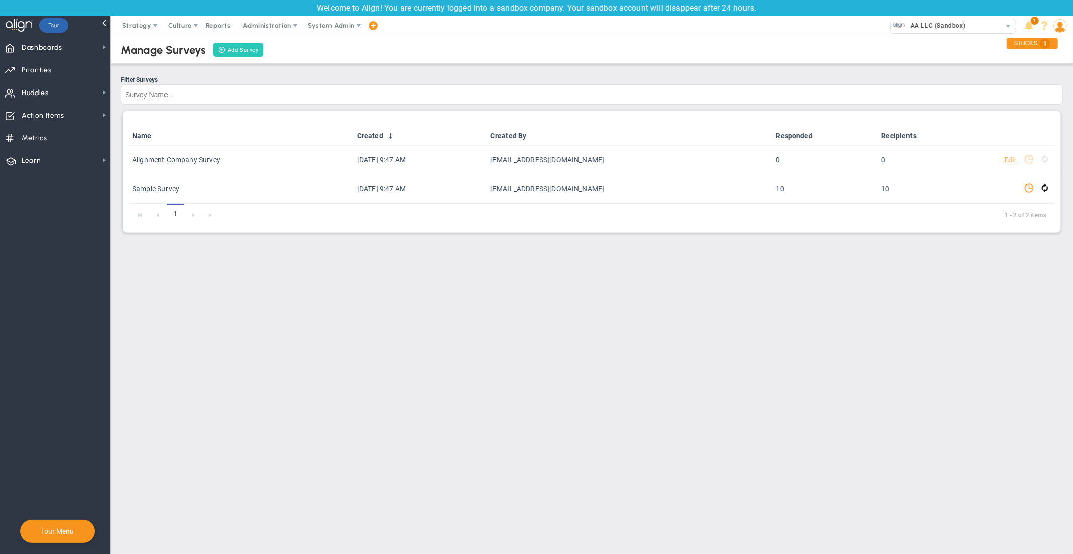
click at [247, 52] on link "Add Survey" at bounding box center [238, 50] width 50 height 14
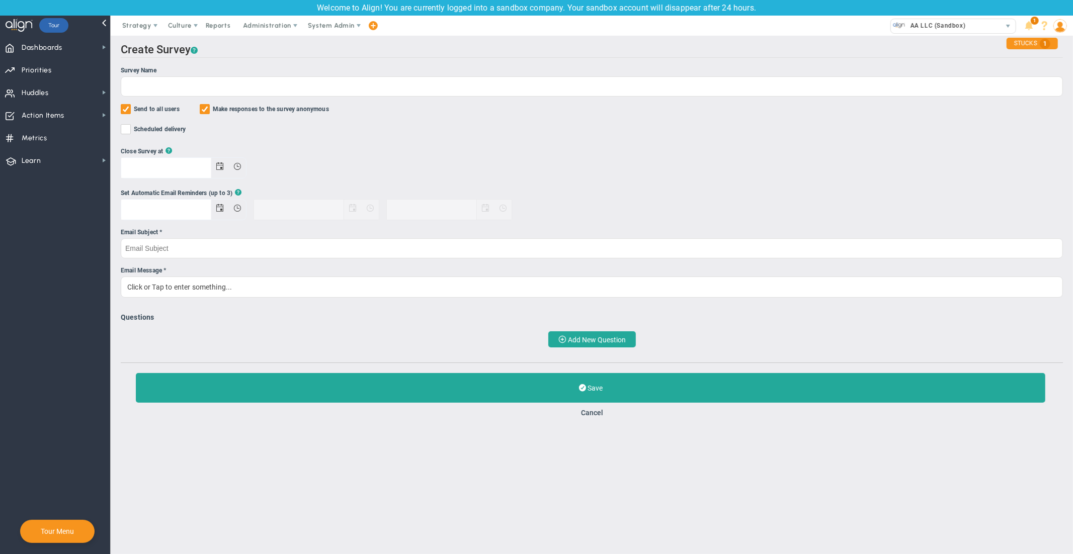
click at [336, 53] on h2 "Create Edit eNPS Survey ?" at bounding box center [592, 50] width 942 height 15
click at [326, 29] on span "System Admin" at bounding box center [331, 26] width 47 height 8
click at [861, 49] on h2 "Create Edit eNPS Survey ?" at bounding box center [592, 50] width 942 height 15
click at [323, 24] on span "System Admin" at bounding box center [331, 26] width 47 height 8
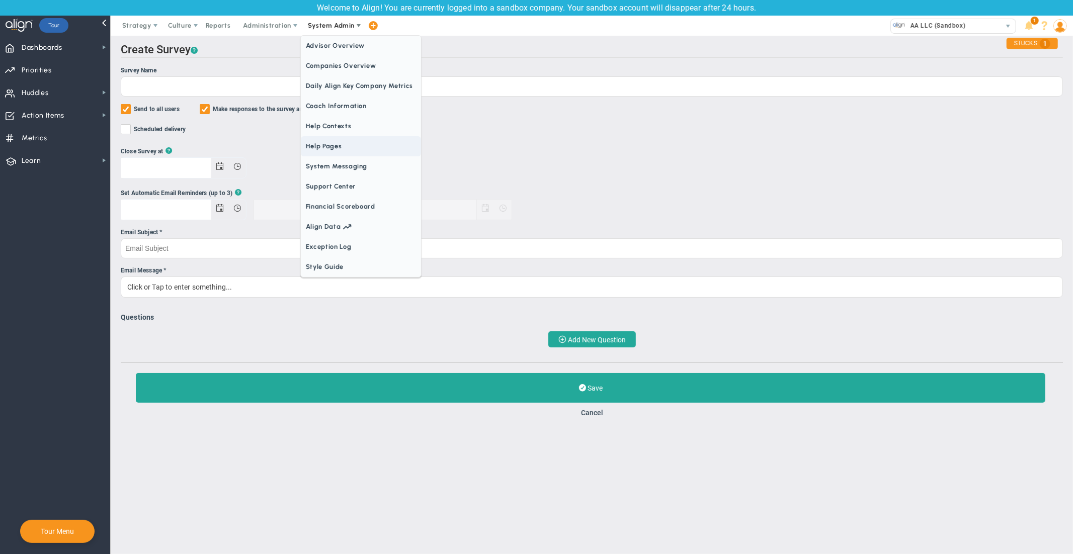
click at [340, 144] on span "Help Pages" at bounding box center [361, 146] width 120 height 20
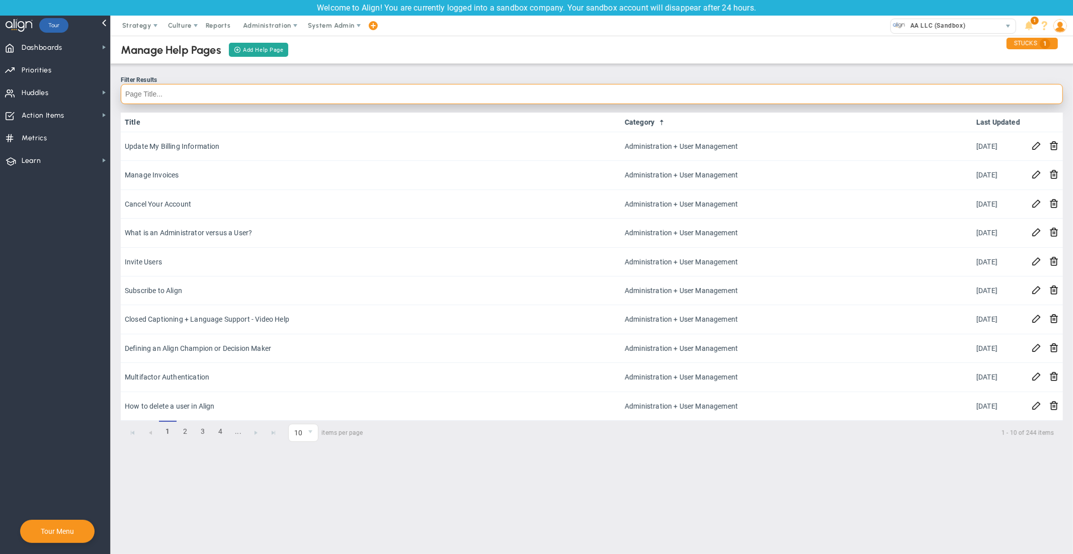
click at [217, 99] on input "text" at bounding box center [592, 94] width 942 height 20
type input "report"
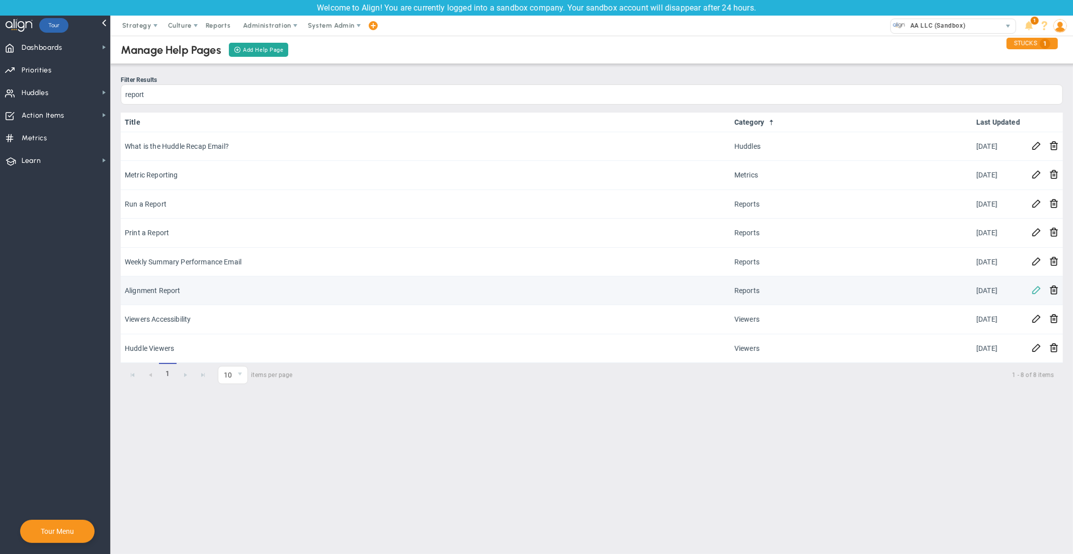
click at [1038, 293] on span at bounding box center [1036, 290] width 10 height 10
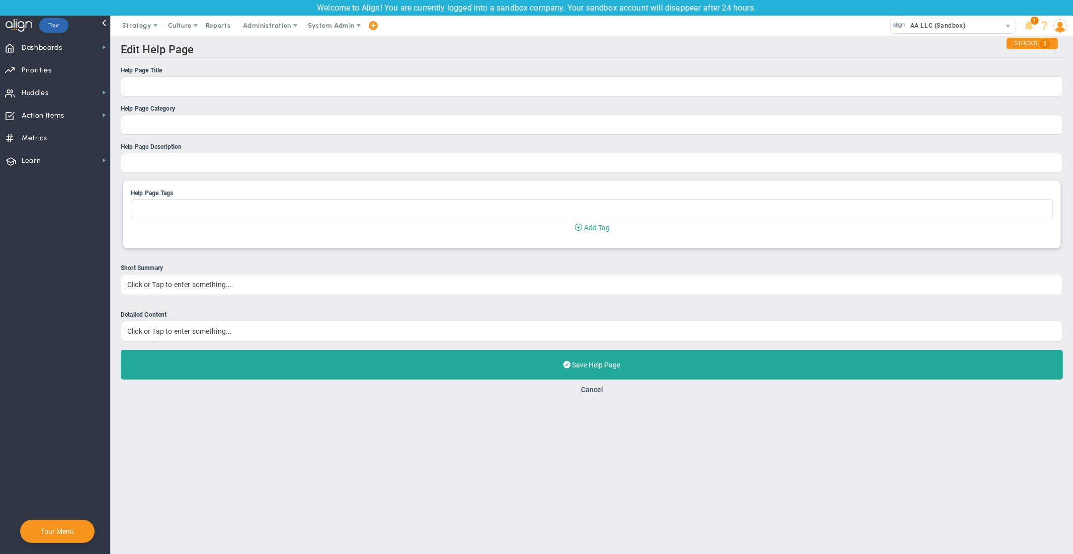
type input "Alignment Report"
type input "Reports"
type input "Understanding the Percentages of the Alignment Report"
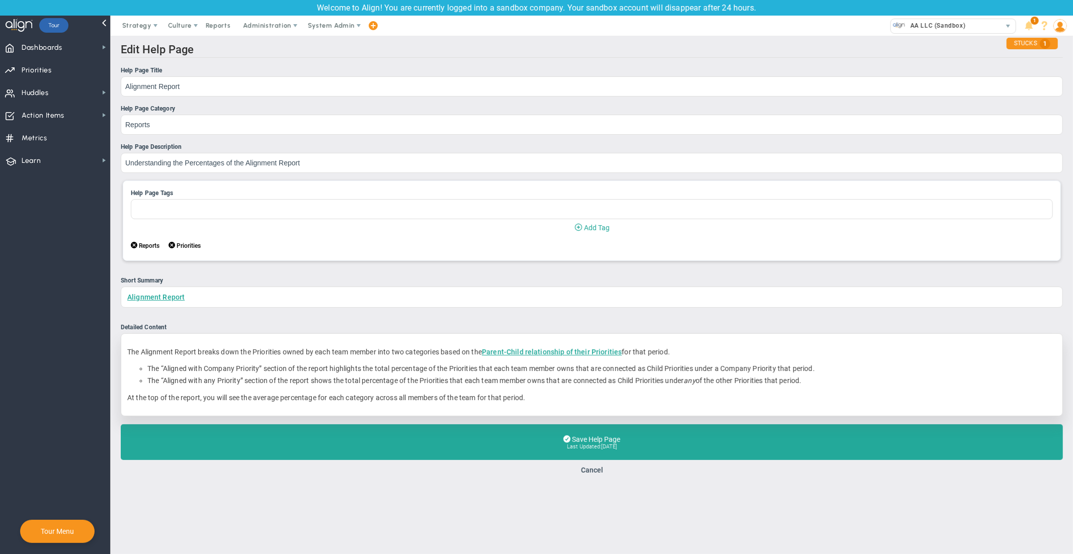
click at [557, 400] on p "At the top of the report, you will see the average percentage for each category…" at bounding box center [591, 398] width 929 height 10
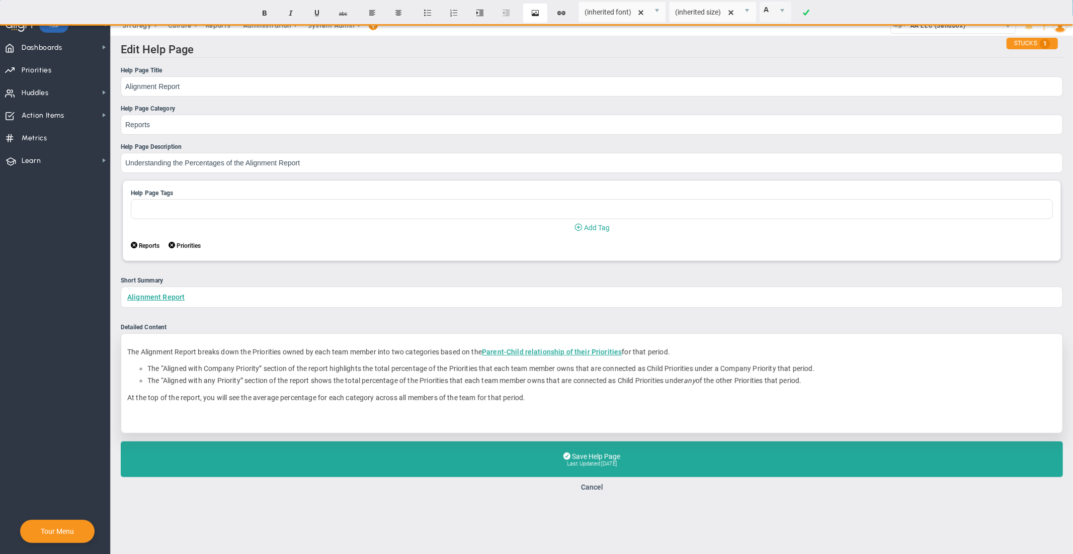
click at [534, 12] on button "Insert Image" at bounding box center [535, 13] width 24 height 19
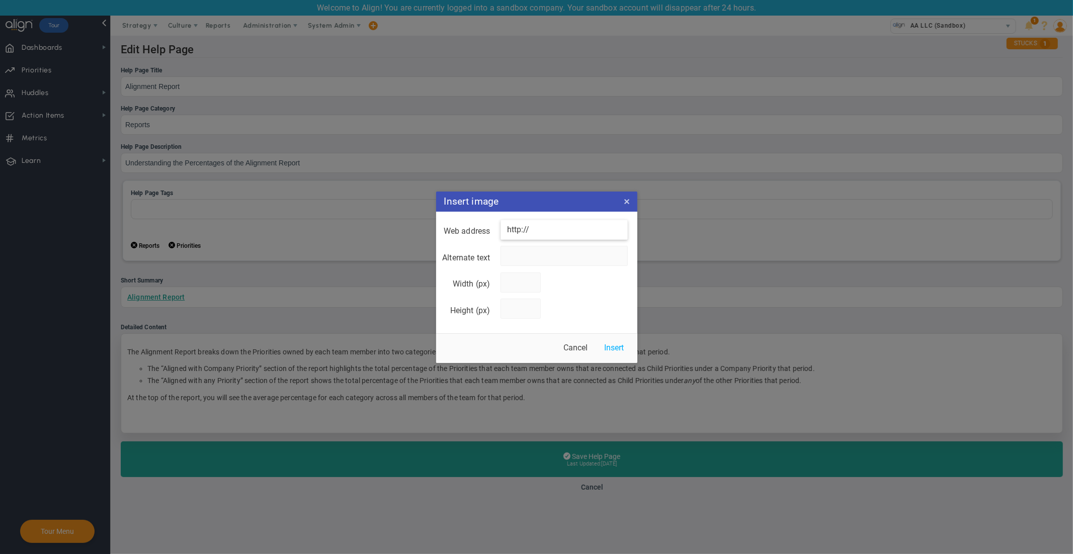
click at [549, 230] on input "http://" at bounding box center [563, 230] width 127 height 20
paste input "s://drive.google.com/file/d/1T5U5Hp9h_f5IqCXzoI5l-TKsvOBAxQb3/view?usp=sharing"
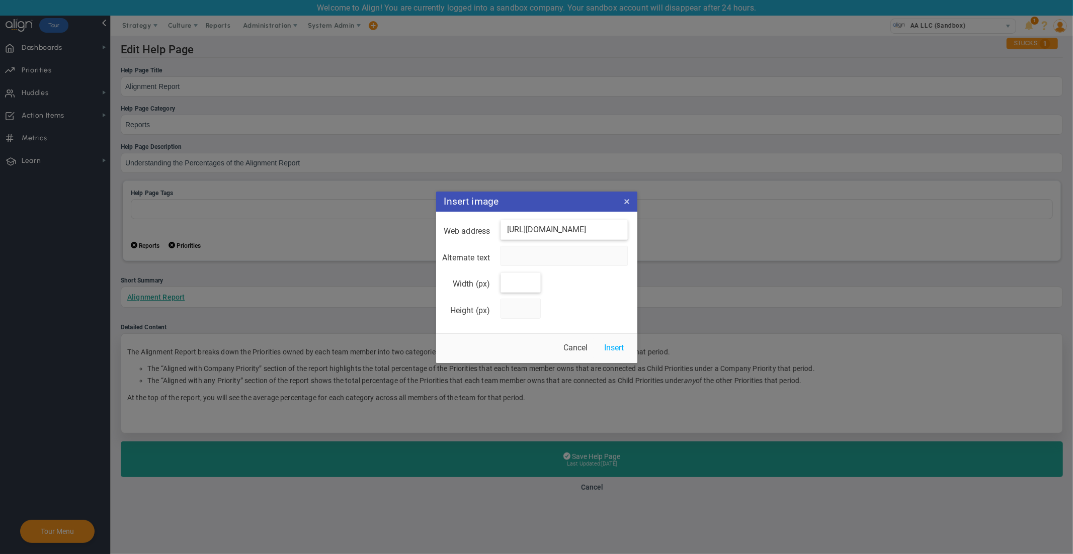
type input "https://drive.google.com/file/d/1T5U5Hp9h_f5IqCXzoI5l-TKsvOBAxQb3/view?usp=shar…"
click at [513, 287] on input "Width (px)" at bounding box center [520, 283] width 40 height 20
type input "150"
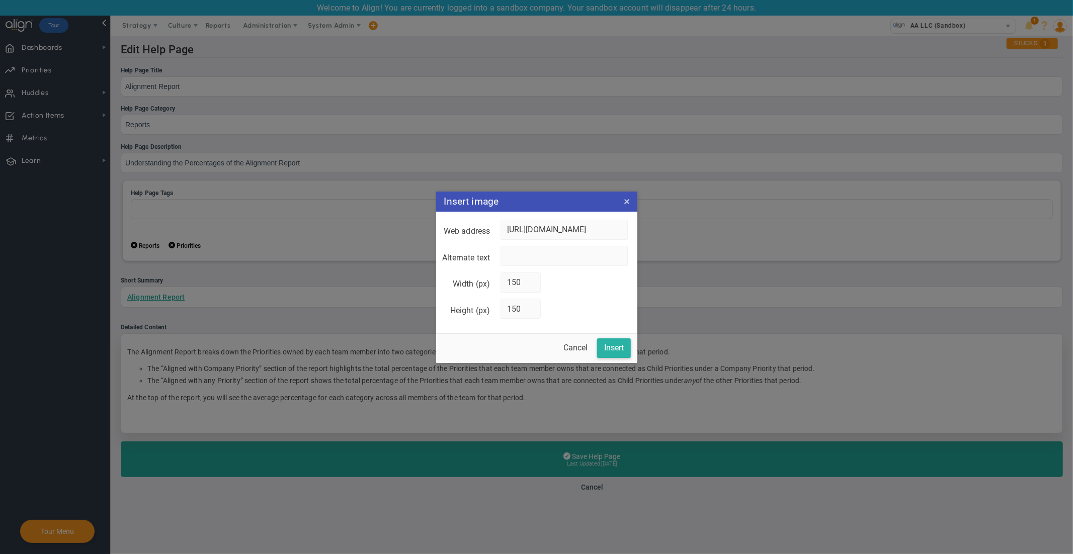
click at [611, 345] on button "Insert" at bounding box center [614, 348] width 34 height 20
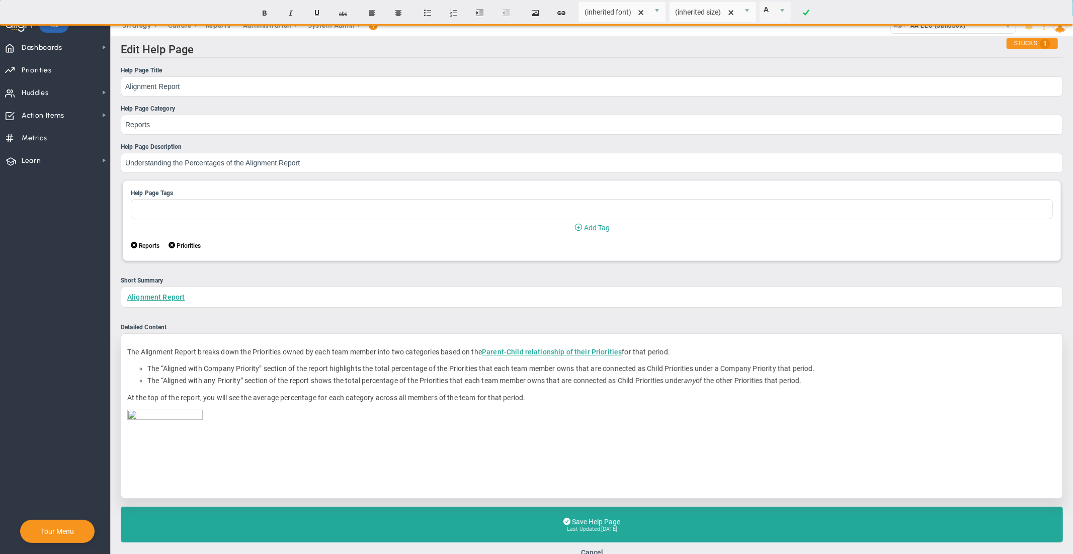
click at [303, 317] on ul "Help Page Title Alignment Report Help Page Category Reports Help Page Descripti…" at bounding box center [592, 282] width 942 height 433
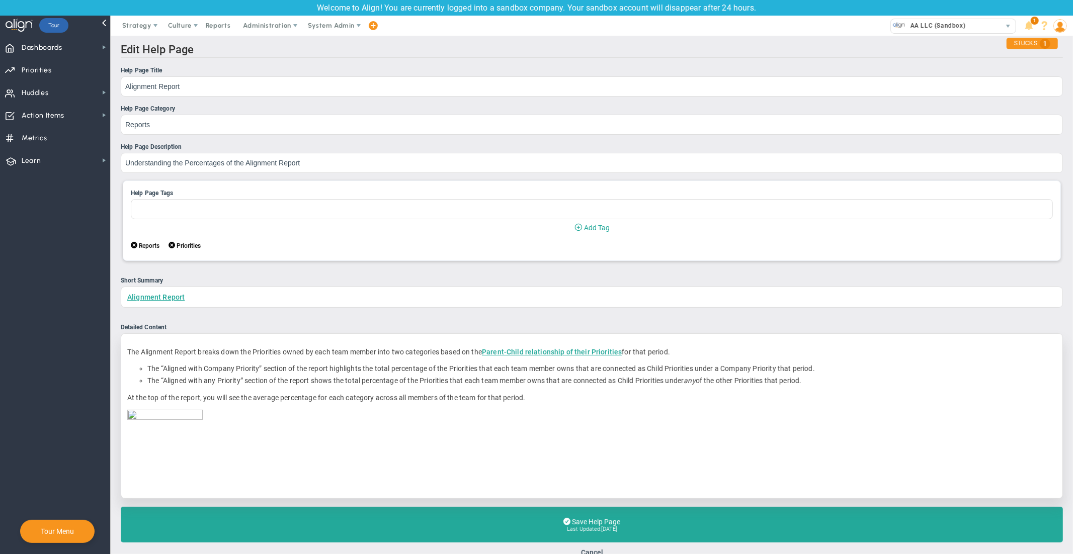
click at [228, 458] on p "﻿" at bounding box center [591, 447] width 929 height 75
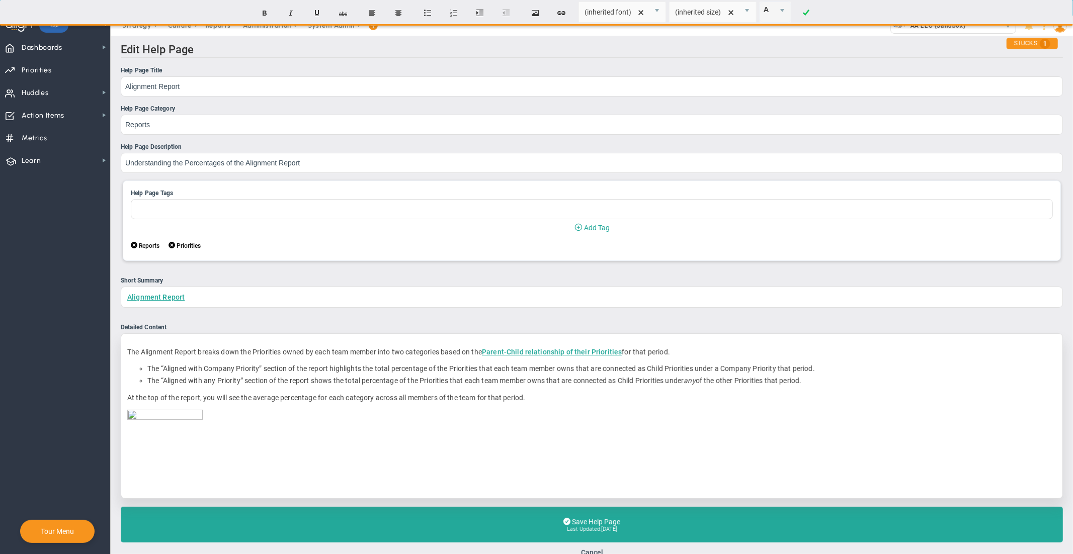
click at [130, 416] on img at bounding box center [164, 447] width 75 height 75
click at [247, 441] on p "﻿" at bounding box center [591, 447] width 929 height 75
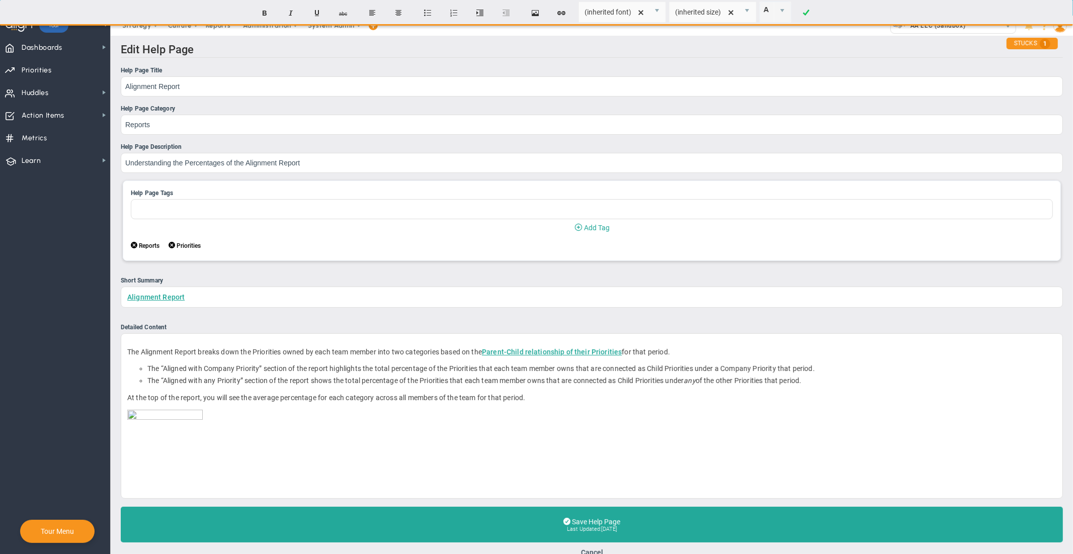
click at [294, 279] on div "Short Summary" at bounding box center [592, 281] width 942 height 10
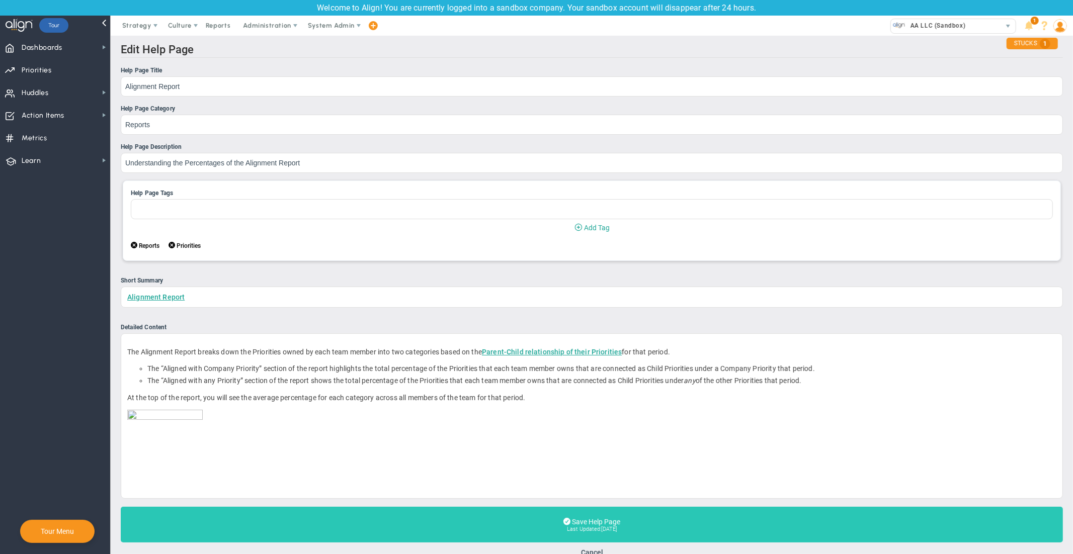
click at [461, 529] on span "Last Updated: 2025-08-26" at bounding box center [592, 530] width 924 height 6
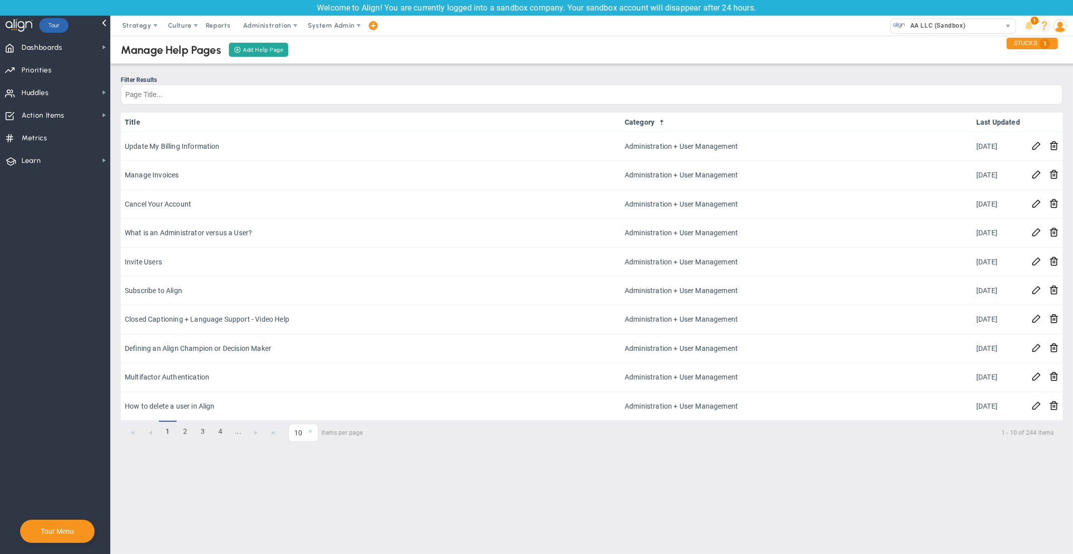
click at [1045, 27] on span at bounding box center [1045, 26] width 14 height 14
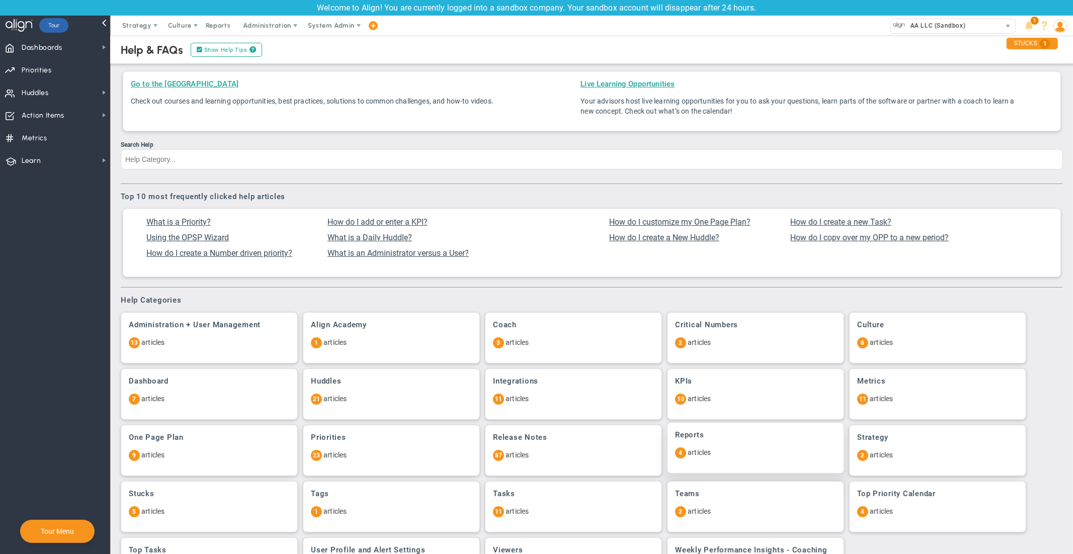
click at [727, 460] on div "Reports 4 articles" at bounding box center [755, 448] width 176 height 50
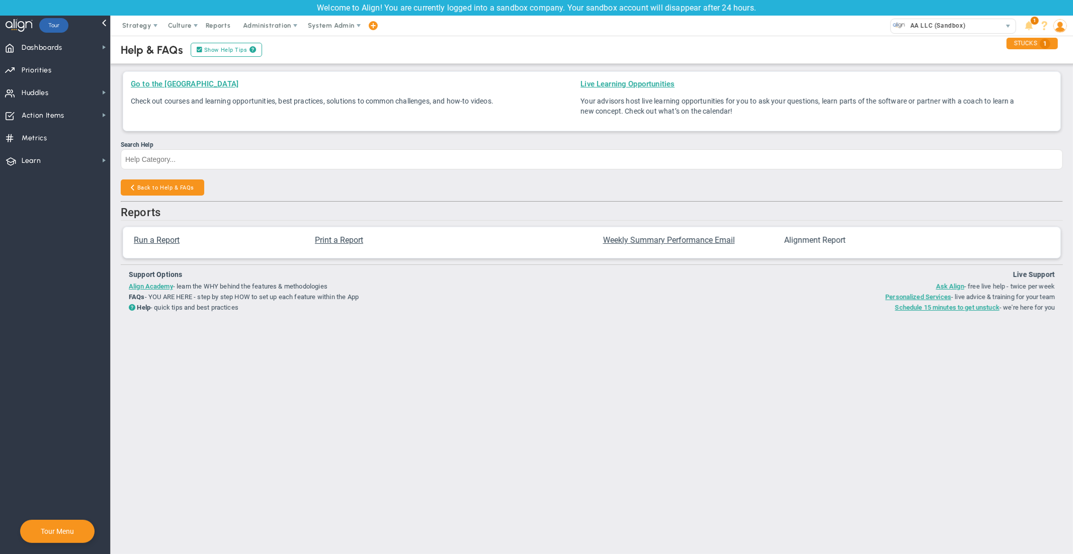
click at [814, 242] on span "Alignment Report" at bounding box center [814, 240] width 61 height 10
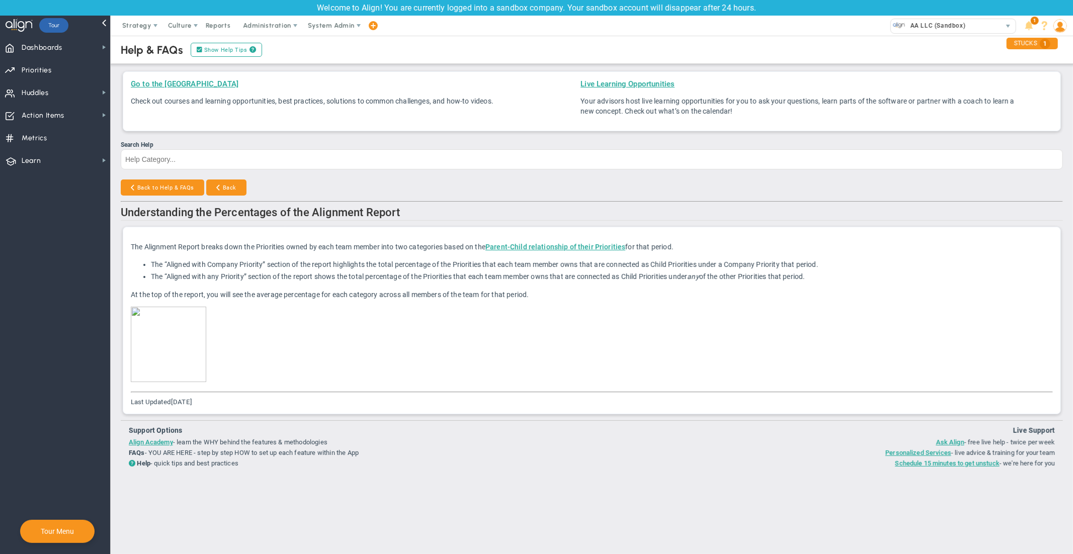
click at [67, 344] on nav "Dashboards Dashboards My Dashboard Company Dashboard Annual Initiatives" at bounding box center [55, 295] width 111 height 518
